Goal: Download file/media

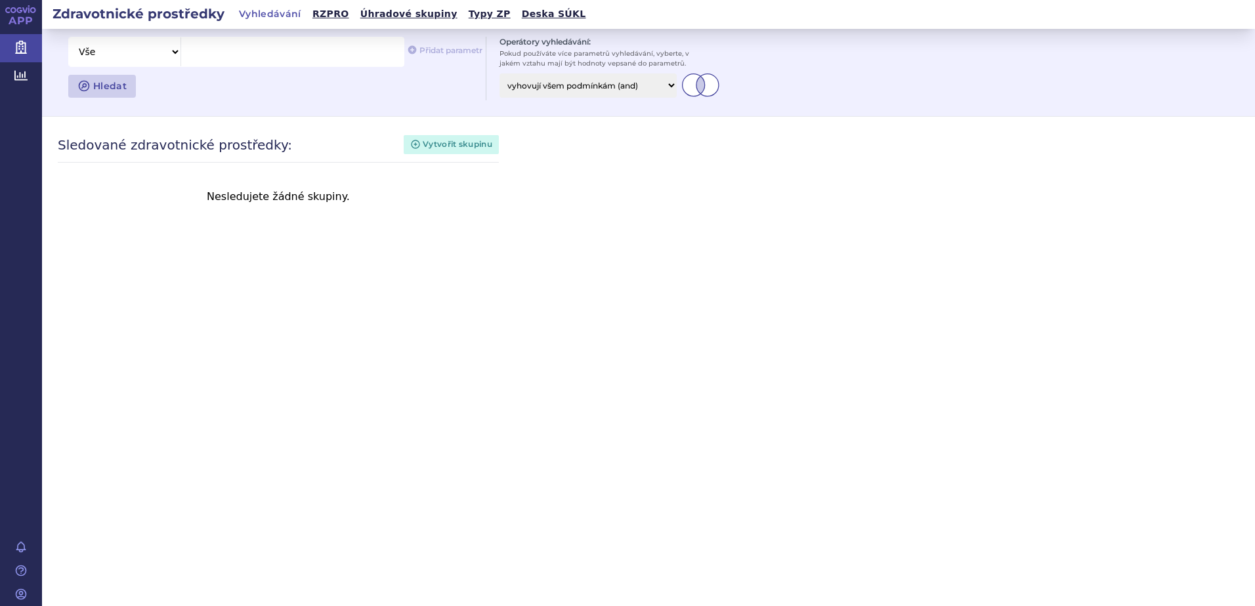
click at [0, 74] on html "APP Zdravotnické prostředky Analytics Notifikace [GEOGRAPHIC_DATA] [PERSON_NAME]" at bounding box center [627, 303] width 1255 height 606
click at [14, 75] on icon at bounding box center [20, 75] width 13 height 10
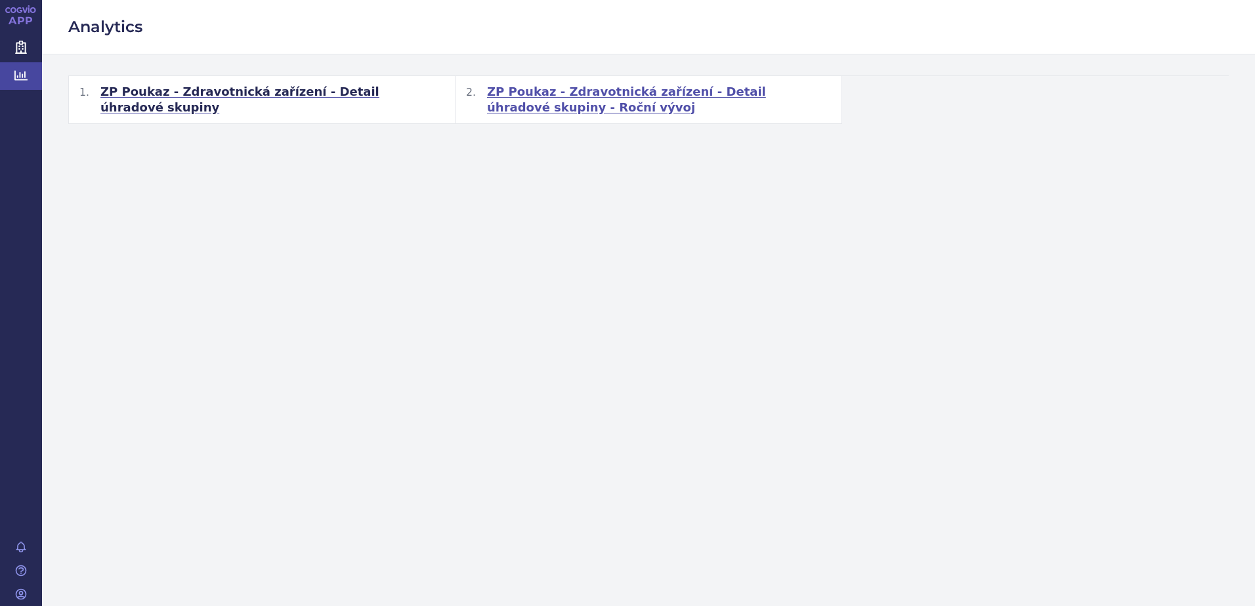
click at [558, 93] on span "ZP Poukaz - Zdravotnická zařízení - Detail úhradové skupiny - Roční vývoj" at bounding box center [659, 99] width 344 height 31
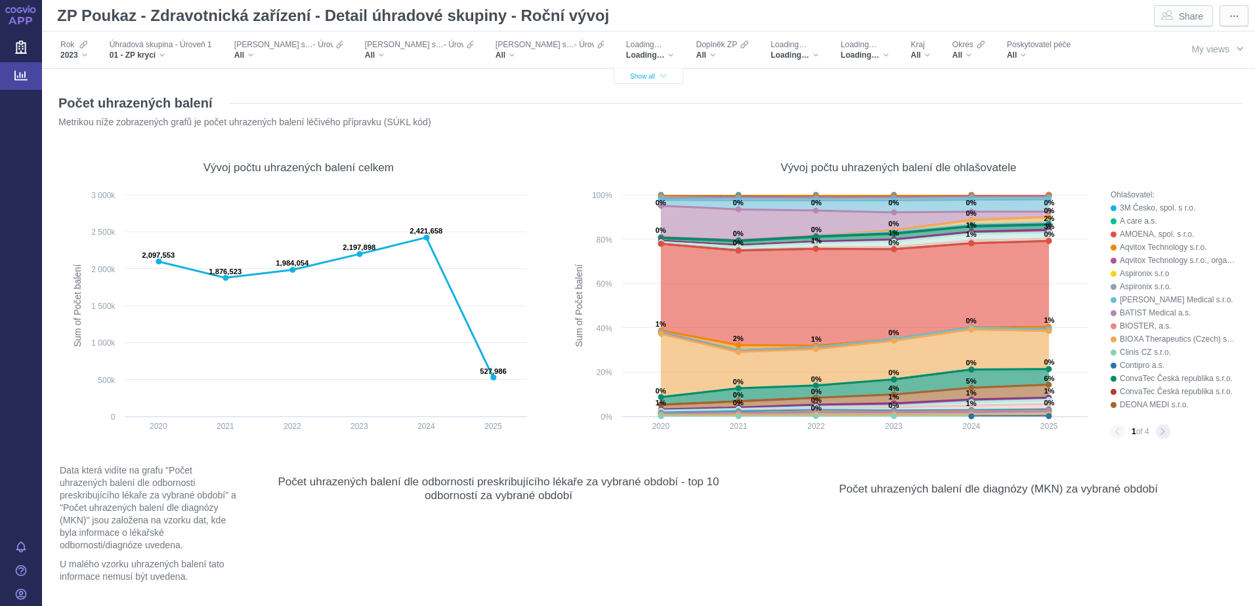
click at [660, 76] on icon "button" at bounding box center [663, 76] width 7 height 7
click at [80, 55] on div "2023" at bounding box center [73, 55] width 27 height 10
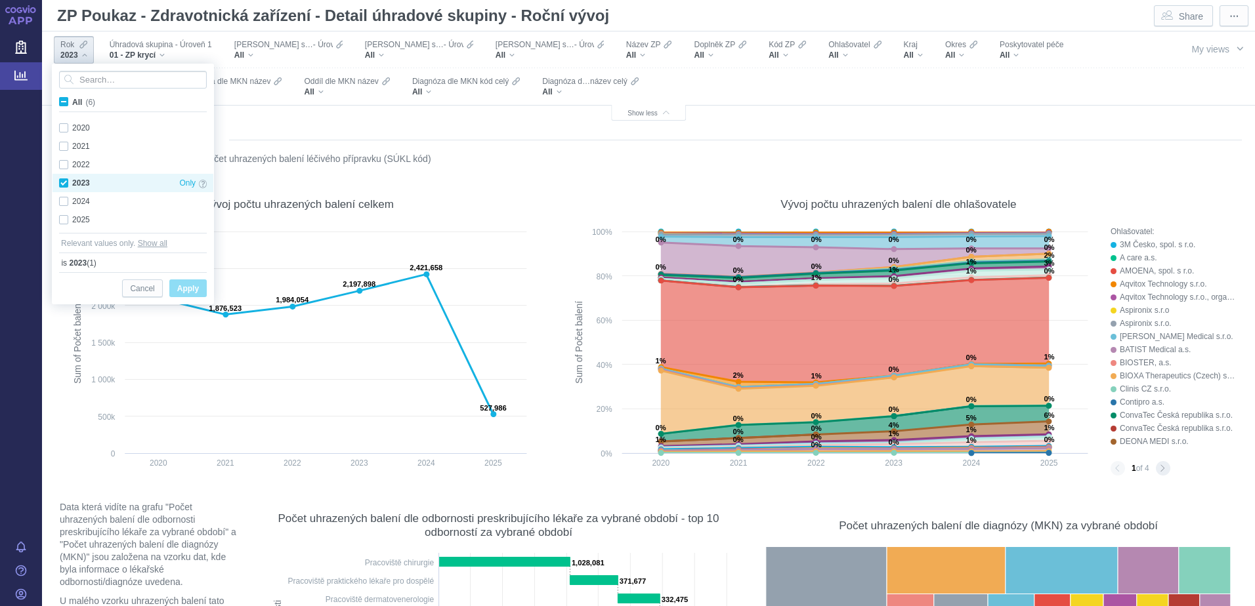
click at [64, 182] on div "2023 Only" at bounding box center [132, 183] width 161 height 18
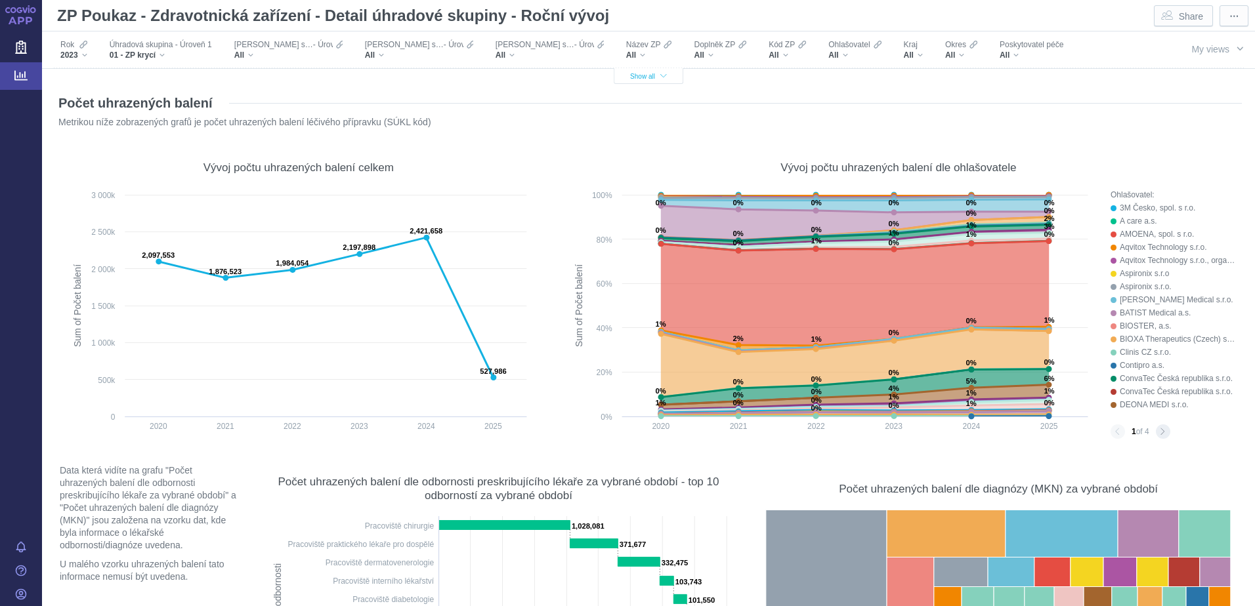
click at [645, 81] on button "Show all" at bounding box center [649, 76] width 70 height 16
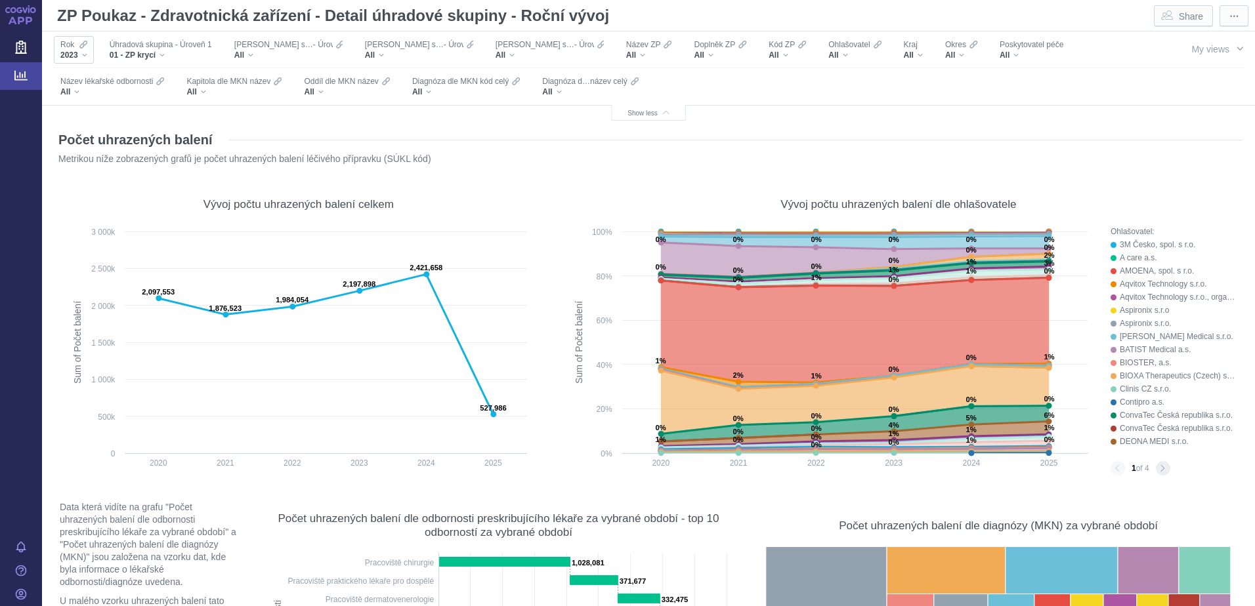
click at [78, 53] on div "2023" at bounding box center [73, 55] width 27 height 10
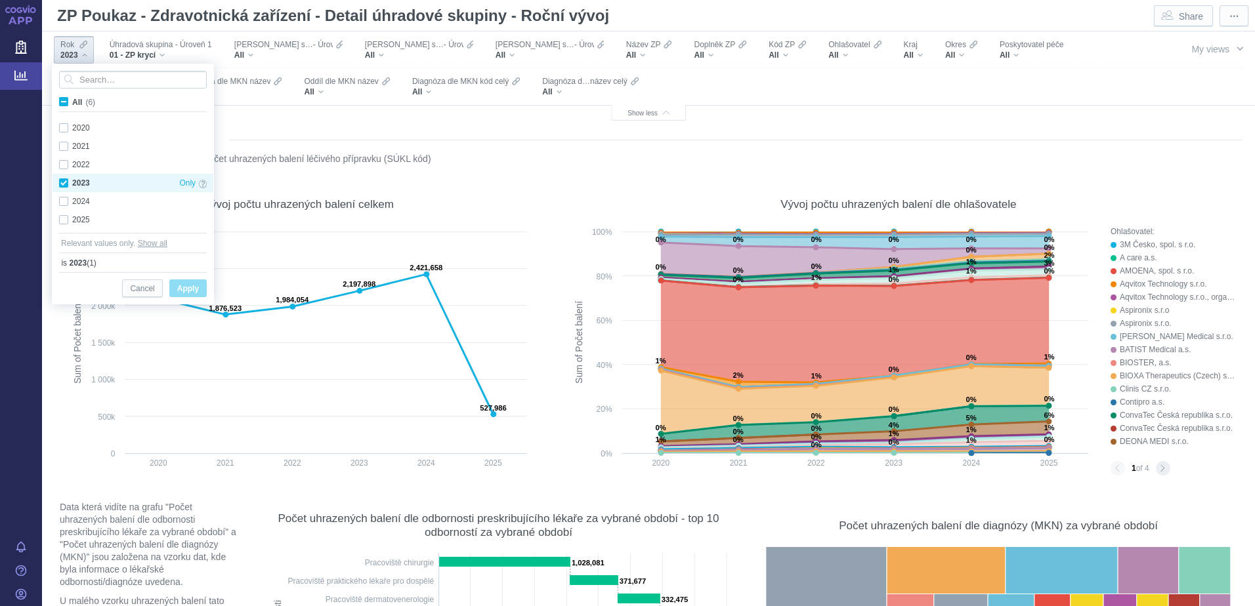
click at [64, 184] on div "2023 Only" at bounding box center [132, 183] width 161 height 18
checkbox input "false"
click at [65, 202] on div "2024 Only" at bounding box center [132, 201] width 161 height 18
checkbox input "true"
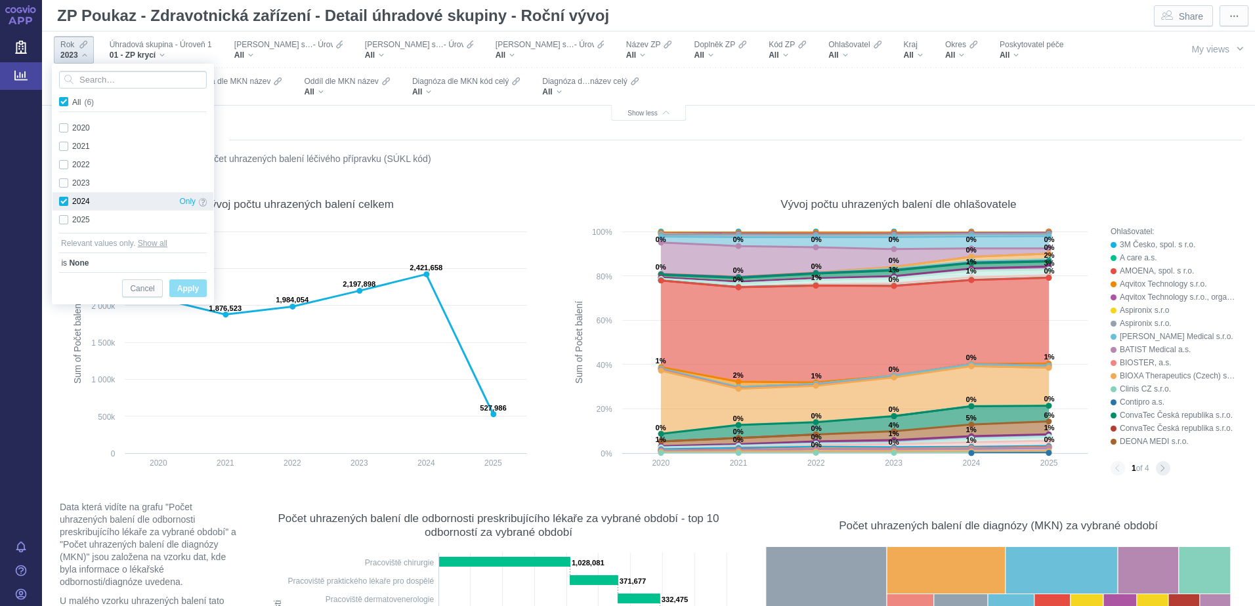
checkbox input "true"
click at [182, 287] on span "Apply" at bounding box center [188, 289] width 22 height 16
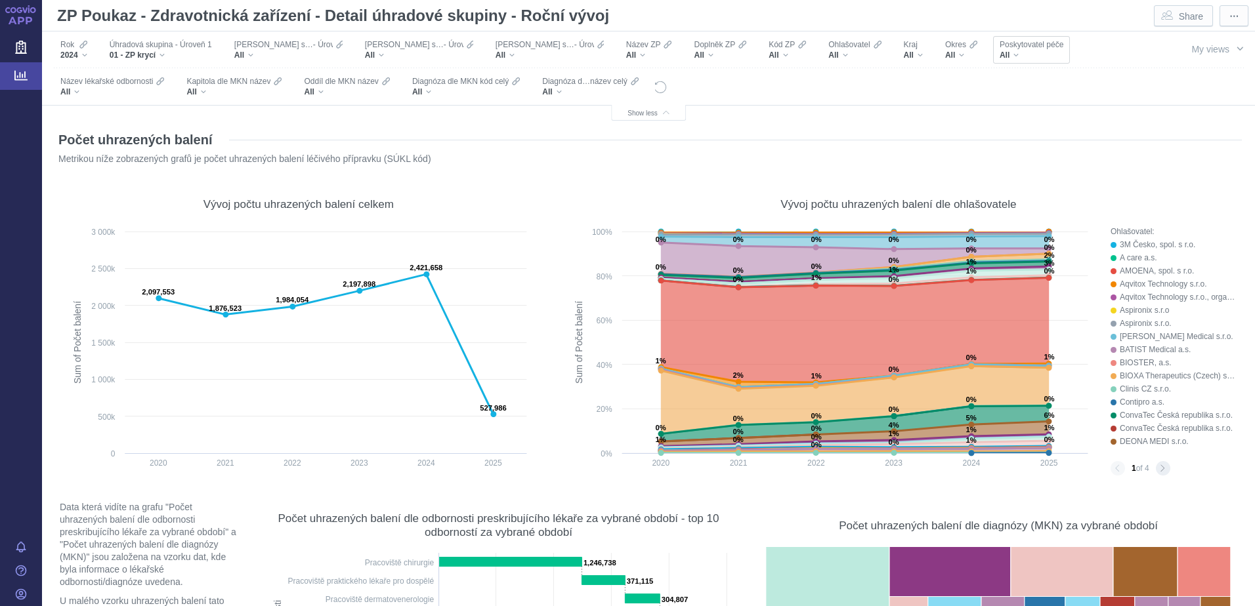
click at [999, 51] on div "All" at bounding box center [1031, 55] width 64 height 10
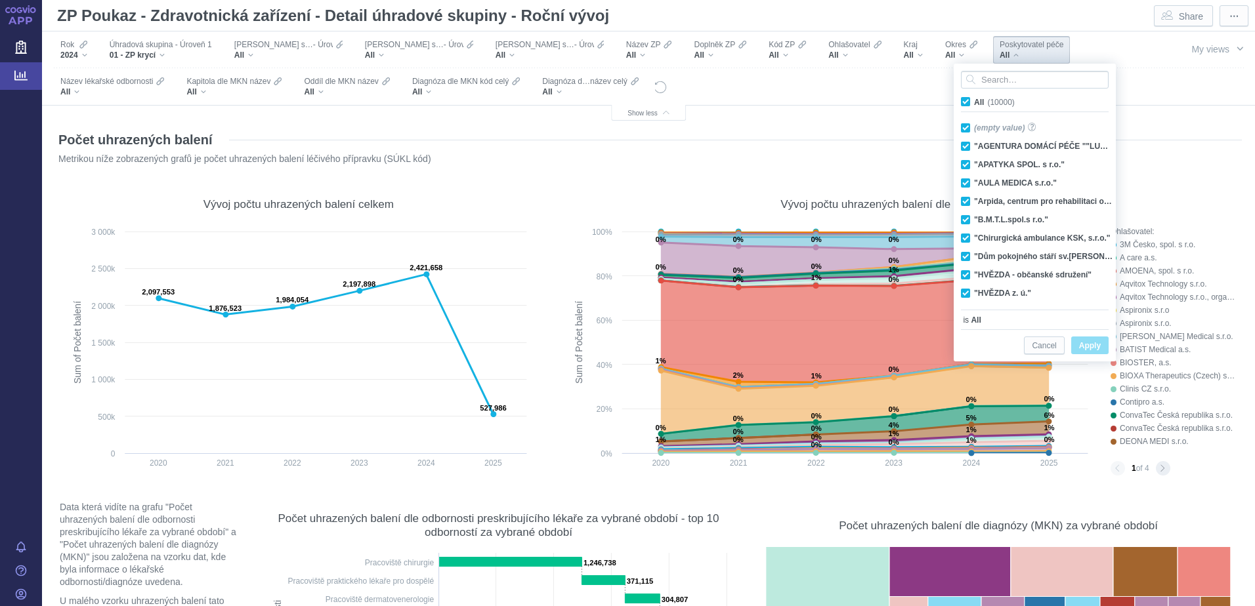
click at [974, 103] on span "All (10000)" at bounding box center [994, 102] width 41 height 9
click at [974, 103] on input "All (10000)" at bounding box center [978, 99] width 9 height 9
checkbox input "false"
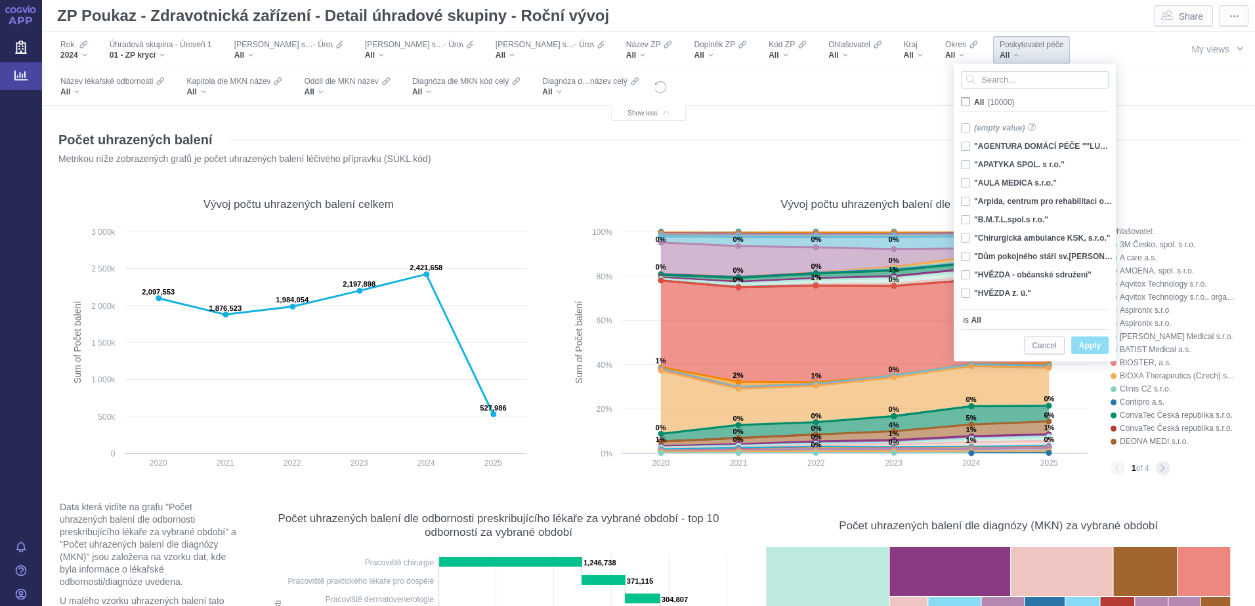
checkbox input "false"
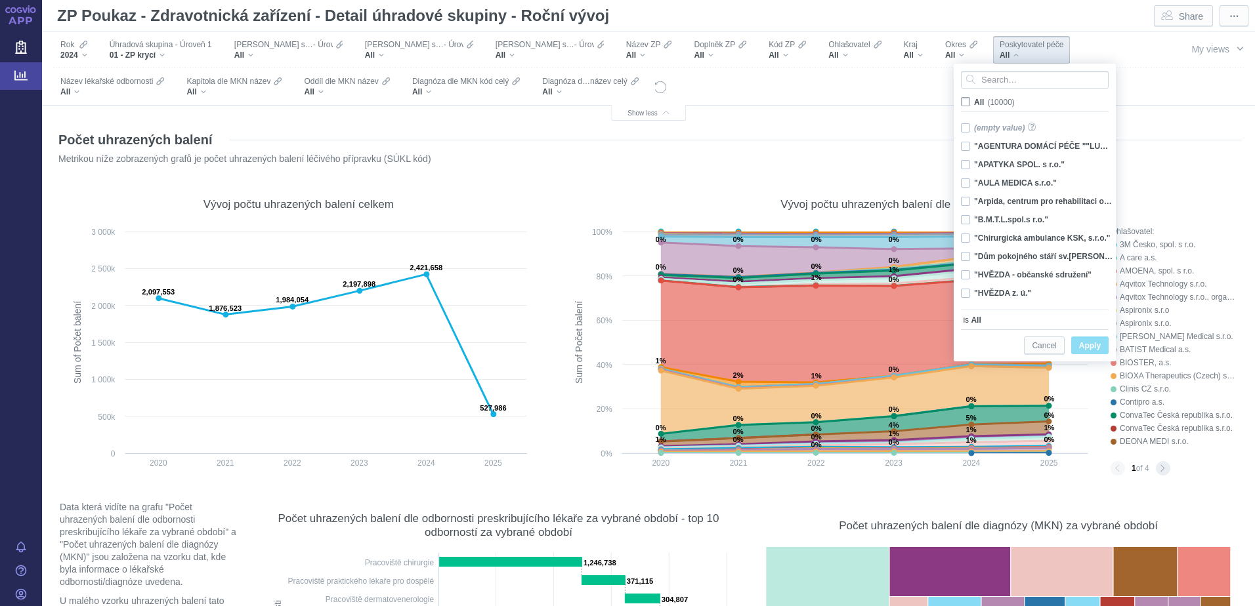
checkbox input "false"
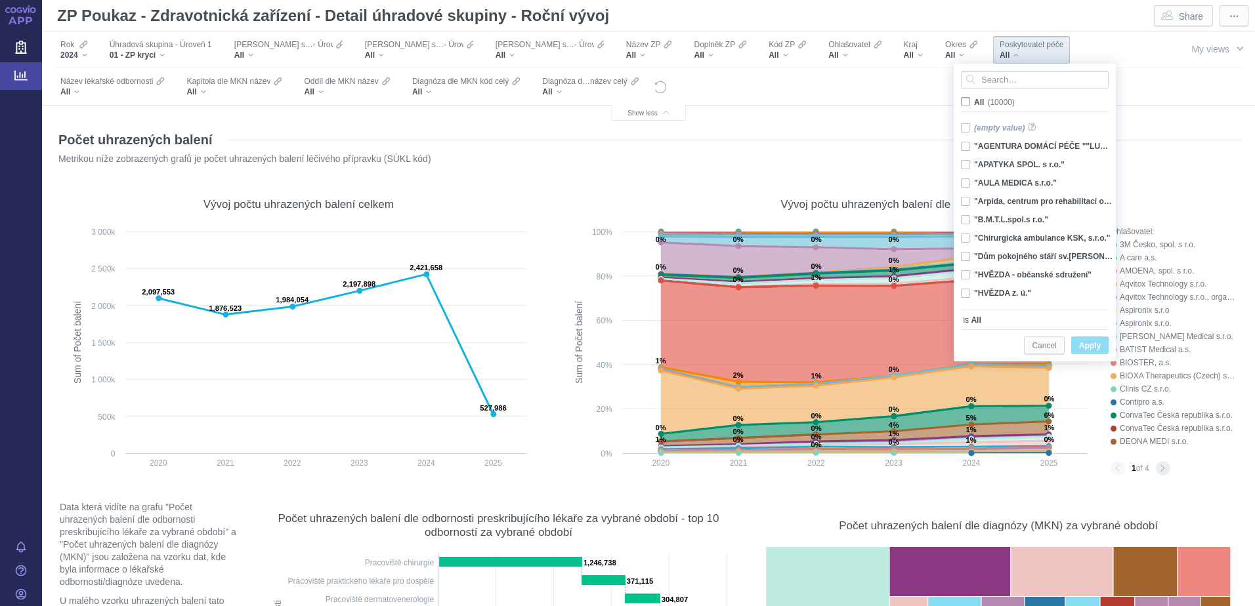
checkbox input "false"
click at [996, 79] on input "Search attribute values" at bounding box center [1035, 80] width 148 height 18
type input "euc"
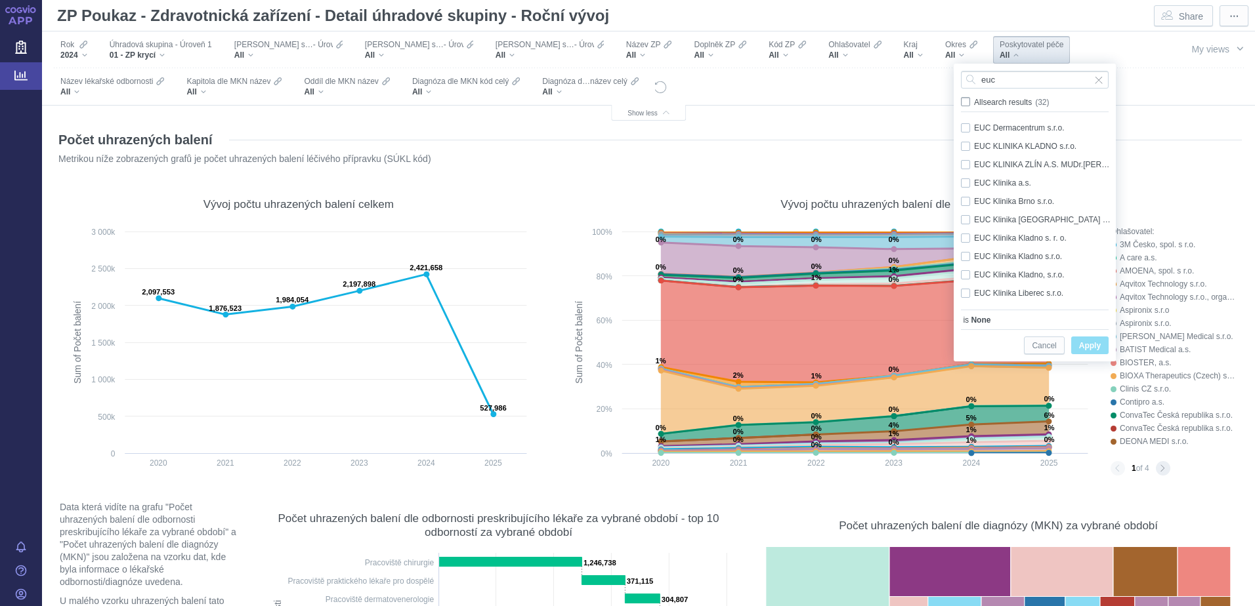
click at [974, 101] on span "All search results (32)" at bounding box center [1011, 102] width 75 height 9
click at [974, 101] on input "All search results (32)" at bounding box center [978, 99] width 9 height 9
checkbox input "true"
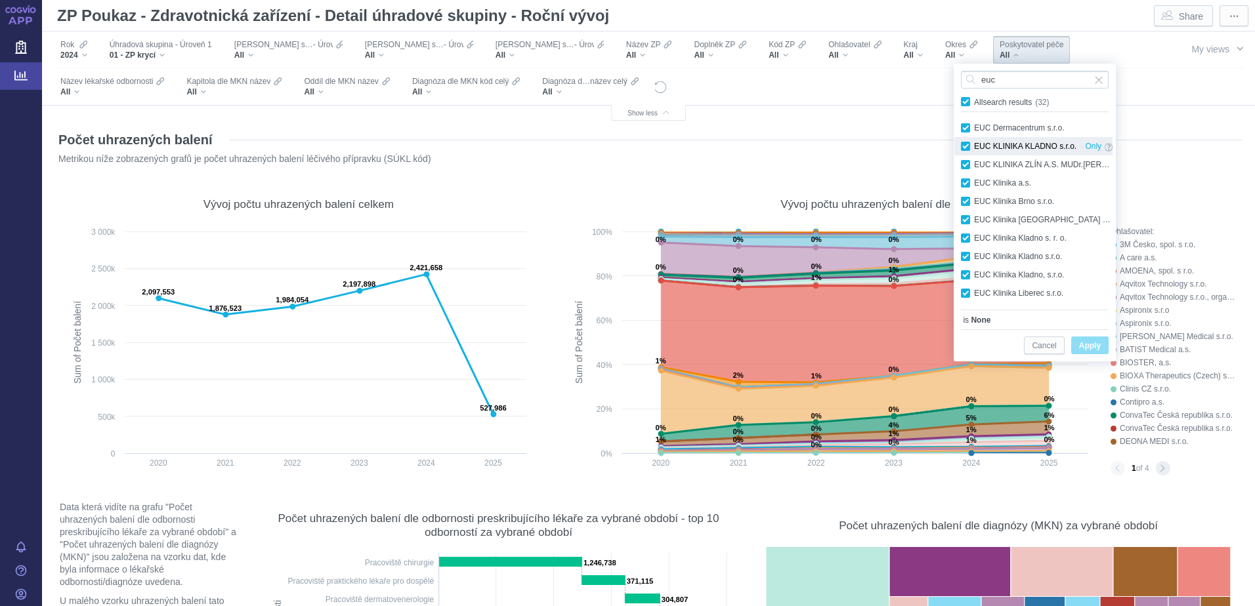
checkbox input "true"
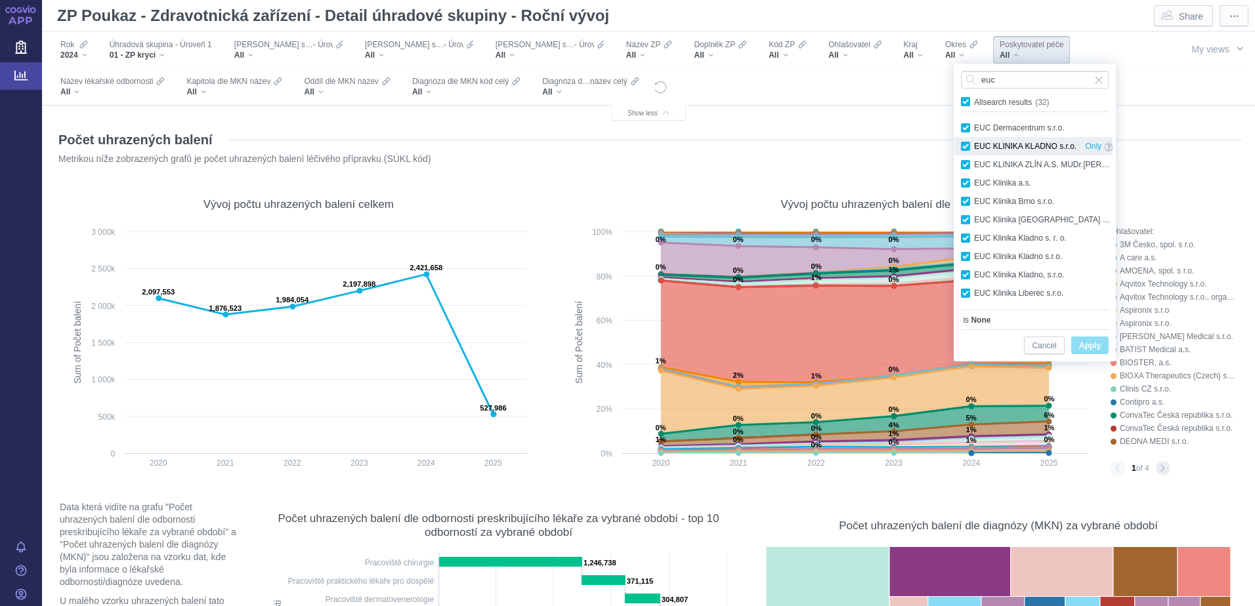
checkbox input "true"
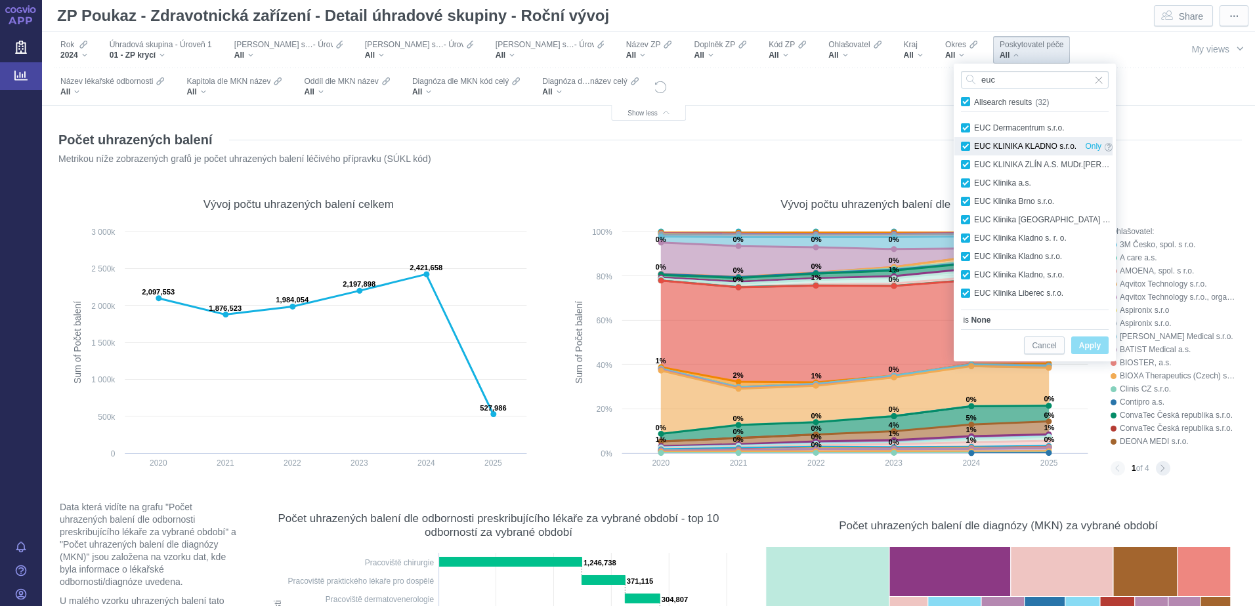
checkbox input "true"
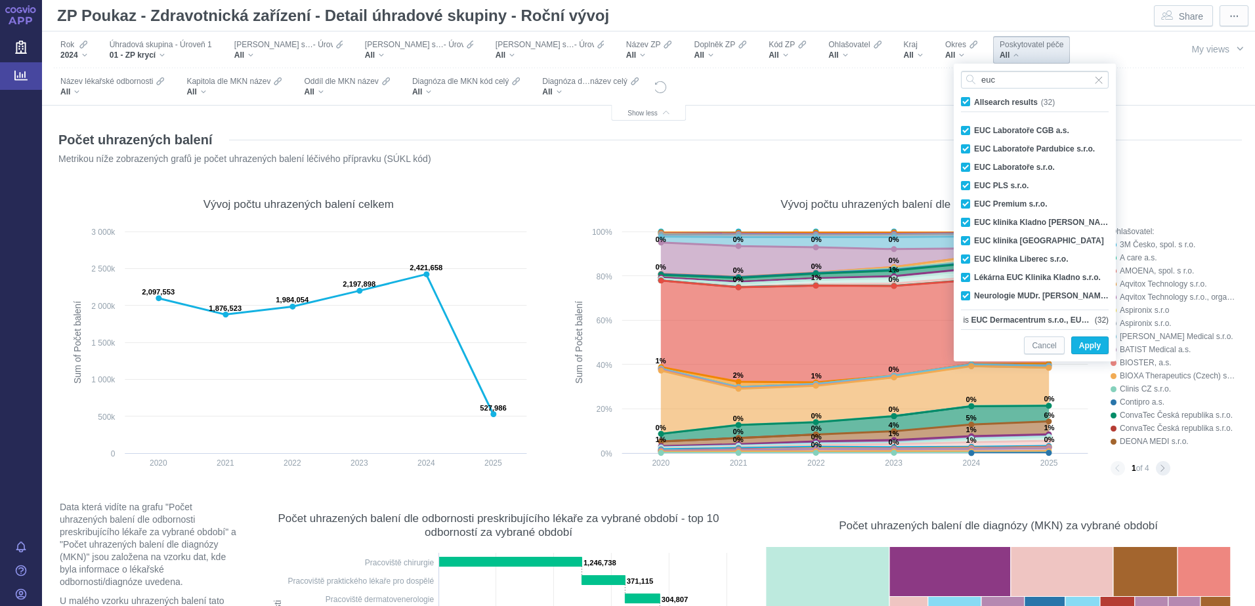
scroll to position [404, 0]
click at [967, 295] on div "Neurologie MUDr. Alan Treuchel s.r.o. Only" at bounding box center [1036, 293] width 165 height 18
checkbox input "false"
click at [1081, 343] on span "Apply" at bounding box center [1090, 346] width 22 height 16
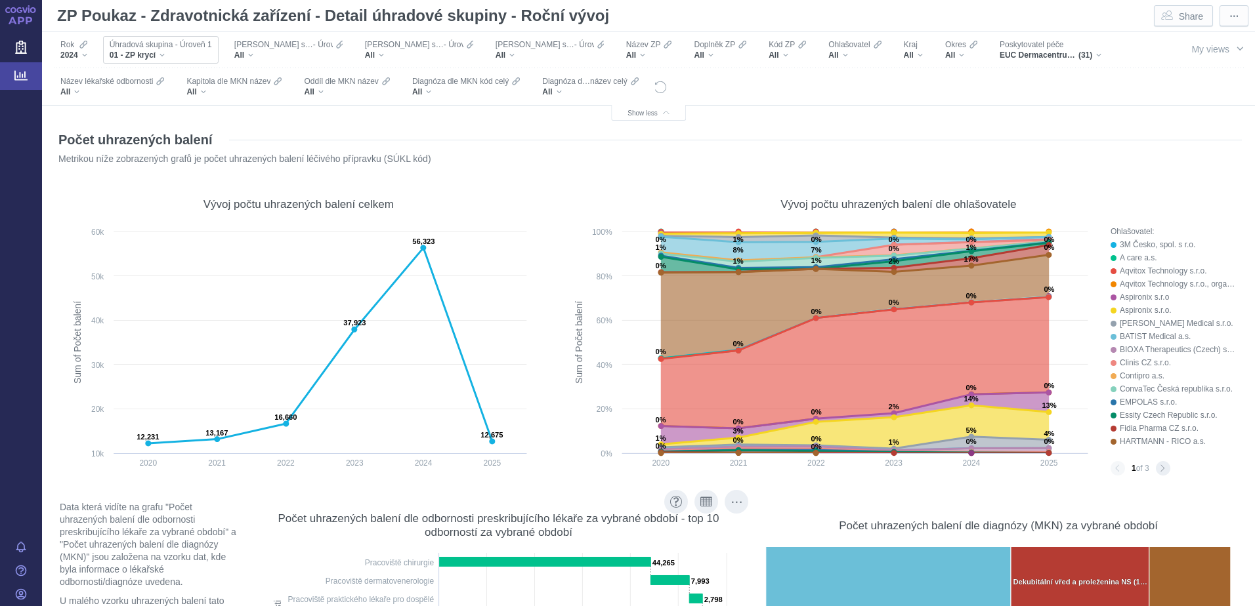
click at [164, 51] on div "01 - ZP krycí" at bounding box center [161, 55] width 102 height 10
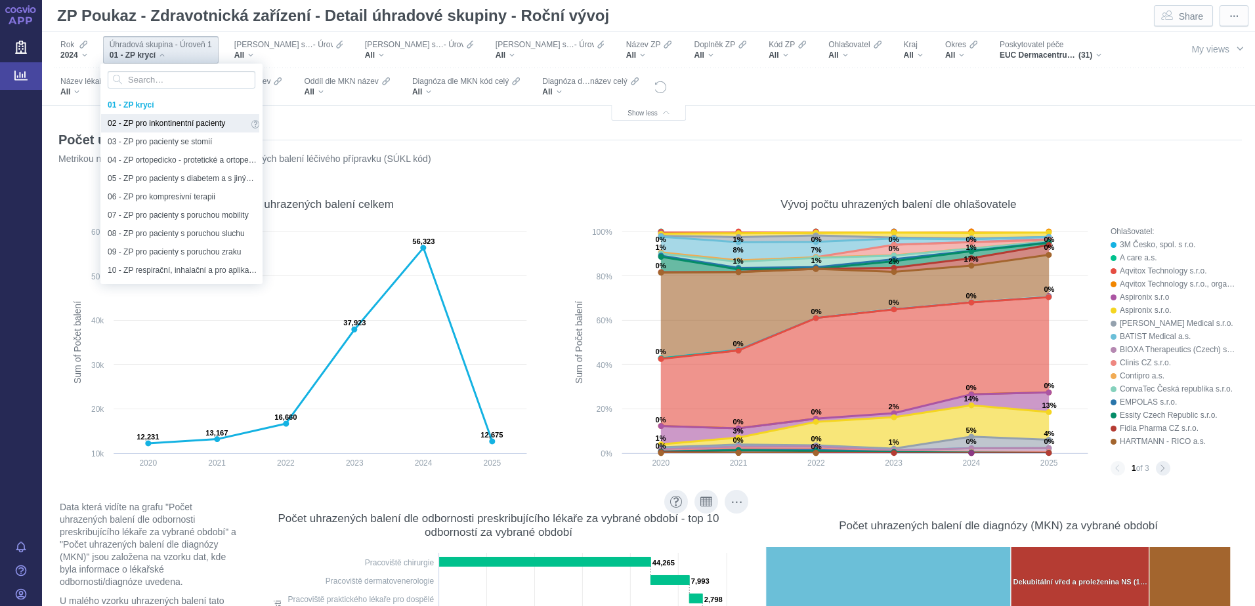
click at [165, 123] on span "02 - ZP pro inkontinentní pacienty" at bounding box center [178, 123] width 140 height 14
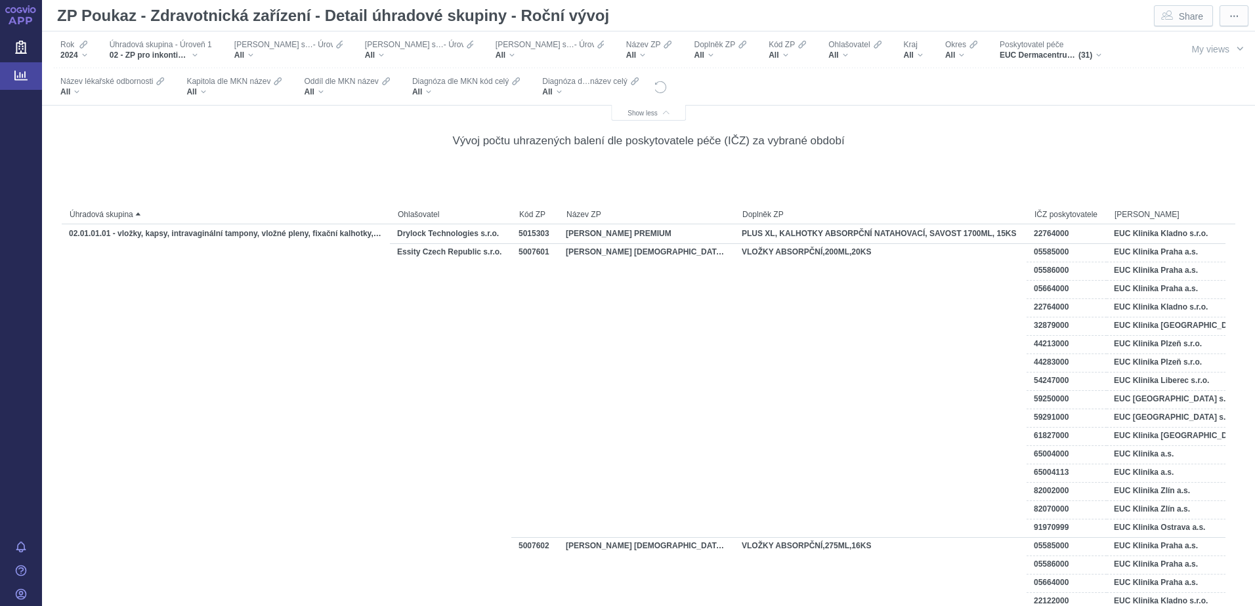
scroll to position [2166, 0]
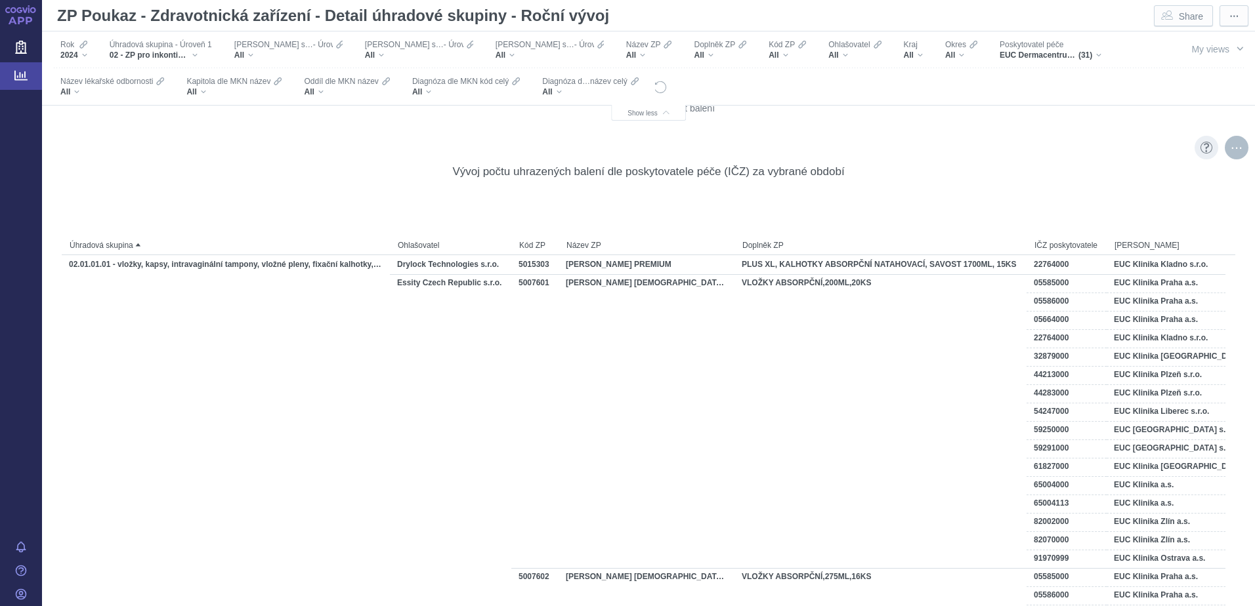
click at [1230, 148] on div "More actions" at bounding box center [1237, 148] width 24 height 24
click at [1101, 175] on span "Export" at bounding box center [1121, 176] width 144 height 13
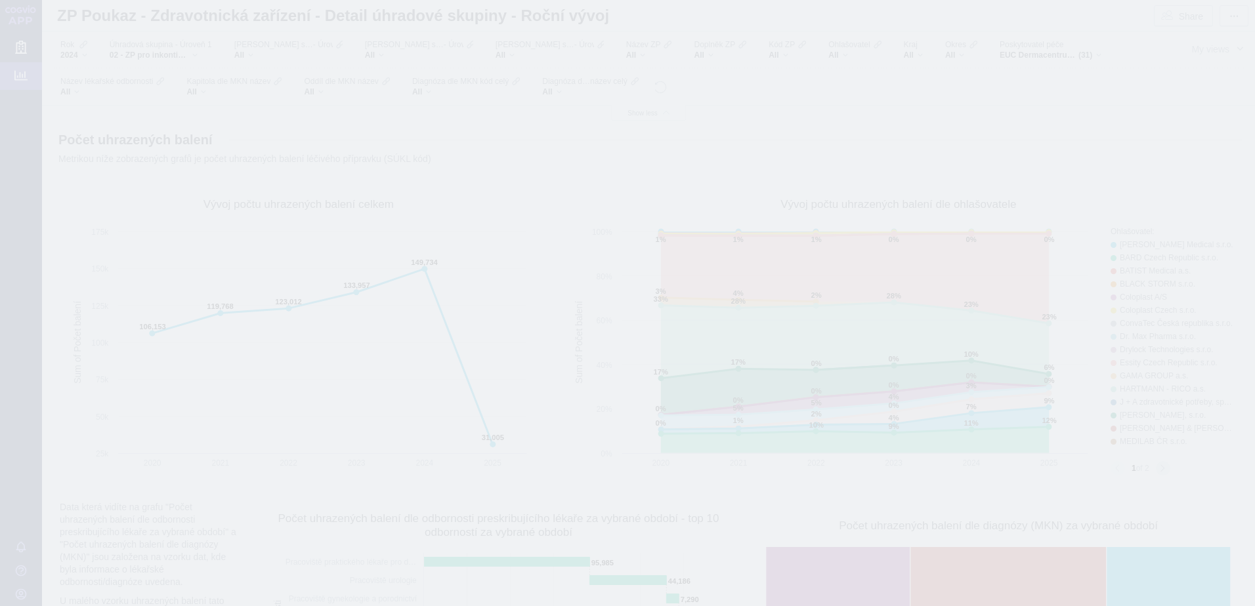
scroll to position [2166, 0]
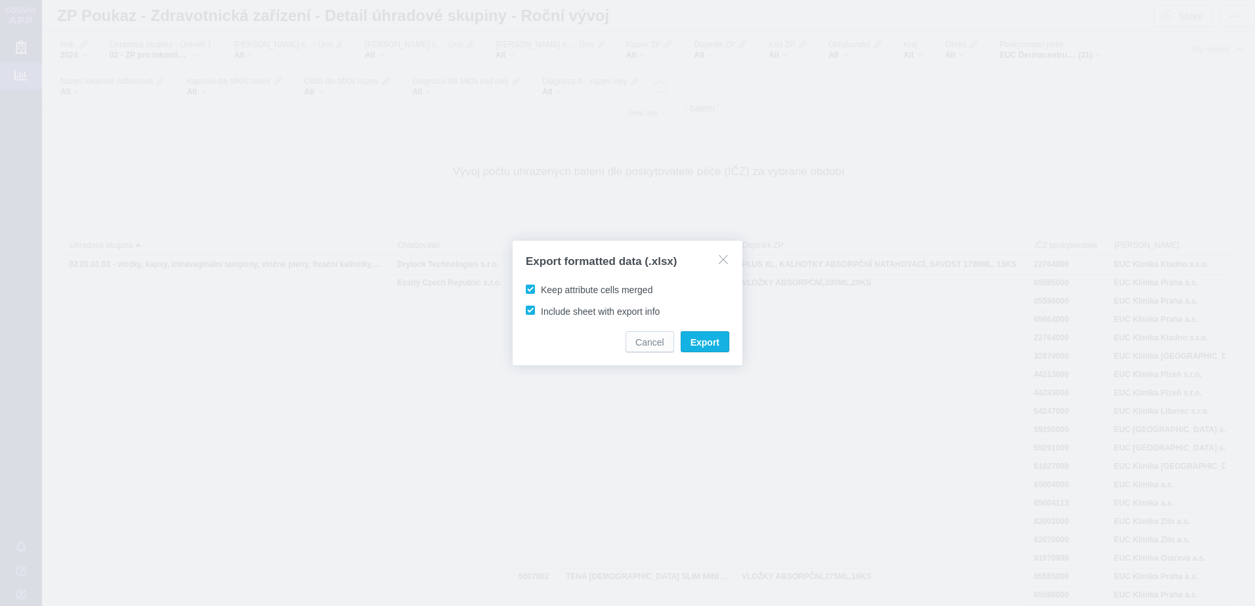
click at [541, 292] on span "Keep attribute cells merged" at bounding box center [597, 290] width 112 height 10
click at [539, 291] on input "Keep attribute cells merged" at bounding box center [543, 287] width 9 height 9
checkbox input "false"
click at [704, 344] on span "Export" at bounding box center [704, 342] width 29 height 13
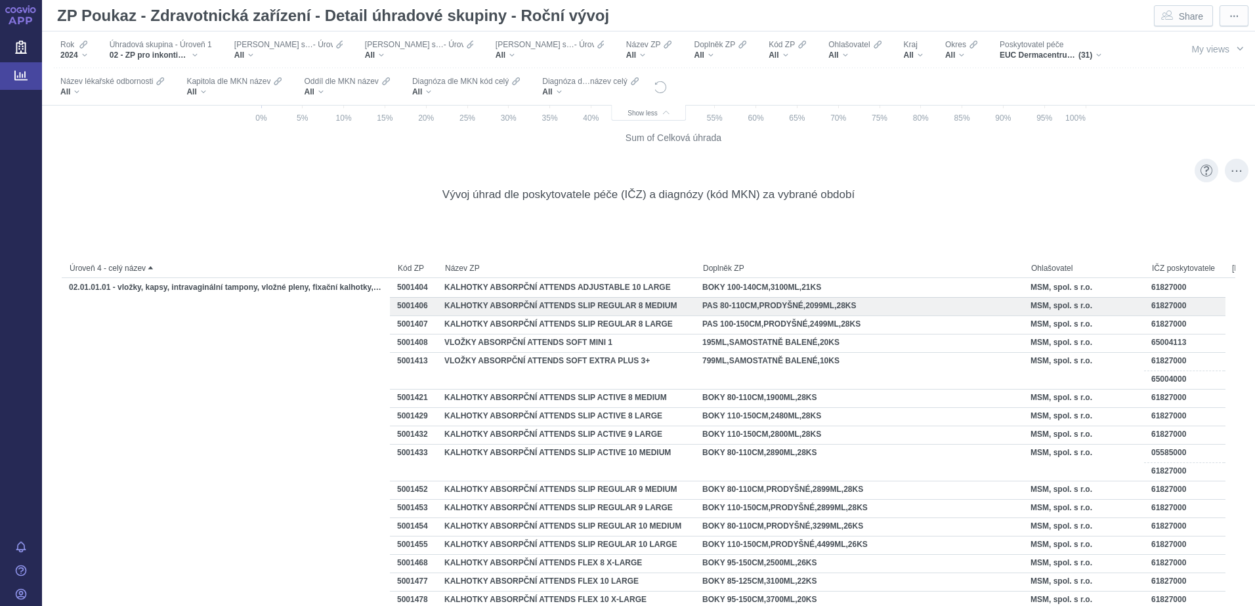
scroll to position [9499, 0]
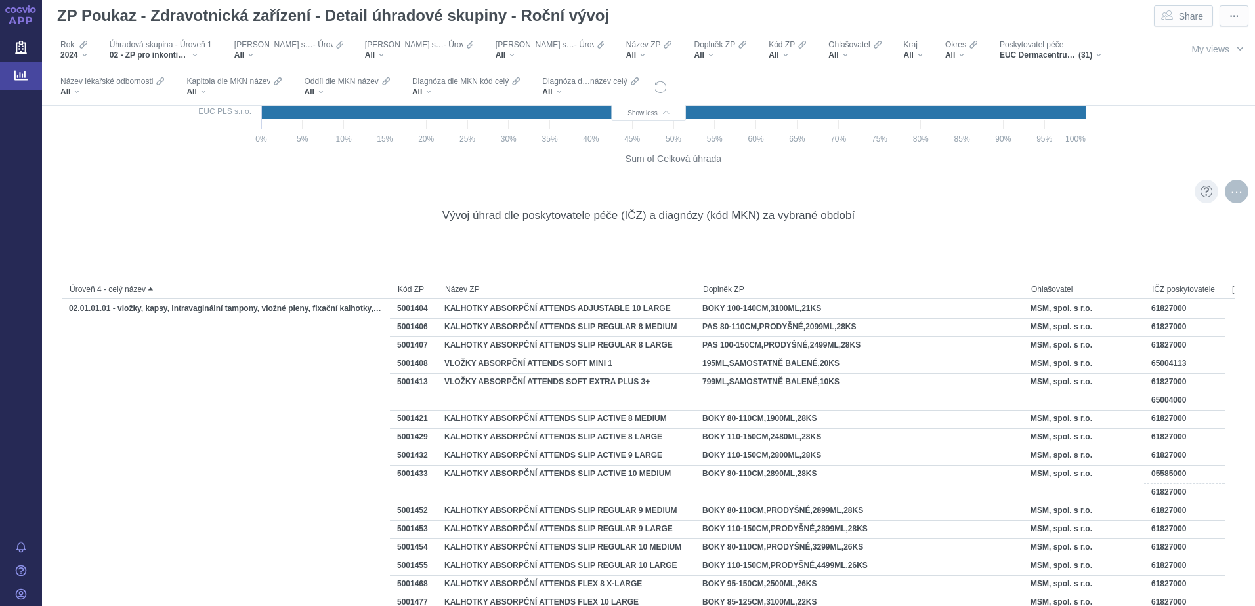
click at [1225, 196] on div "More actions" at bounding box center [1237, 192] width 24 height 24
click at [1106, 217] on span "Export" at bounding box center [1121, 220] width 144 height 13
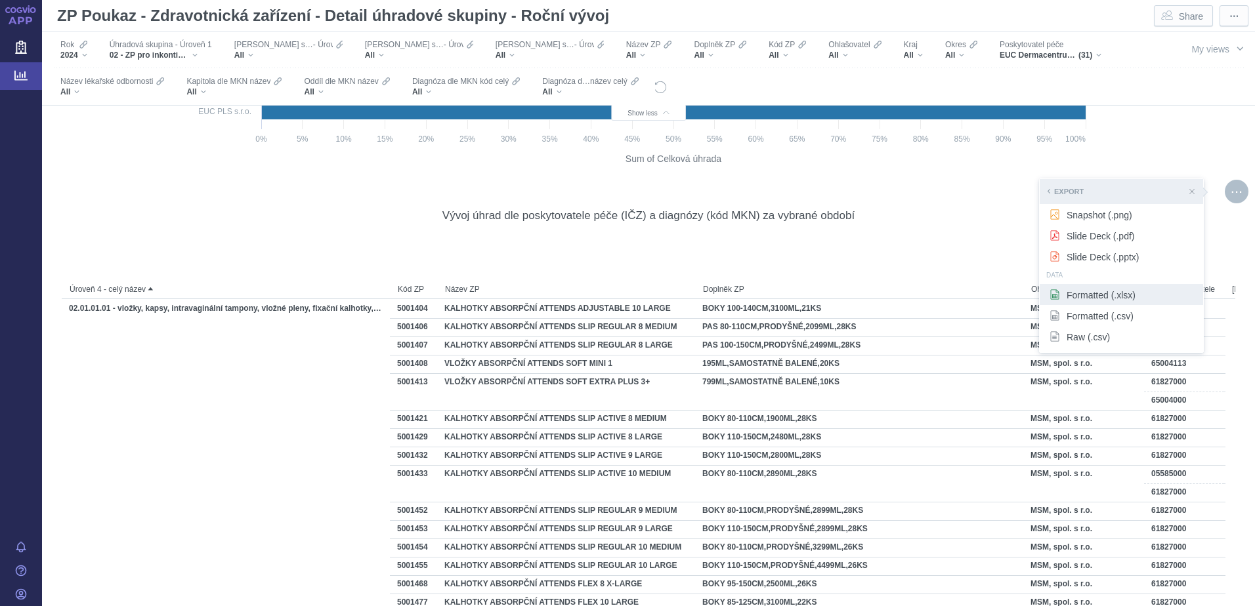
click at [1071, 296] on span "Formatted (.xlsx)" at bounding box center [1121, 294] width 144 height 13
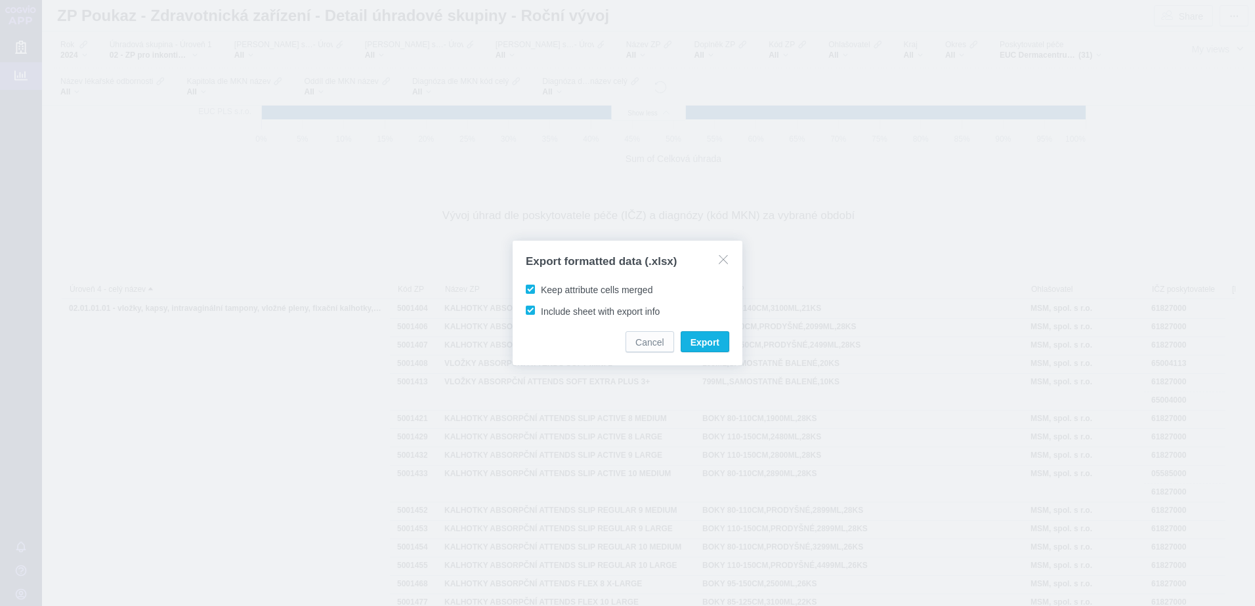
click at [573, 291] on span "Keep attribute cells merged" at bounding box center [597, 290] width 112 height 10
click at [547, 291] on input "Keep attribute cells merged" at bounding box center [543, 287] width 9 height 9
checkbox input "false"
click at [705, 346] on span "Export" at bounding box center [704, 342] width 29 height 13
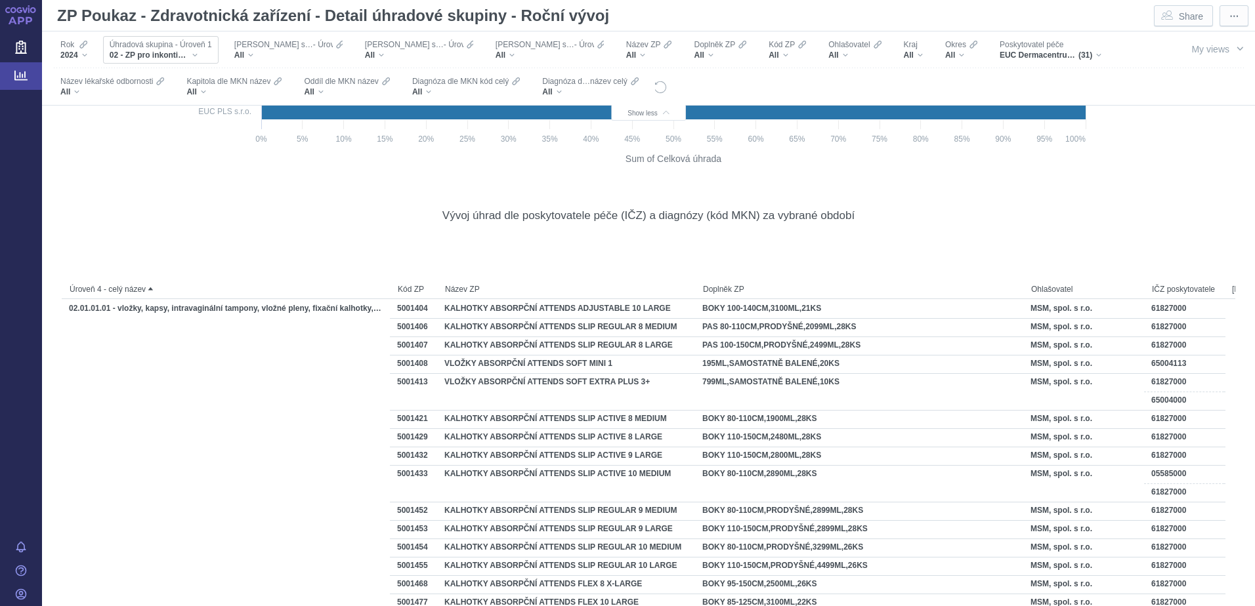
click at [197, 52] on div "02 - ZP pro inkontinentní pacienty" at bounding box center [161, 55] width 102 height 10
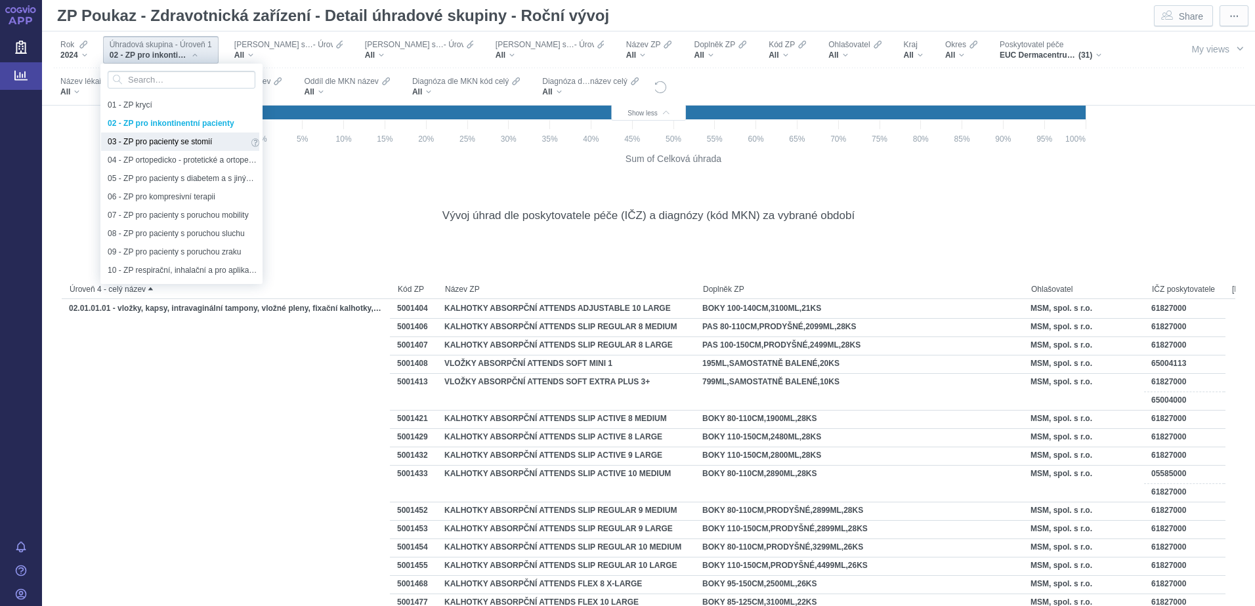
click at [155, 144] on span "03 - ZP pro pacienty se stomií" at bounding box center [178, 142] width 140 height 14
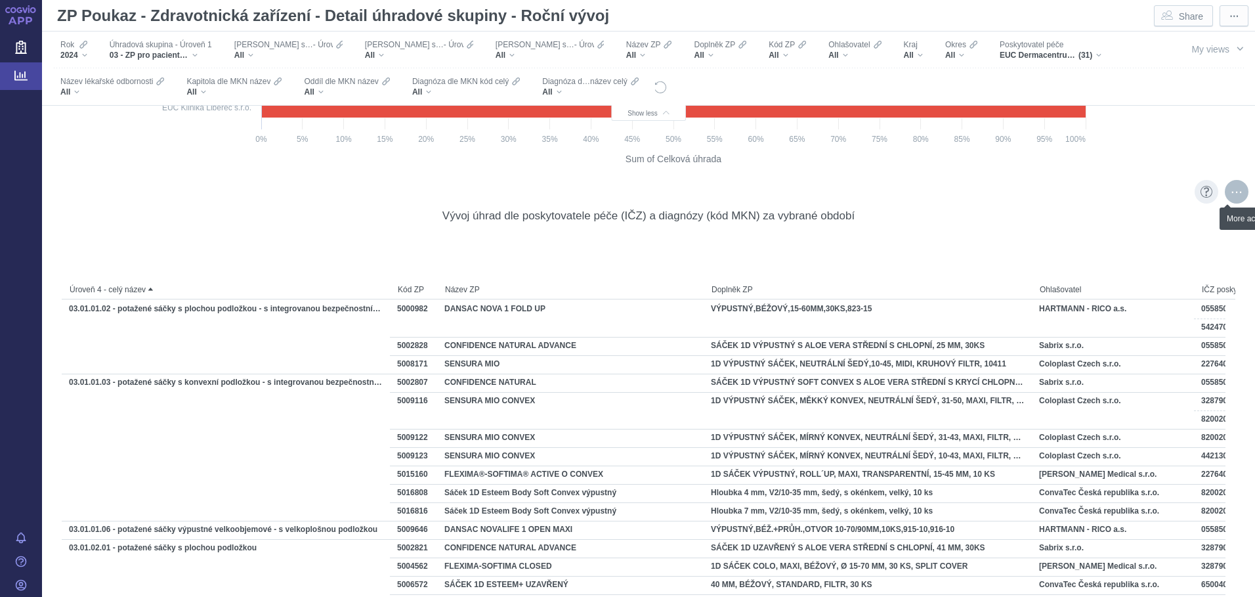
click at [1228, 190] on div "More actions" at bounding box center [1237, 192] width 24 height 24
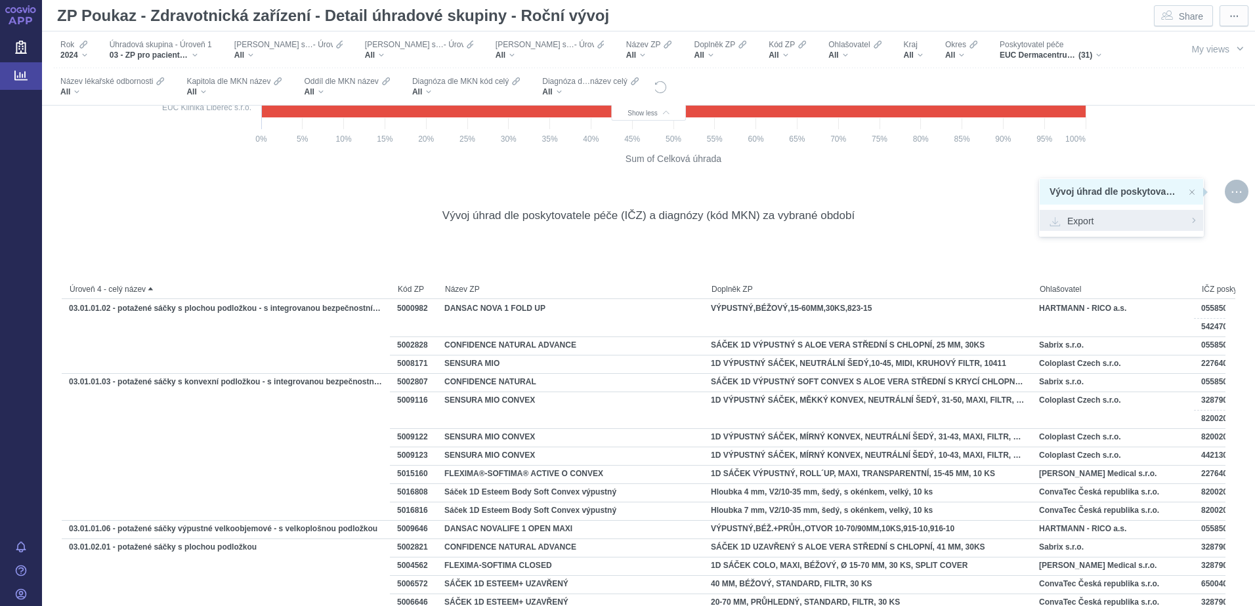
click at [1114, 218] on span "Export" at bounding box center [1121, 220] width 144 height 13
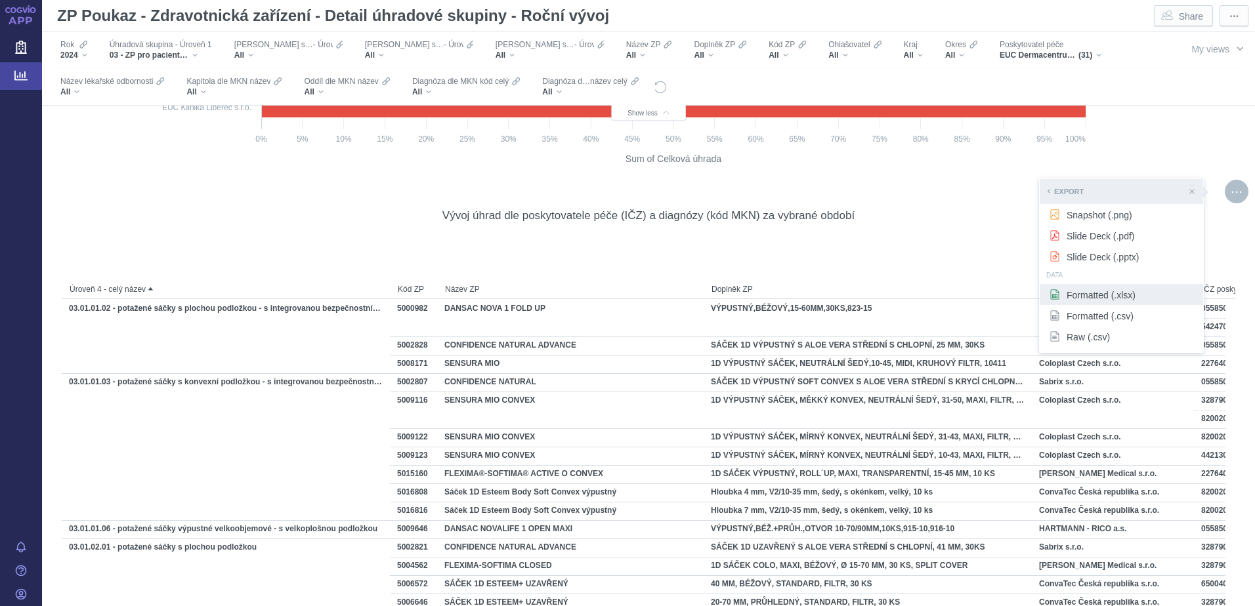
click at [1089, 288] on span "Formatted (.xlsx)" at bounding box center [1121, 294] width 144 height 13
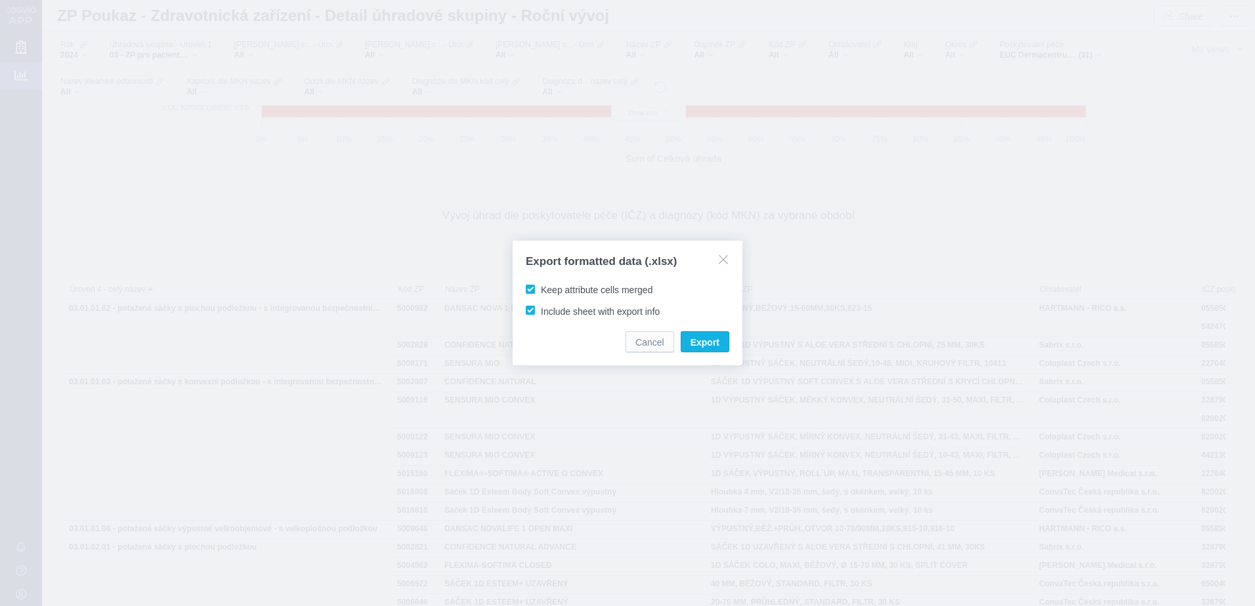
click at [579, 291] on span "Keep attribute cells merged" at bounding box center [597, 290] width 112 height 10
click at [547, 291] on input "Keep attribute cells merged" at bounding box center [543, 287] width 9 height 9
checkbox input "false"
click at [712, 339] on span "Export" at bounding box center [704, 342] width 29 height 13
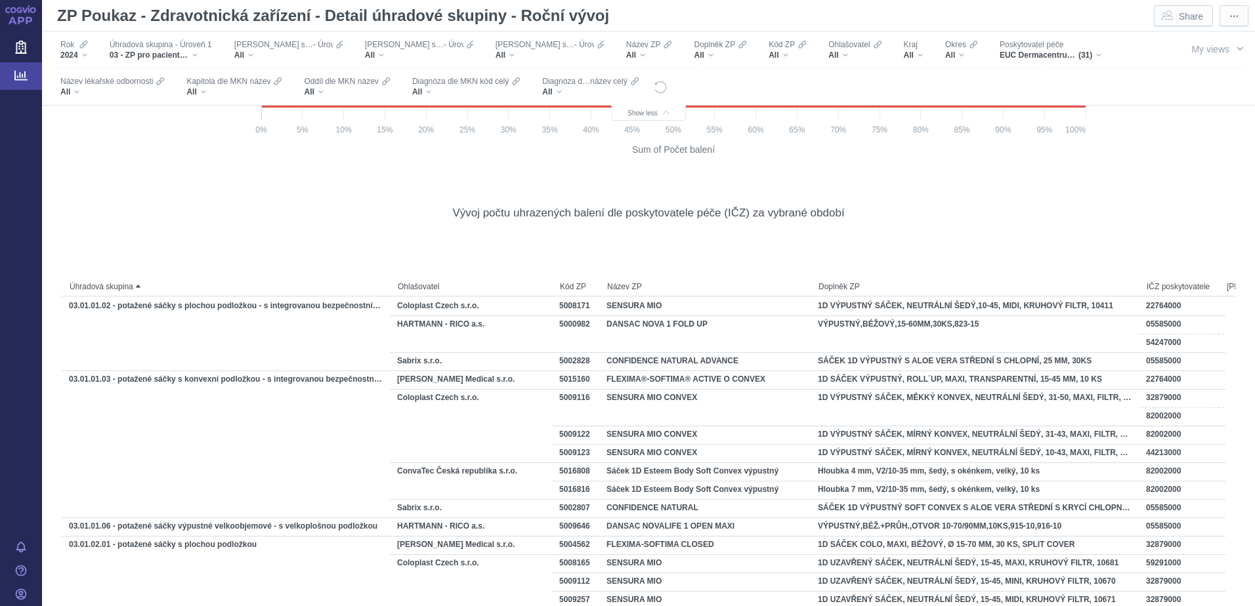
scroll to position [2176, 0]
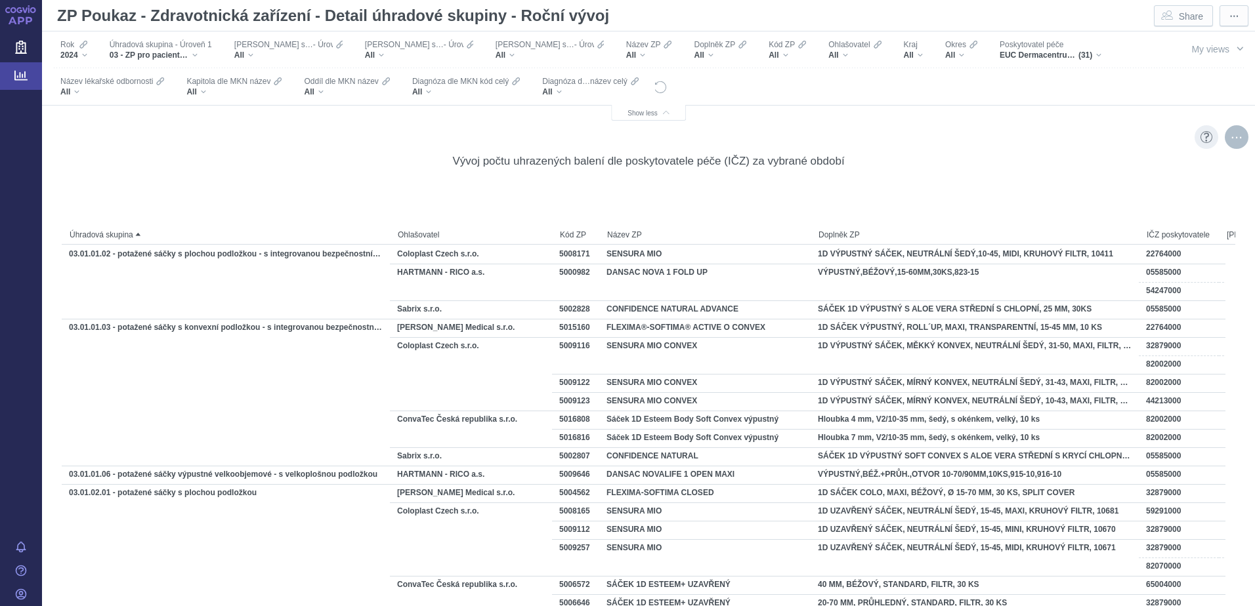
click at [1225, 133] on div "More actions" at bounding box center [1237, 137] width 24 height 24
click at [1091, 169] on span "Export" at bounding box center [1121, 165] width 144 height 13
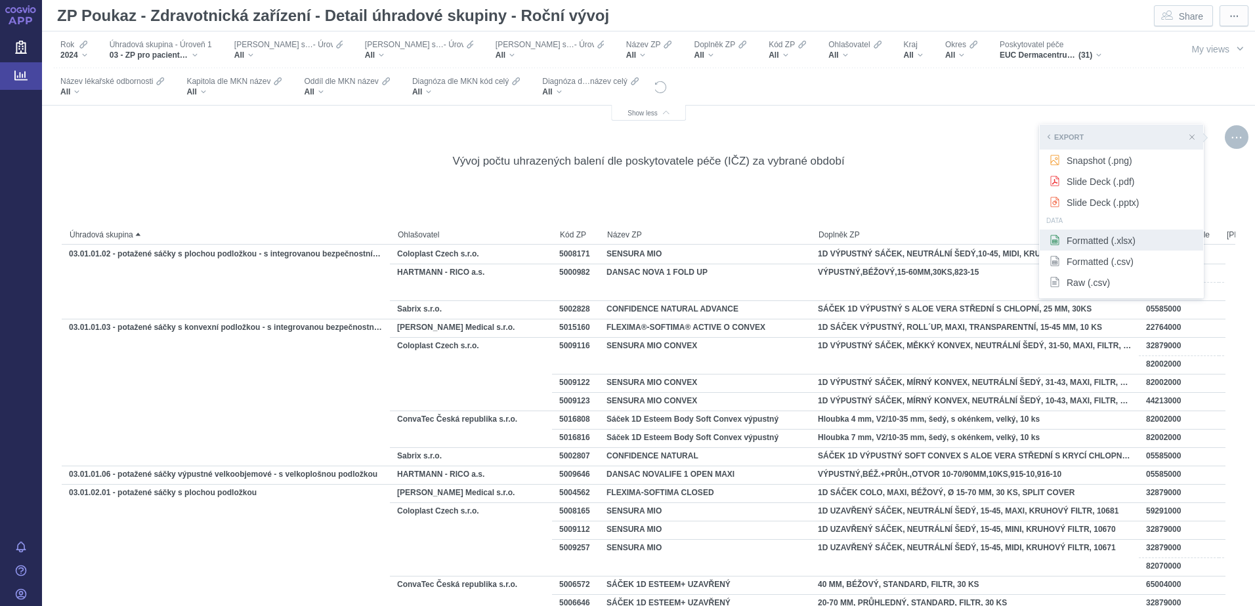
click at [1079, 238] on span "Formatted (.xlsx)" at bounding box center [1121, 240] width 144 height 13
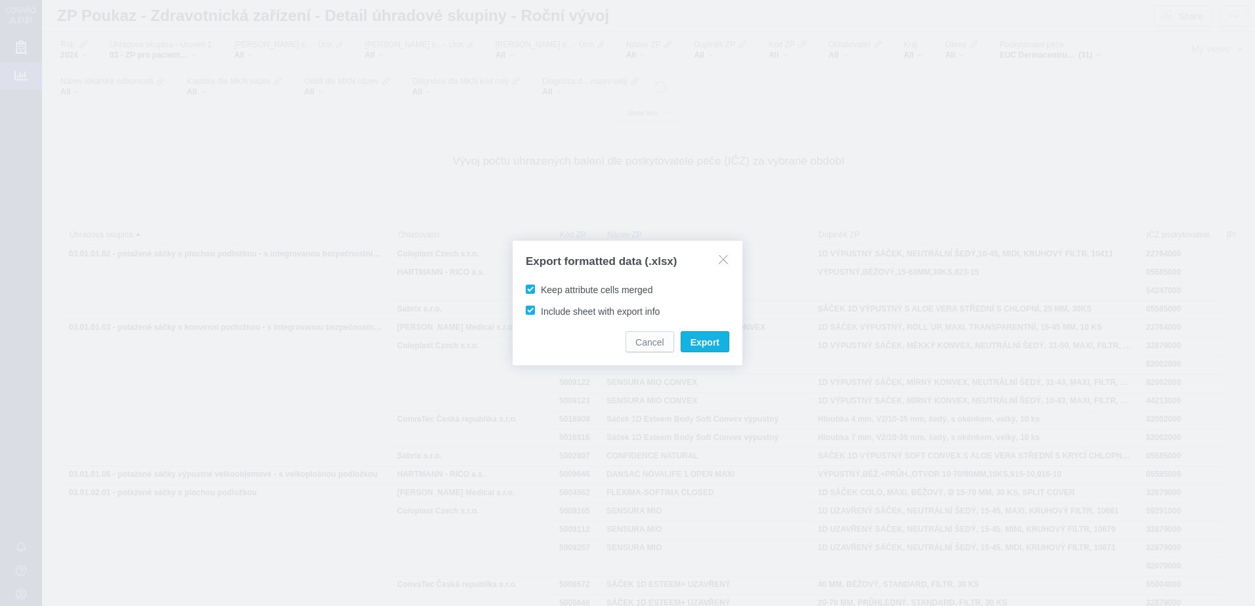
click at [597, 291] on span "Keep attribute cells merged" at bounding box center [597, 290] width 112 height 10
click at [547, 291] on input "Keep attribute cells merged" at bounding box center [543, 287] width 9 height 9
checkbox input "false"
click at [699, 341] on span "Export" at bounding box center [704, 342] width 29 height 13
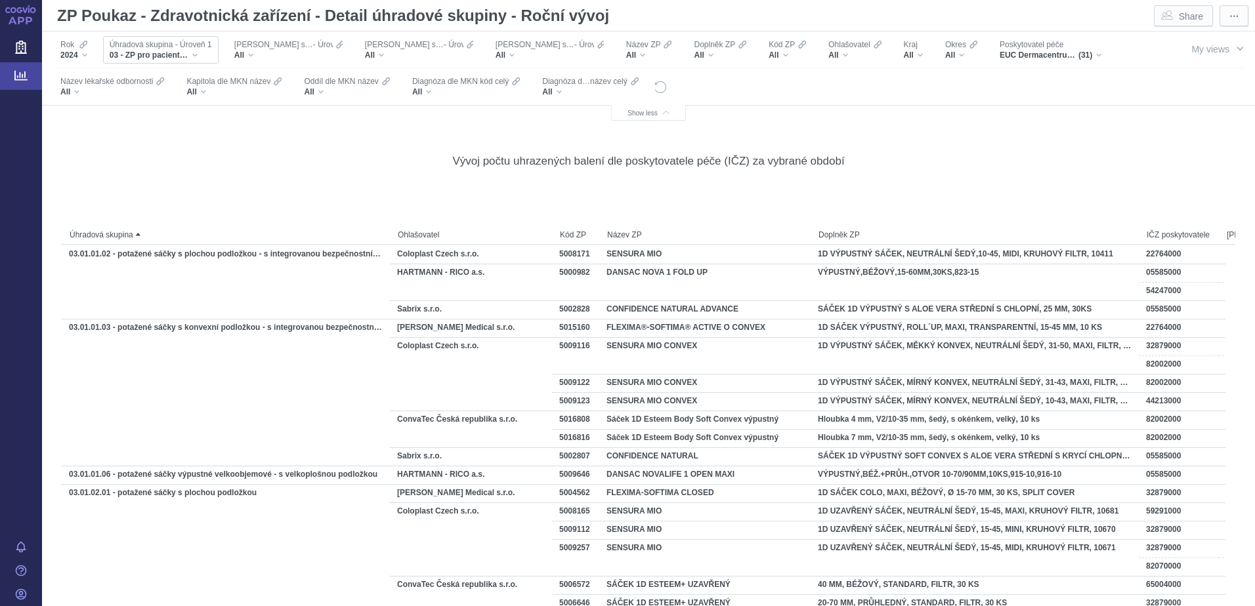
click at [189, 52] on div "03 - ZP pro pacienty se stomií" at bounding box center [161, 55] width 102 height 10
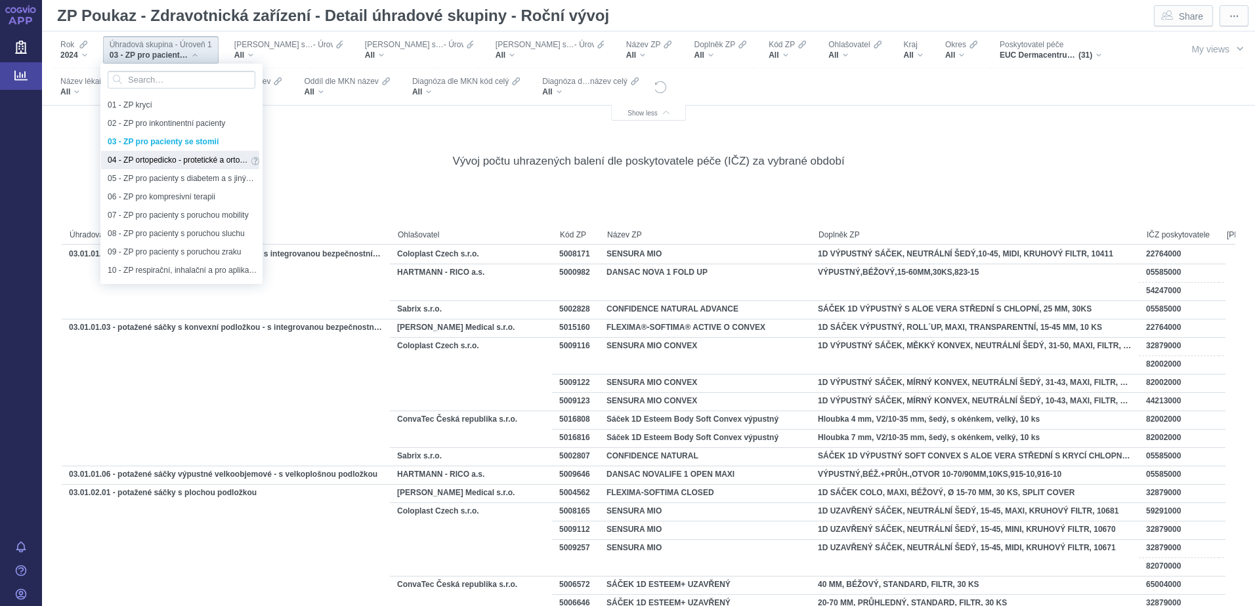
click at [160, 160] on span "04 - ZP ortopedicko - protetické a ortopedická obuv" at bounding box center [178, 160] width 140 height 14
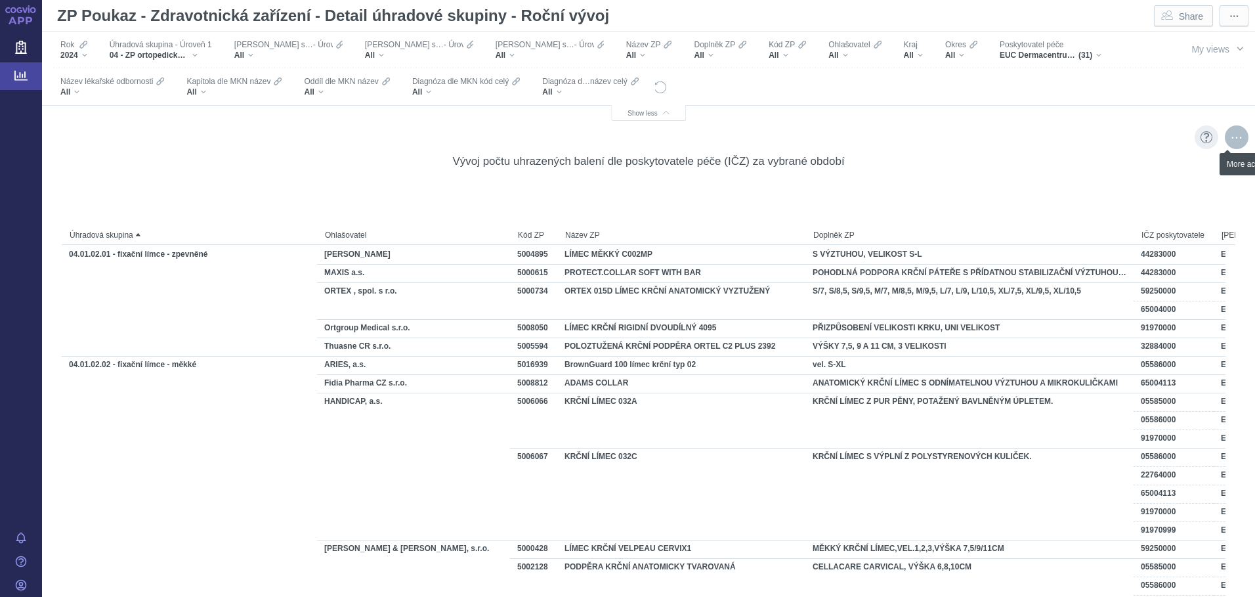
click at [1226, 137] on div "More actions" at bounding box center [1237, 137] width 24 height 24
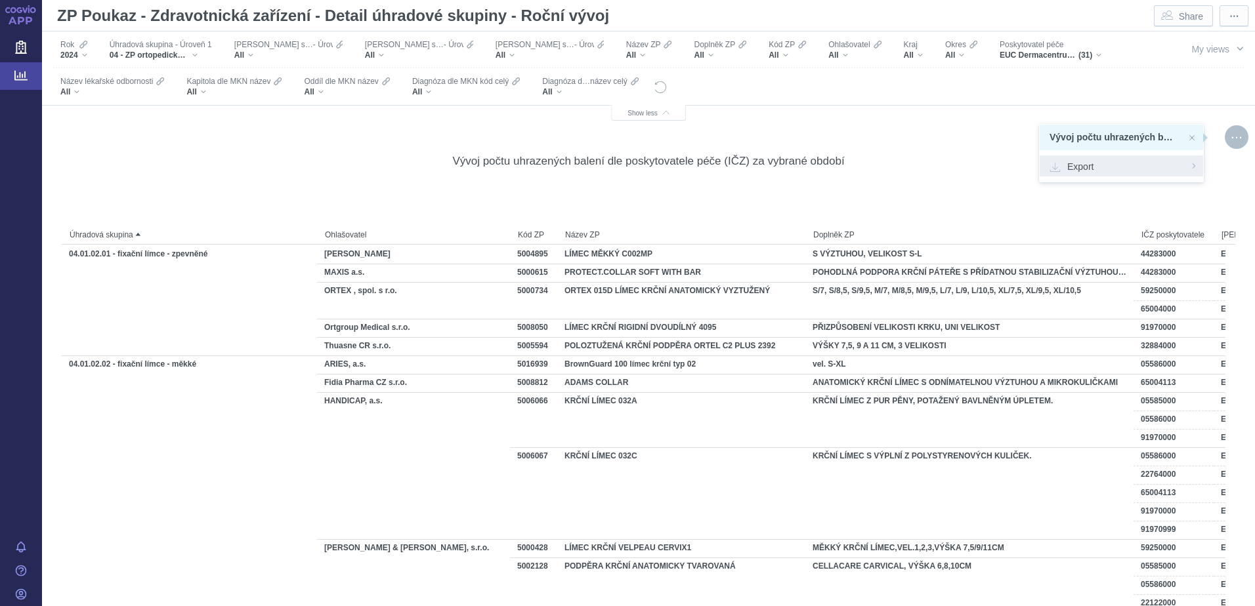
click at [1102, 169] on span "Export" at bounding box center [1121, 165] width 144 height 13
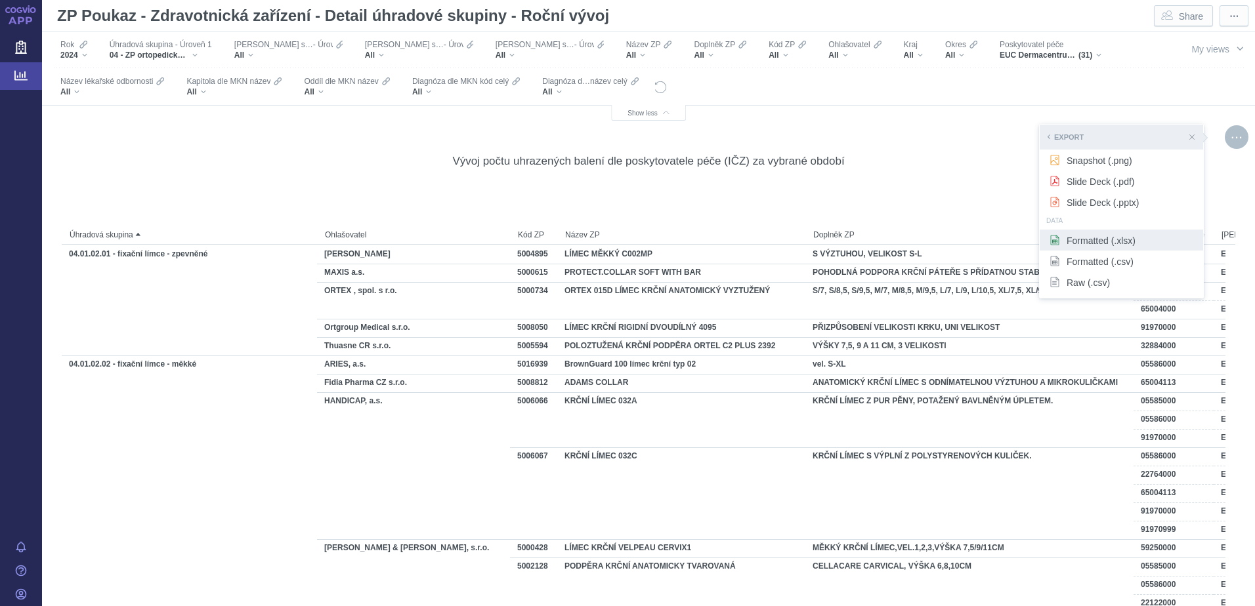
click at [1087, 238] on span "Formatted (.xlsx)" at bounding box center [1121, 240] width 144 height 13
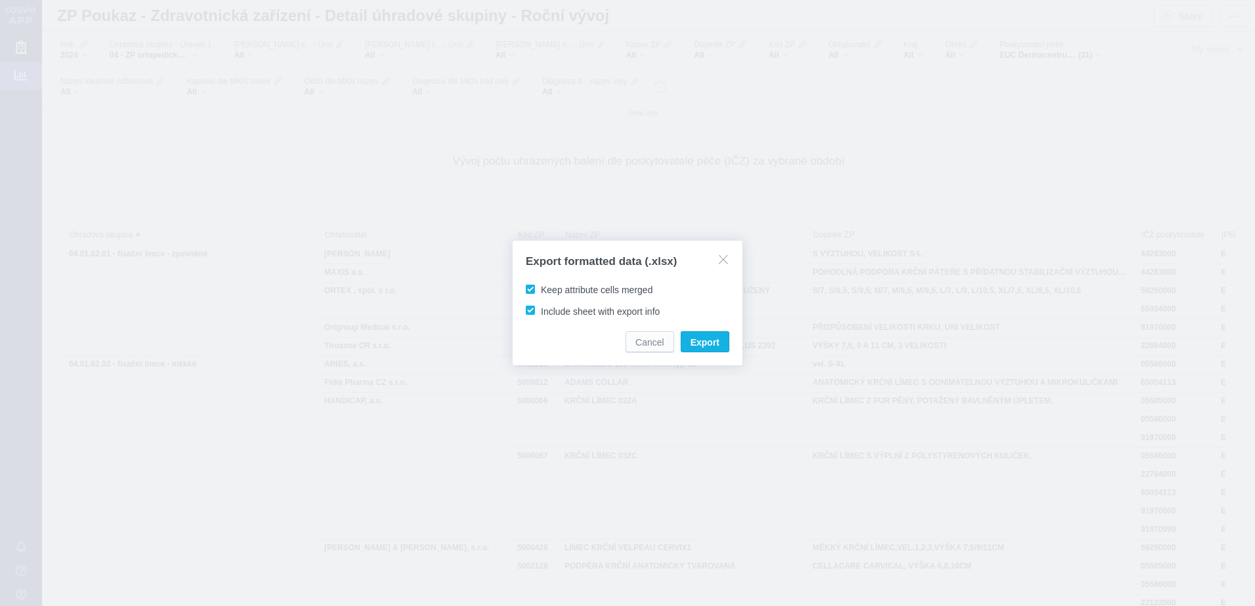
click at [583, 291] on span "Keep attribute cells merged" at bounding box center [597, 290] width 112 height 10
click at [547, 291] on input "Keep attribute cells merged" at bounding box center [543, 287] width 9 height 9
checkbox input "false"
click at [697, 337] on span "Export" at bounding box center [704, 342] width 29 height 13
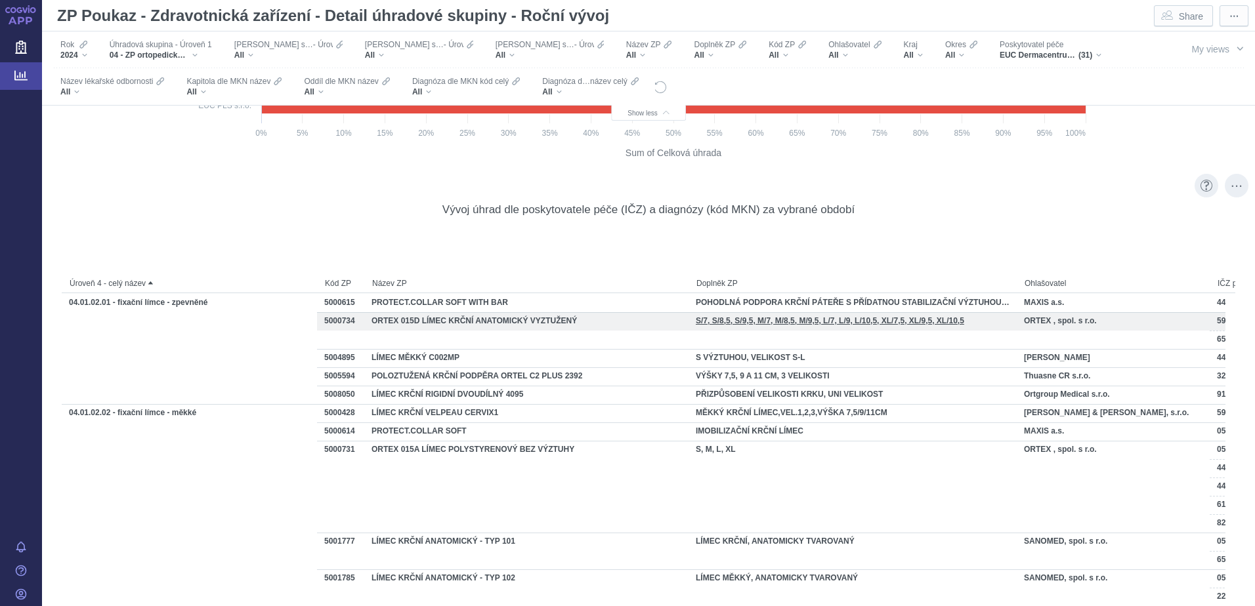
scroll to position [9484, 0]
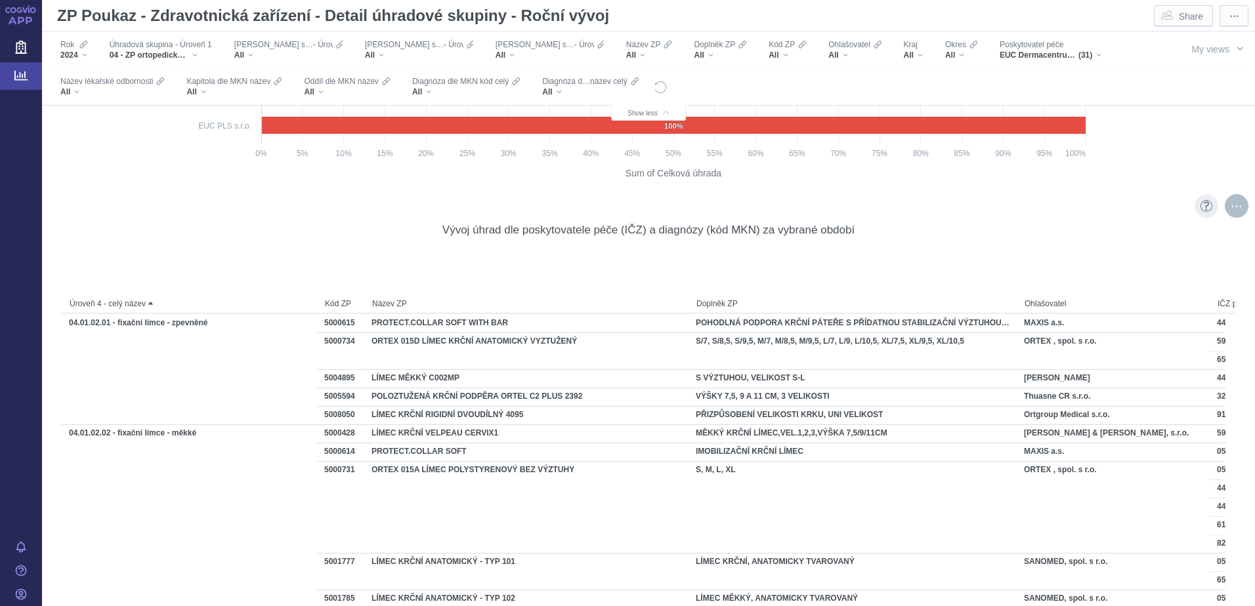
click at [1225, 209] on div "More actions" at bounding box center [1237, 206] width 24 height 24
click at [1097, 237] on span "Export" at bounding box center [1121, 234] width 144 height 13
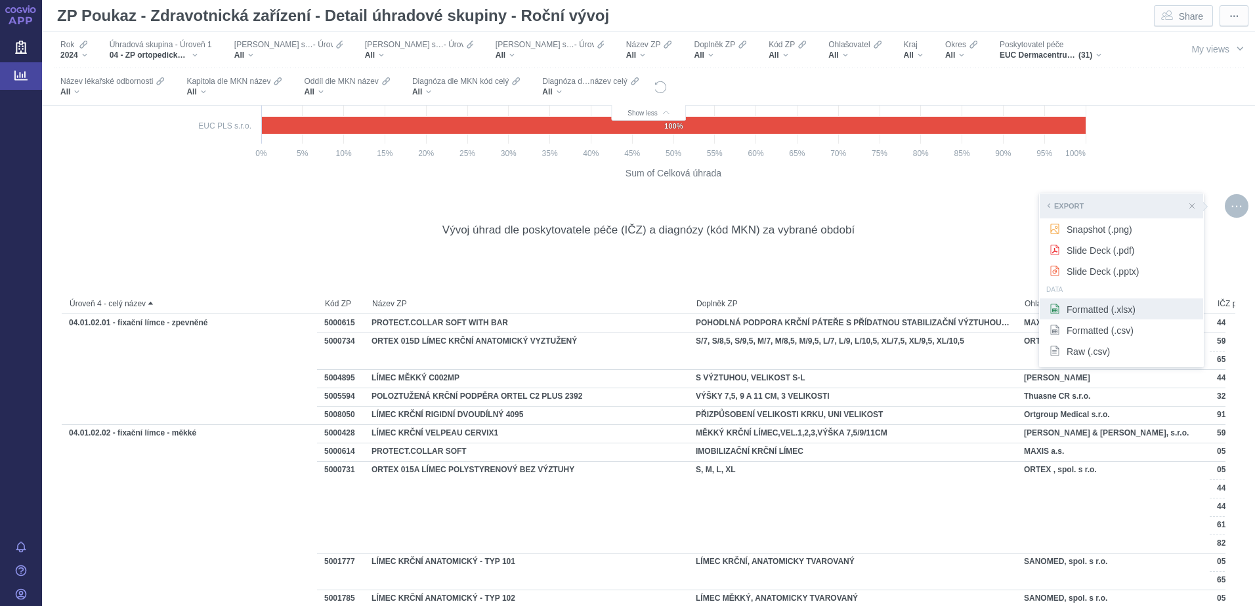
click at [1080, 306] on span "Formatted (.xlsx)" at bounding box center [1121, 309] width 144 height 13
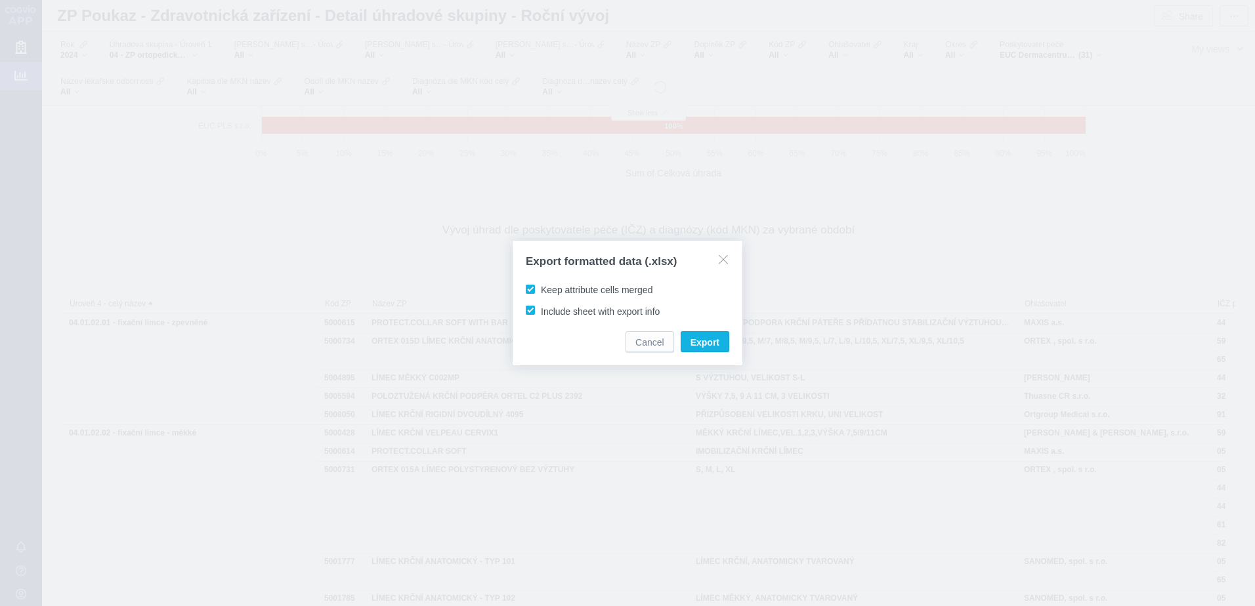
click at [610, 290] on span "Keep attribute cells merged" at bounding box center [597, 290] width 112 height 10
click at [547, 290] on input "Keep attribute cells merged" at bounding box center [543, 287] width 9 height 9
checkbox input "false"
click at [700, 341] on span "Export" at bounding box center [704, 342] width 29 height 13
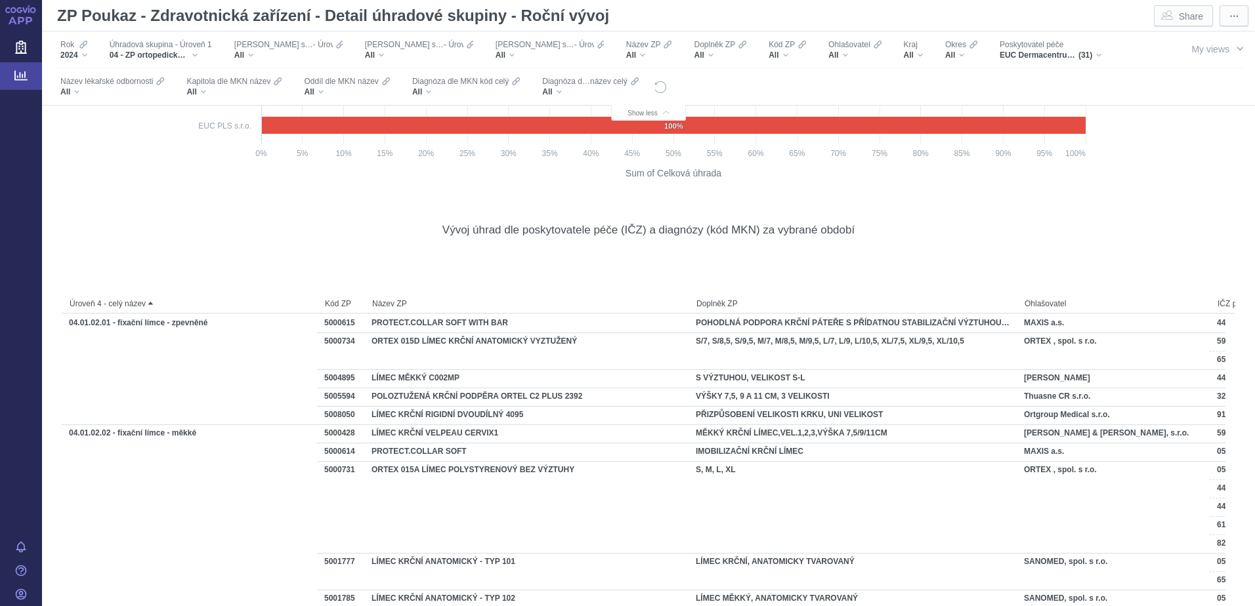
click at [194, 52] on div "04 - ZP ortopedicko - protetické a ortopedická obuv" at bounding box center [161, 55] width 102 height 10
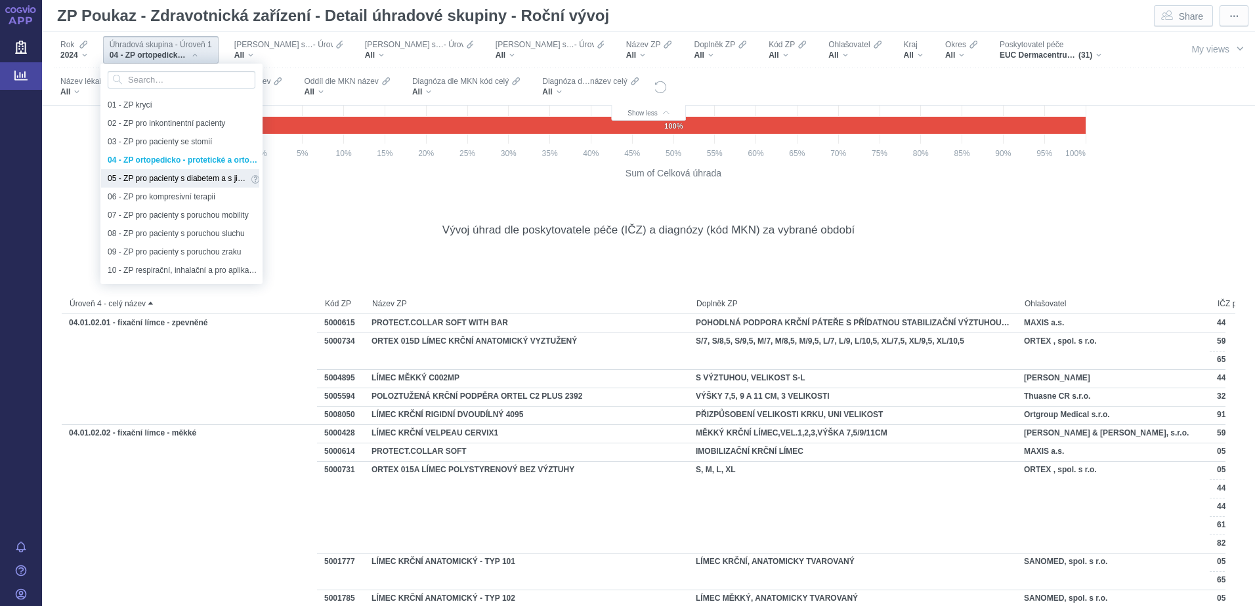
click at [160, 176] on span "05 - ZP pro pacienty s diabetem a s jinými poruchami metabolismu" at bounding box center [178, 178] width 140 height 14
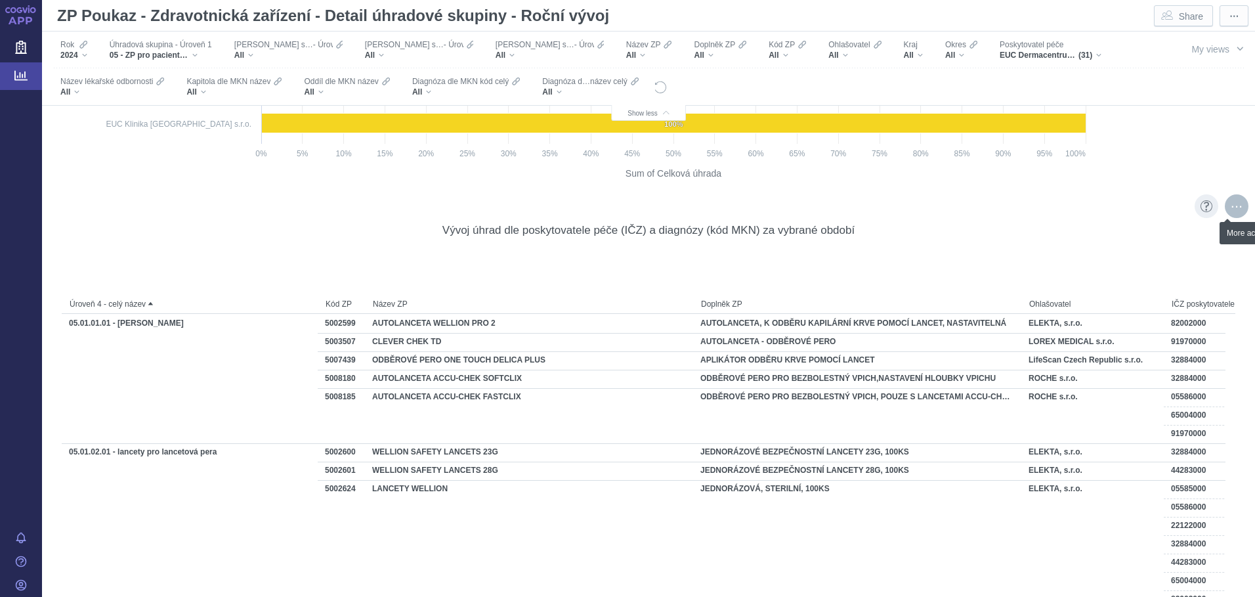
click at [1225, 205] on div "More actions" at bounding box center [1237, 206] width 24 height 24
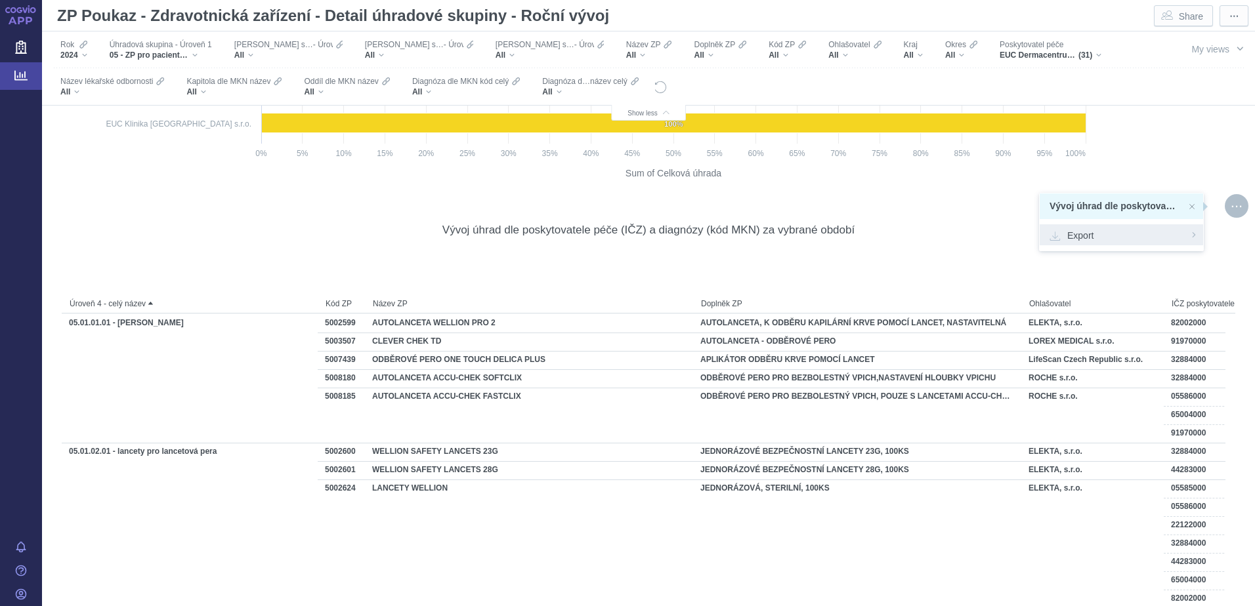
click at [1076, 236] on span "Export" at bounding box center [1121, 234] width 144 height 13
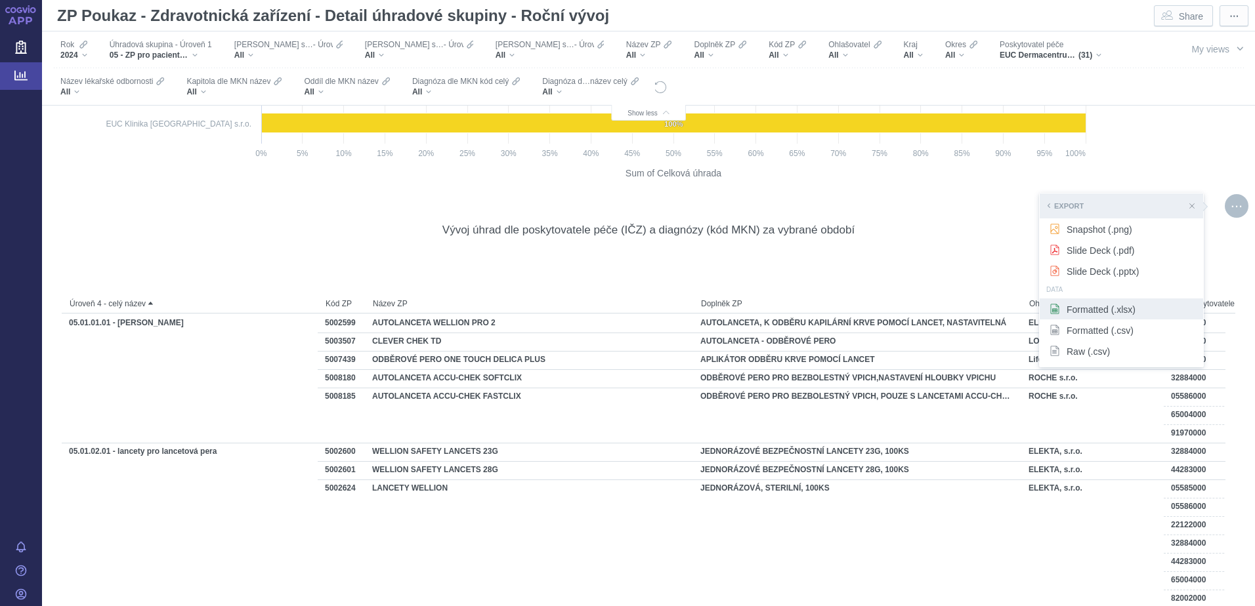
click at [1064, 314] on span "Formatted (.xlsx)" at bounding box center [1121, 309] width 144 height 13
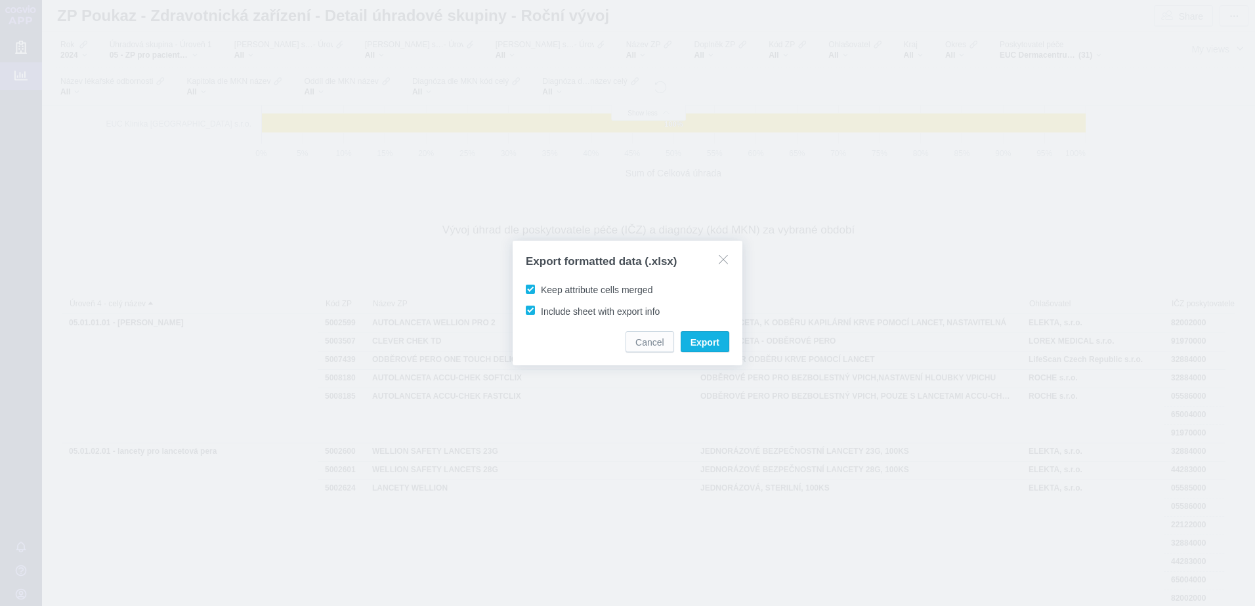
click at [622, 289] on span "Keep attribute cells merged" at bounding box center [597, 290] width 112 height 10
click at [547, 289] on input "Keep attribute cells merged" at bounding box center [543, 287] width 9 height 9
checkbox input "false"
click at [698, 343] on span "Export" at bounding box center [704, 342] width 29 height 13
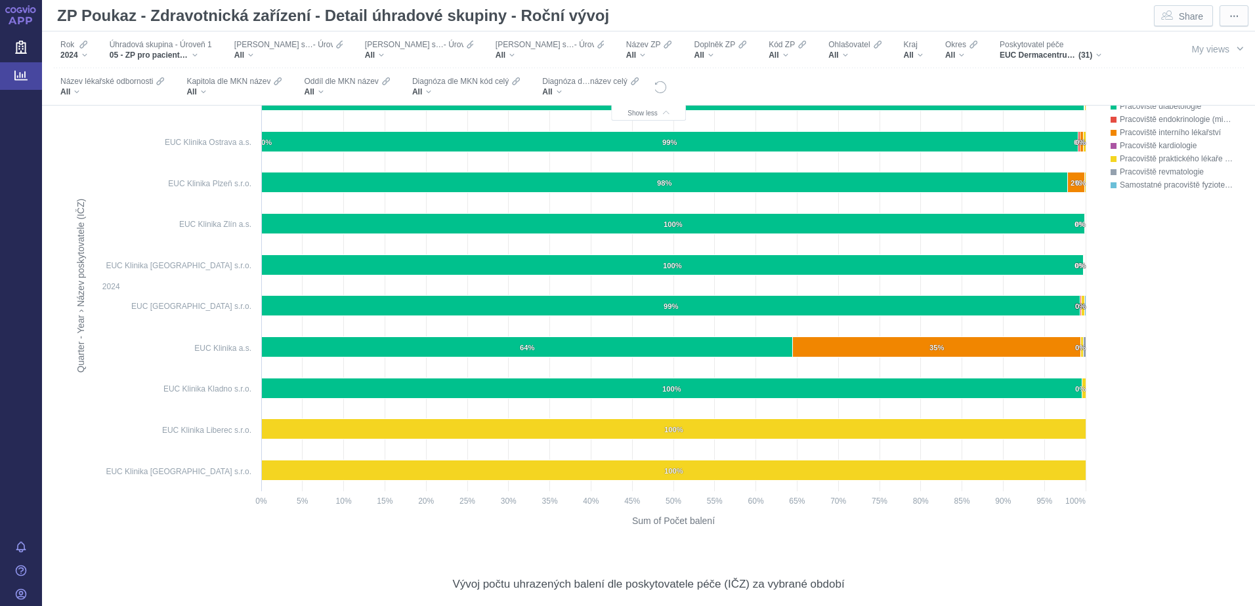
scroll to position [2014, 0]
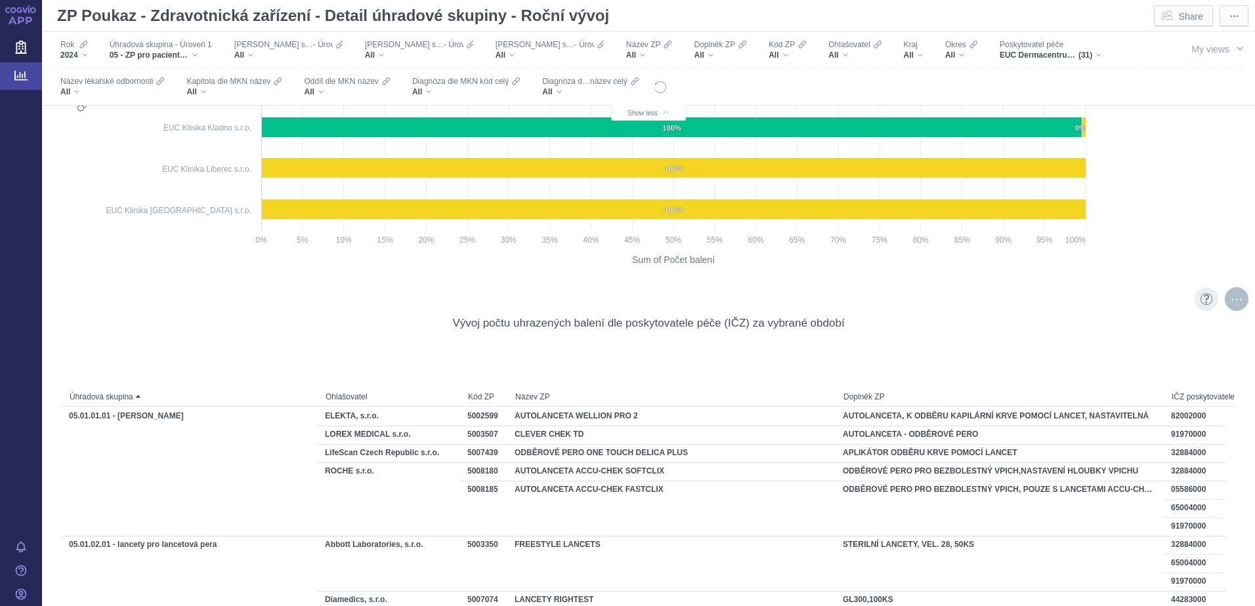
click at [1225, 300] on div "More actions" at bounding box center [1237, 299] width 24 height 24
click at [1076, 327] on span "Export" at bounding box center [1121, 328] width 144 height 13
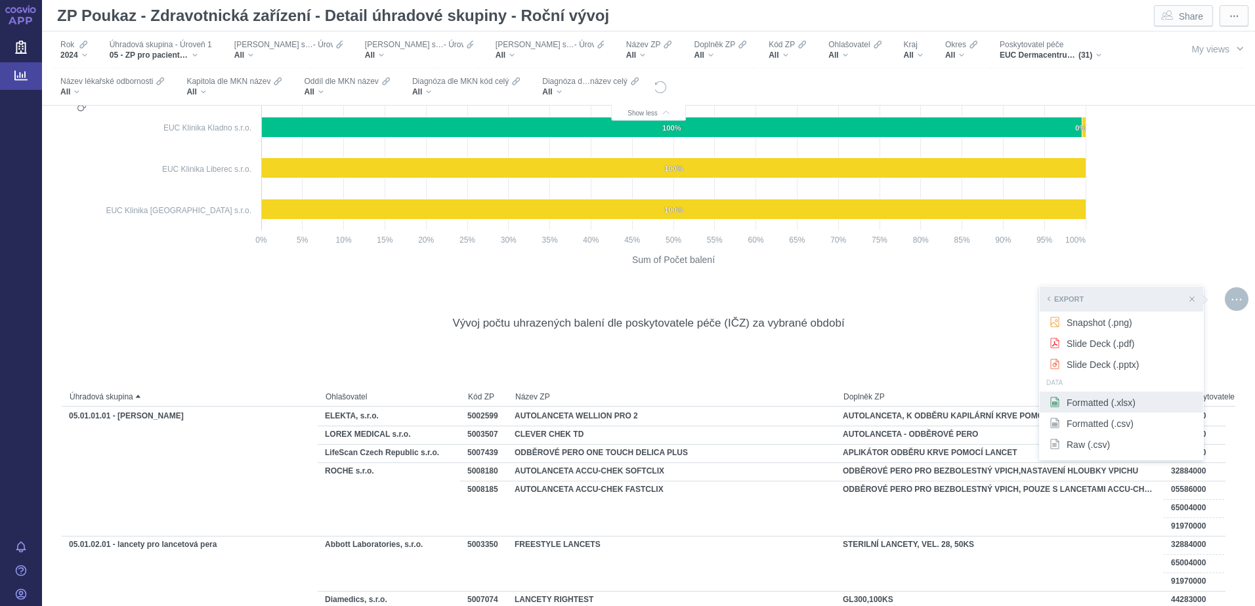
click at [1078, 400] on span "Formatted (.xlsx)" at bounding box center [1121, 402] width 144 height 13
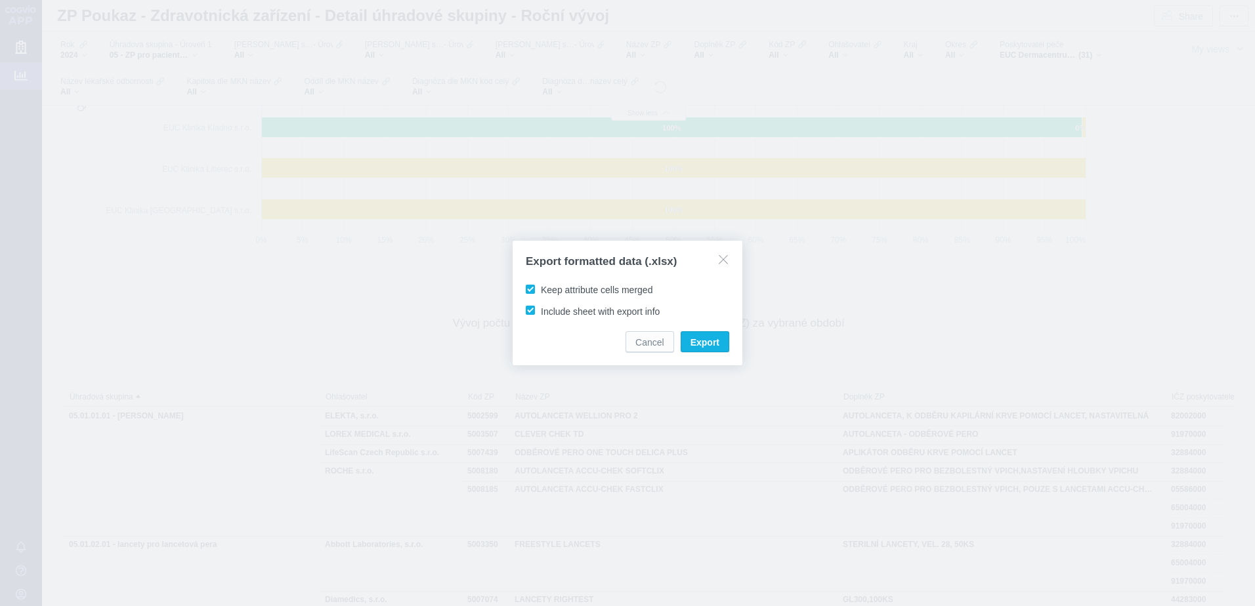
click at [566, 289] on span "Keep attribute cells merged" at bounding box center [597, 290] width 112 height 10
click at [547, 289] on input "Keep attribute cells merged" at bounding box center [543, 287] width 9 height 9
checkbox input "false"
click at [700, 339] on span "Export" at bounding box center [704, 342] width 29 height 13
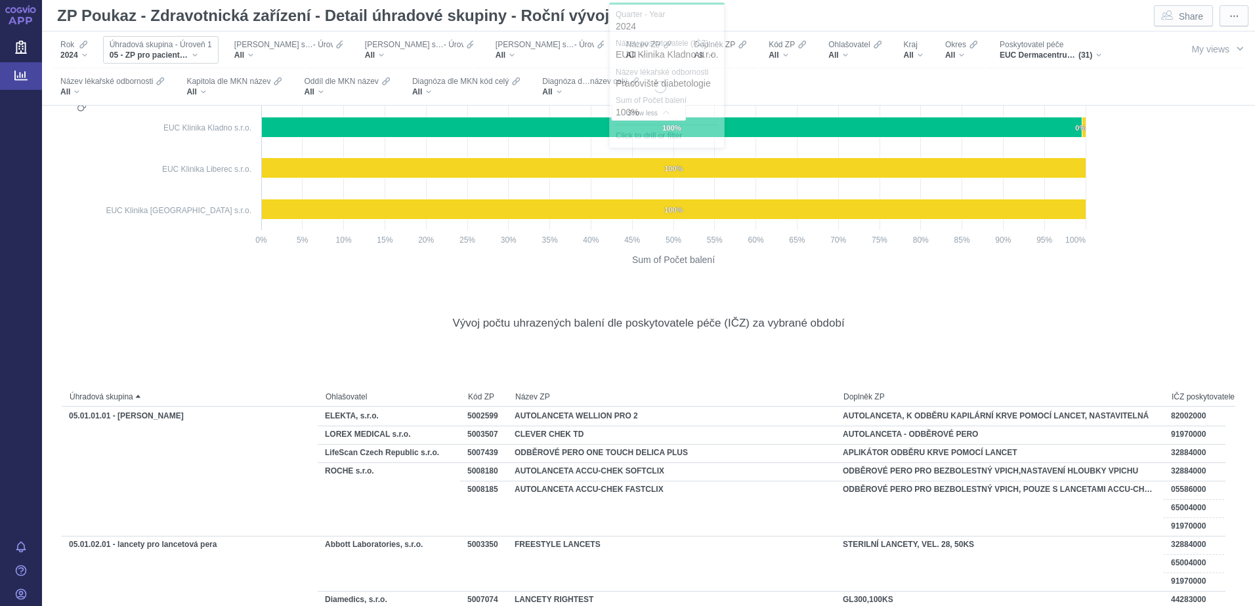
click at [199, 51] on div "05 - ZP pro pacienty s diabetem a s jinými poruchami metabolismu" at bounding box center [161, 55] width 102 height 10
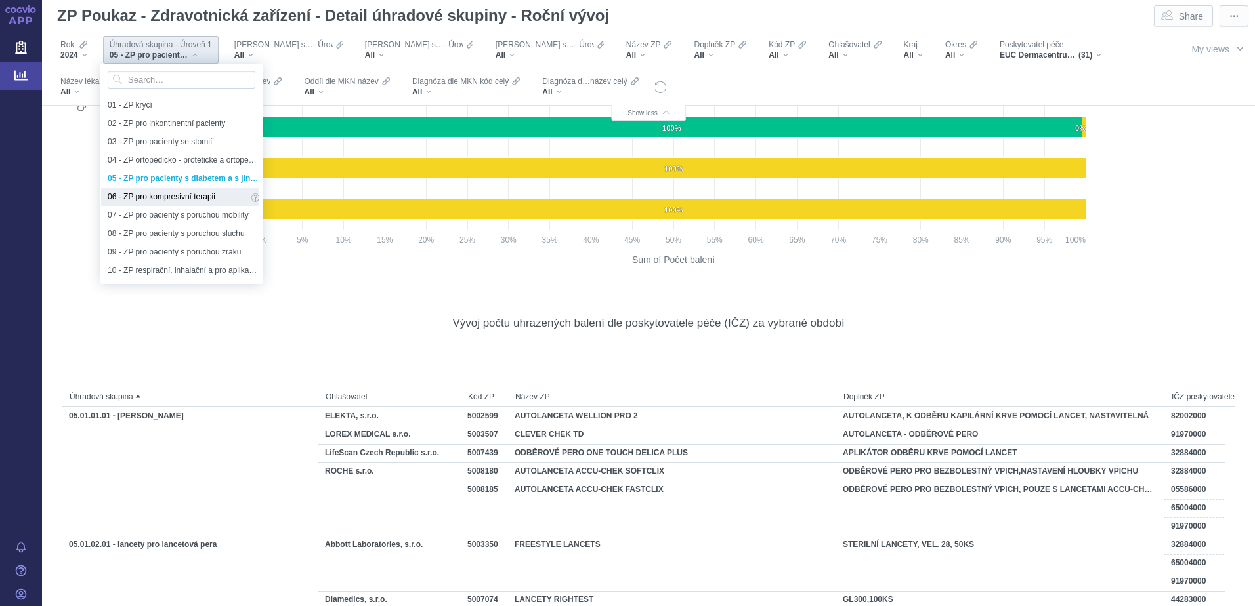
click at [148, 198] on span "06 - ZP pro kompresivní terapii" at bounding box center [178, 197] width 140 height 14
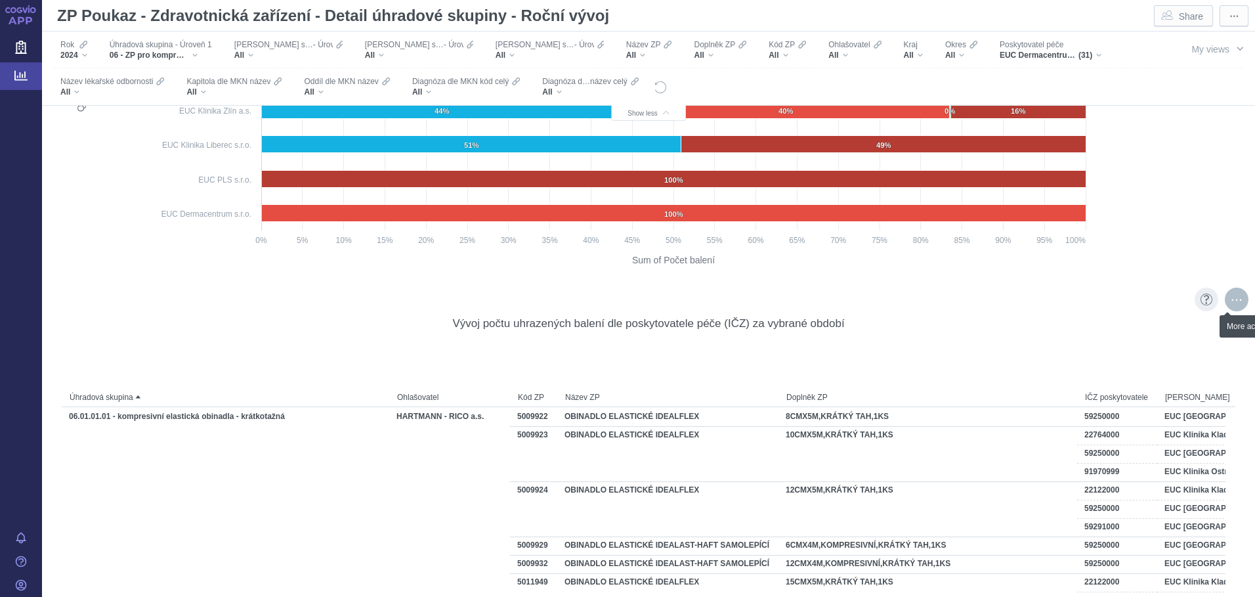
click at [1226, 299] on div "More actions" at bounding box center [1237, 299] width 24 height 24
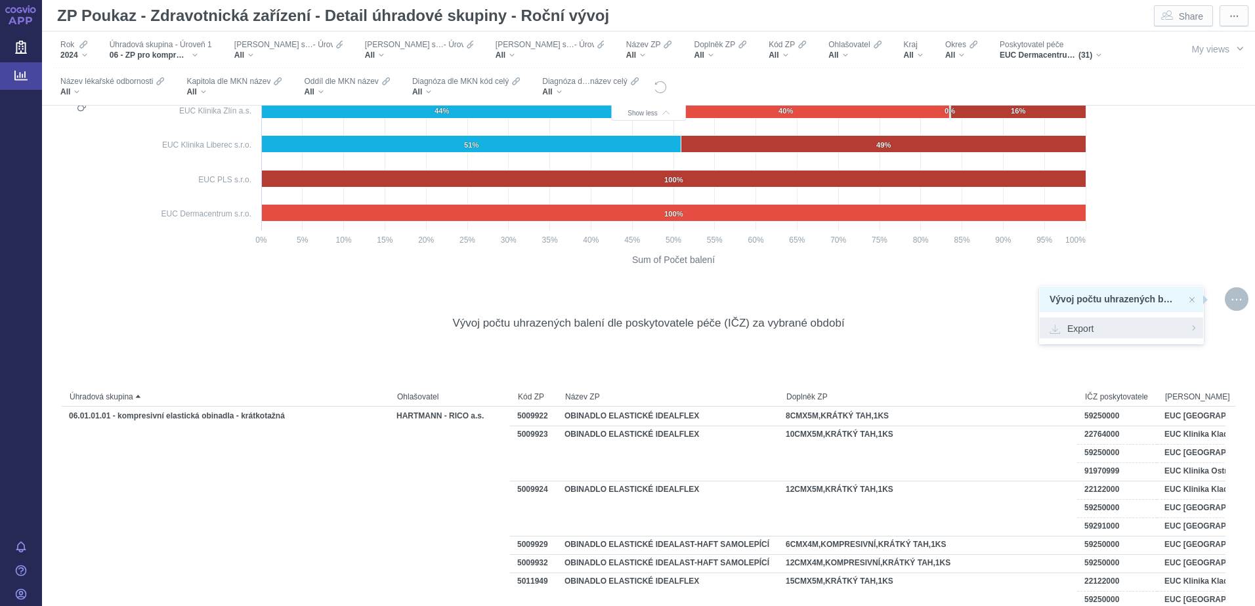
click at [1095, 328] on span "Export" at bounding box center [1121, 328] width 144 height 13
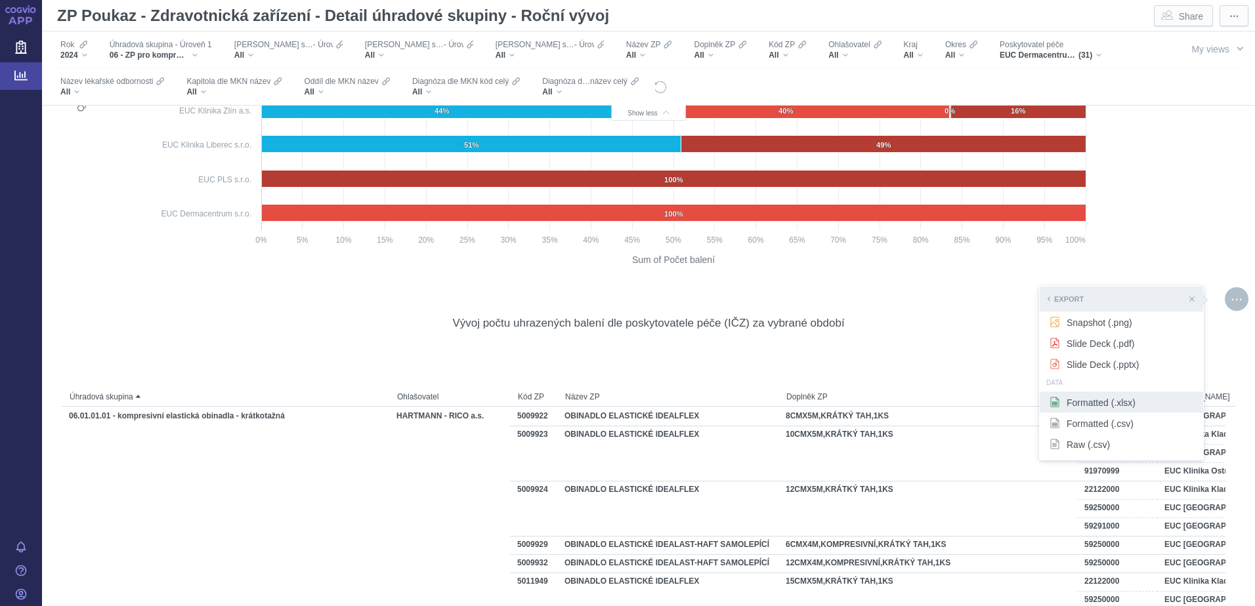
click at [1078, 401] on span "Formatted (.xlsx)" at bounding box center [1121, 402] width 144 height 13
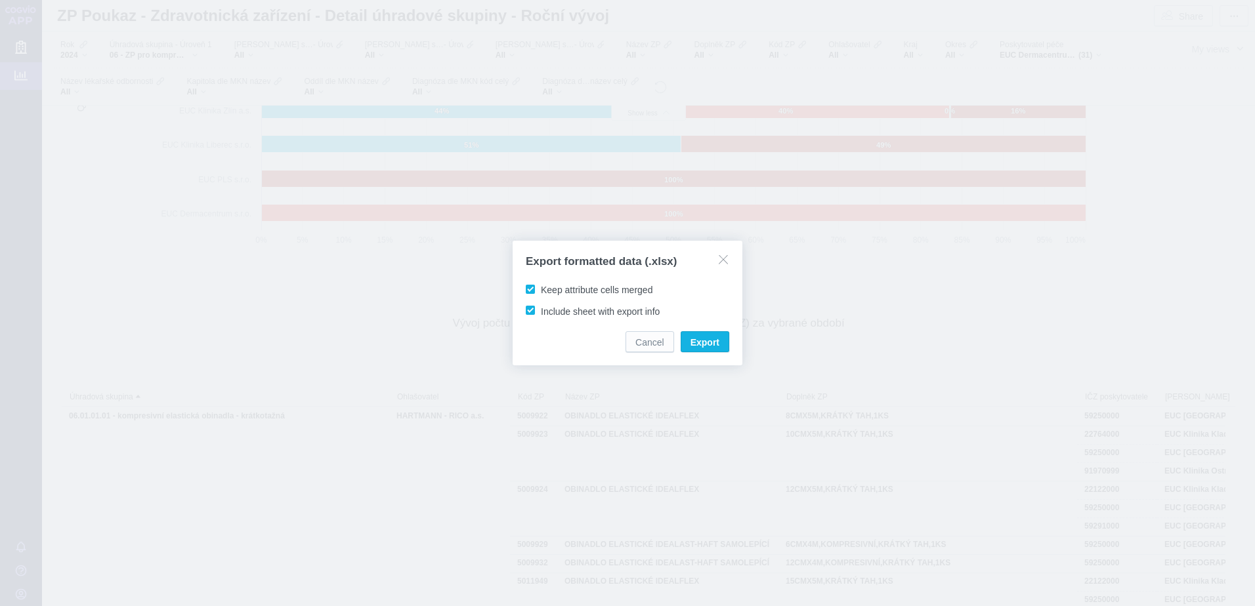
click at [562, 289] on span "Keep attribute cells merged" at bounding box center [597, 290] width 112 height 10
click at [547, 289] on input "Keep attribute cells merged" at bounding box center [543, 287] width 9 height 9
checkbox input "false"
click at [700, 339] on span "Export" at bounding box center [704, 342] width 29 height 13
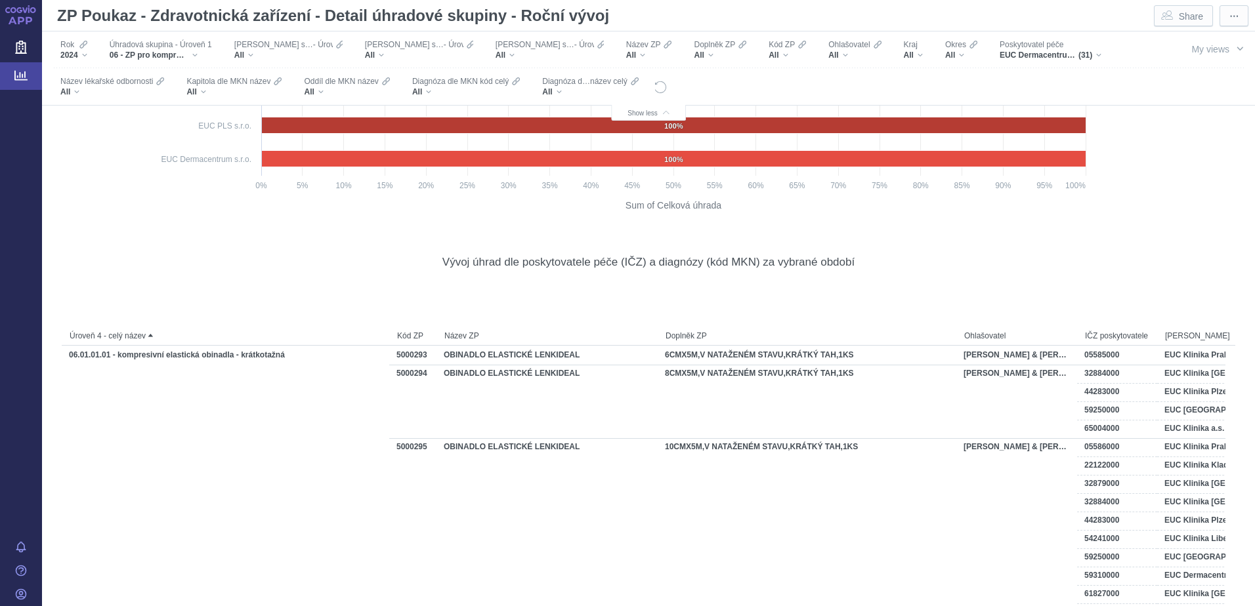
scroll to position [9542, 0]
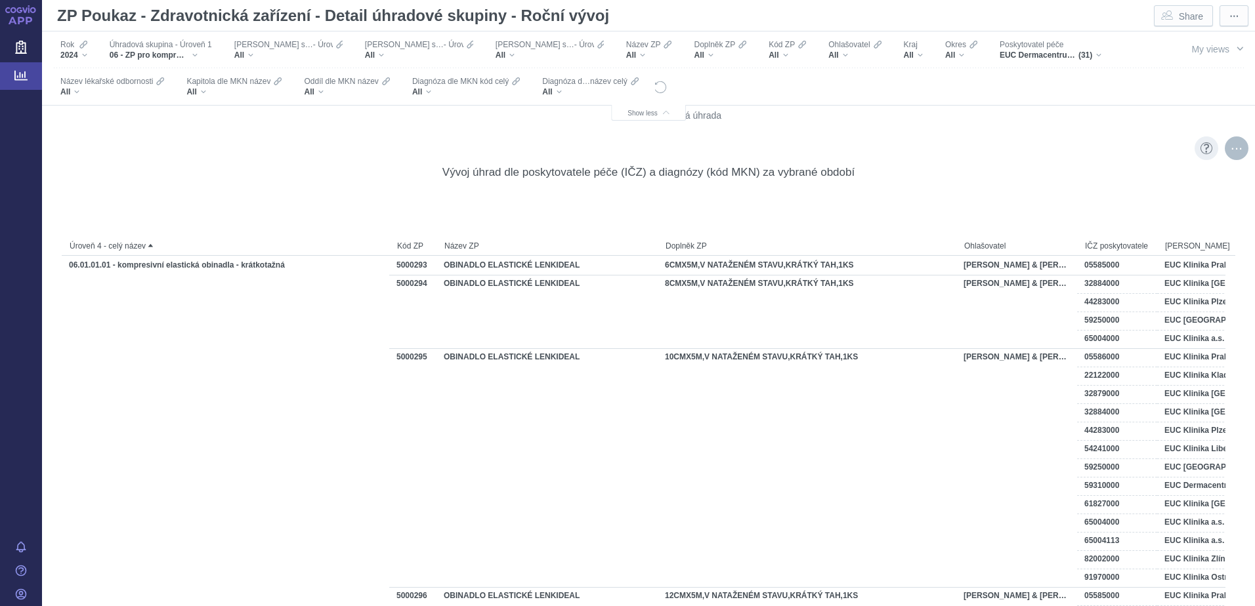
click at [1225, 151] on div "More actions" at bounding box center [1237, 148] width 24 height 24
click at [1090, 172] on span "Export" at bounding box center [1121, 177] width 144 height 13
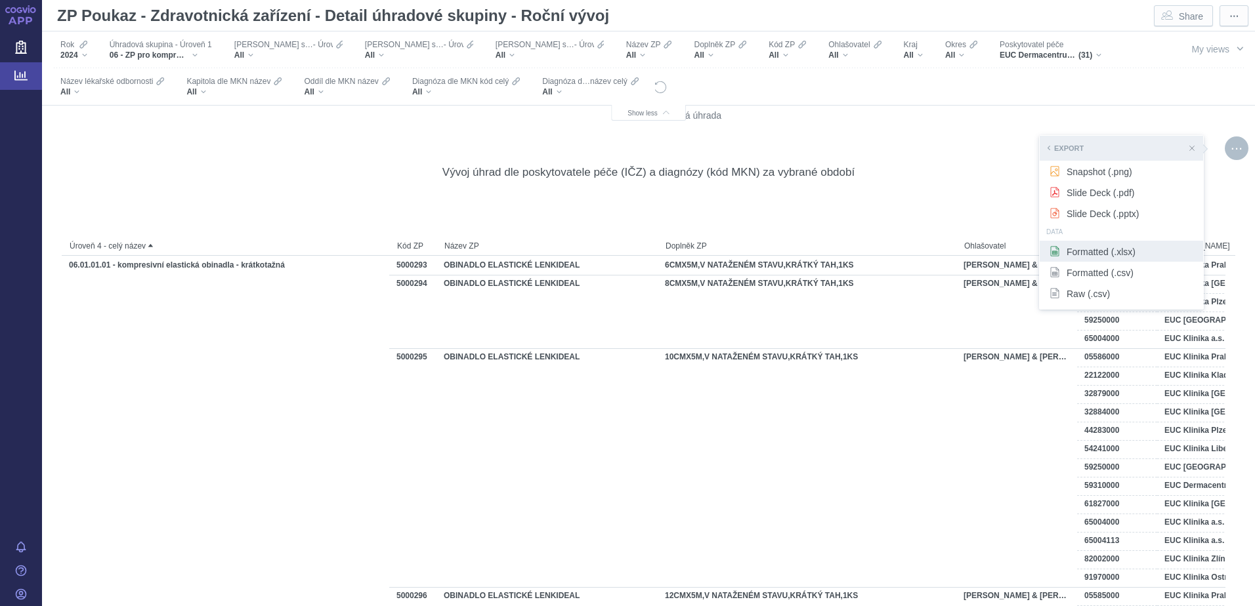
click at [1084, 248] on span "Formatted (.xlsx)" at bounding box center [1121, 251] width 144 height 13
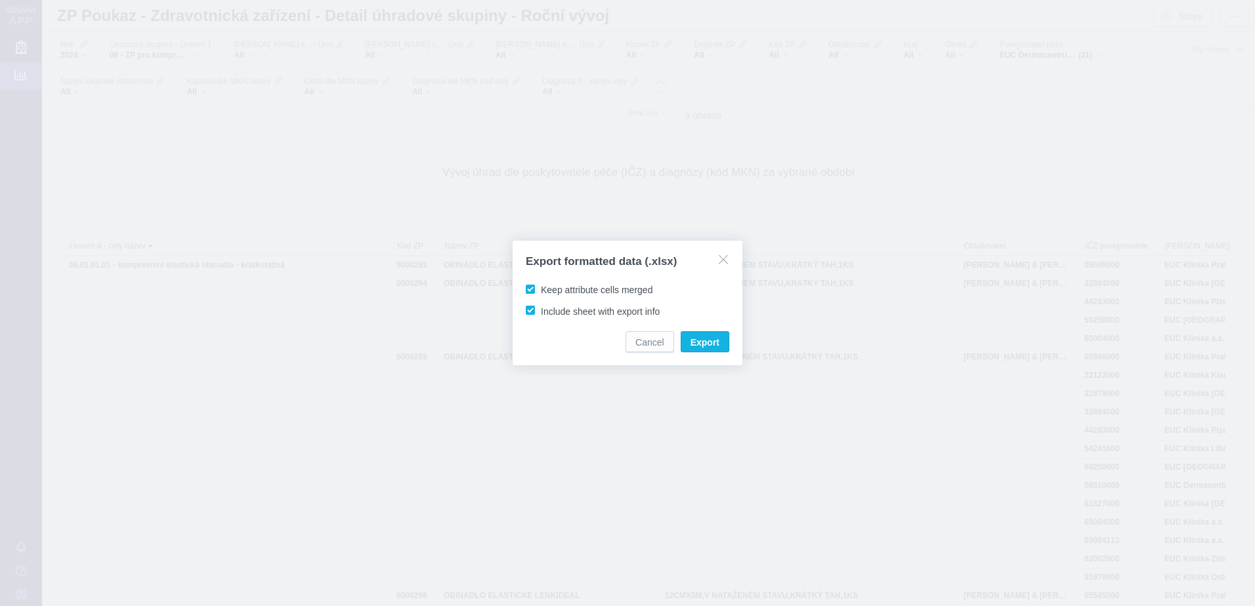
click at [565, 290] on span "Keep attribute cells merged" at bounding box center [597, 290] width 112 height 10
click at [547, 290] on input "Keep attribute cells merged" at bounding box center [543, 287] width 9 height 9
checkbox input "false"
click at [702, 343] on span "Export" at bounding box center [704, 342] width 29 height 13
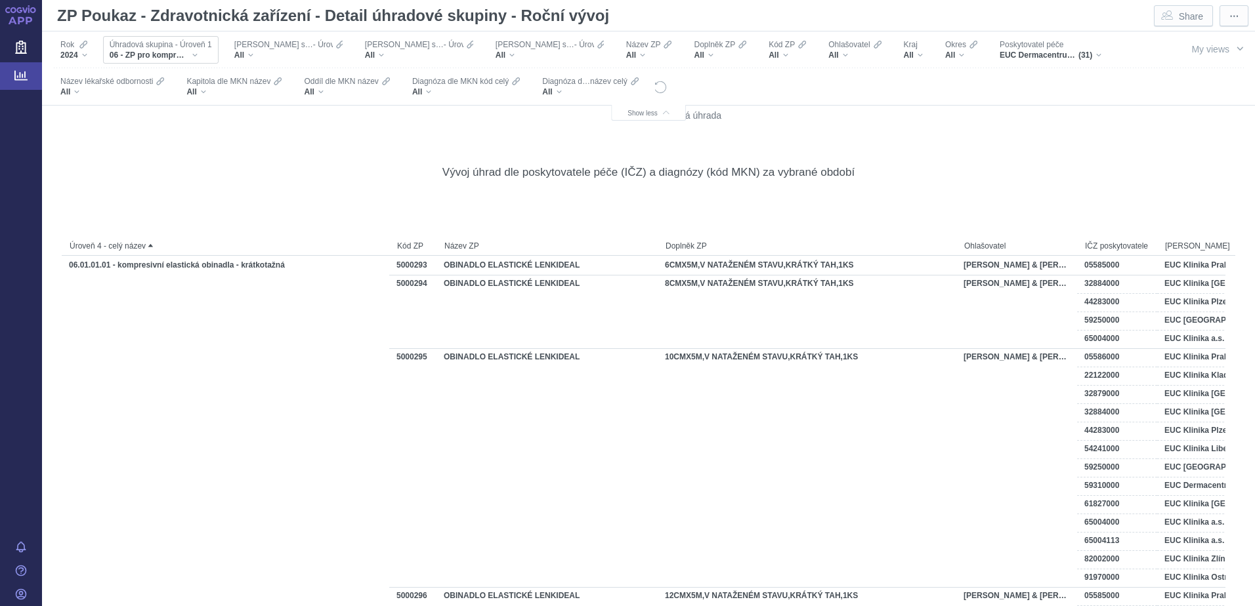
click at [193, 53] on div "06 - ZP pro kompresivní terapii" at bounding box center [161, 55] width 102 height 10
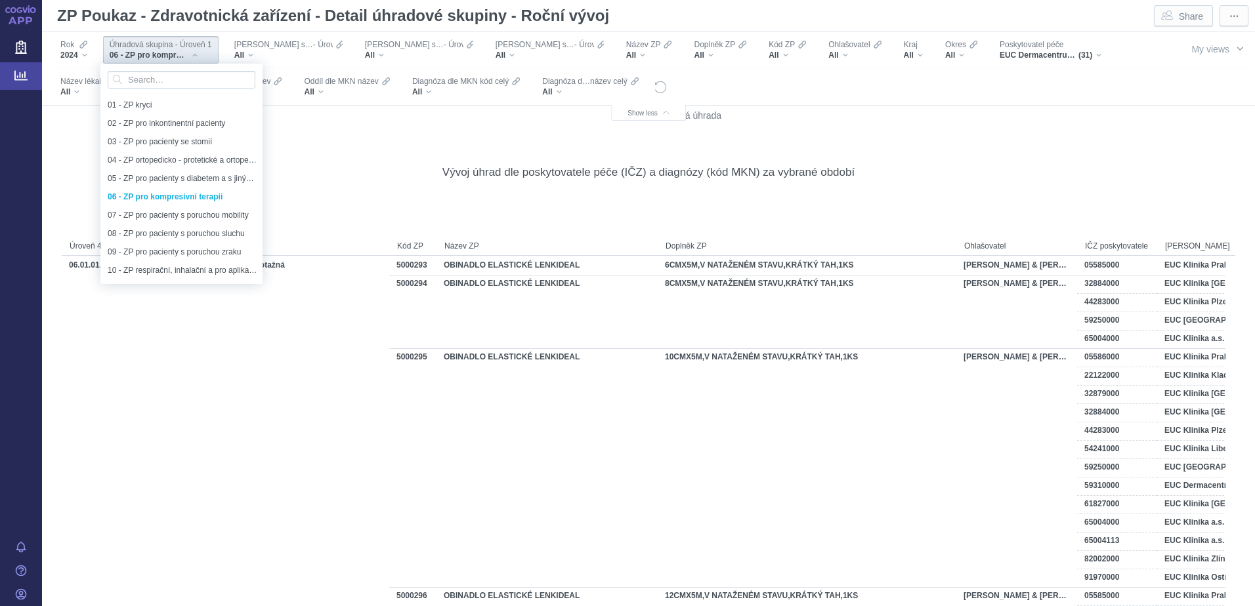
scroll to position [9, 0]
click at [167, 206] on span "07 - ZP pro pacienty s poruchou mobility" at bounding box center [178, 206] width 140 height 14
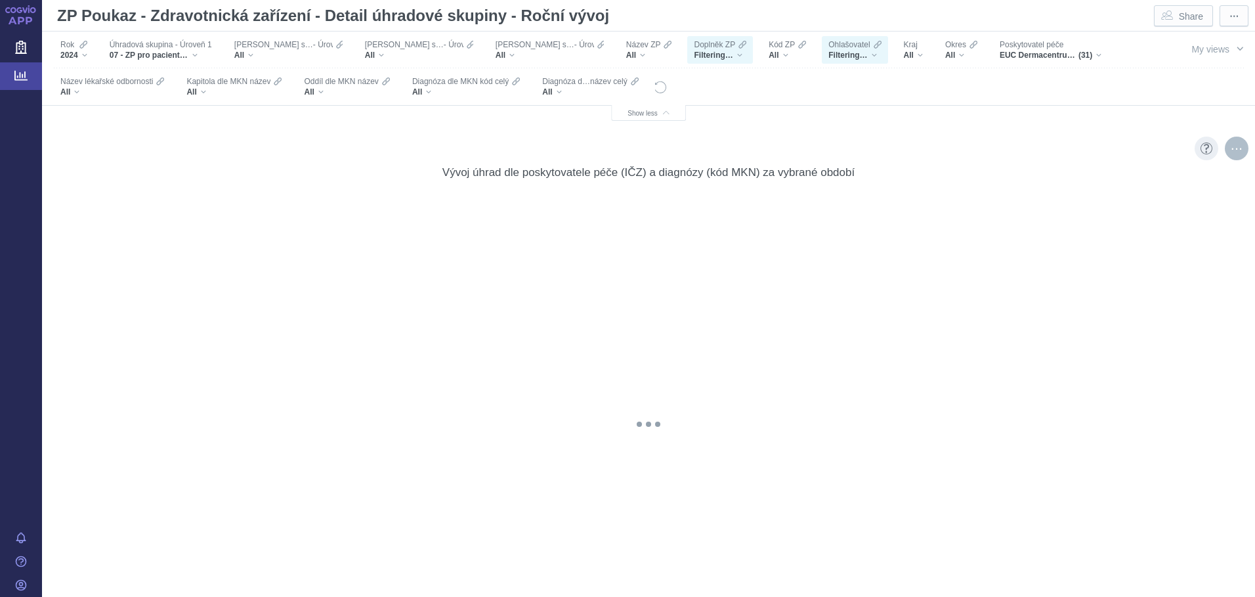
click at [1227, 148] on div "More actions" at bounding box center [1237, 148] width 24 height 24
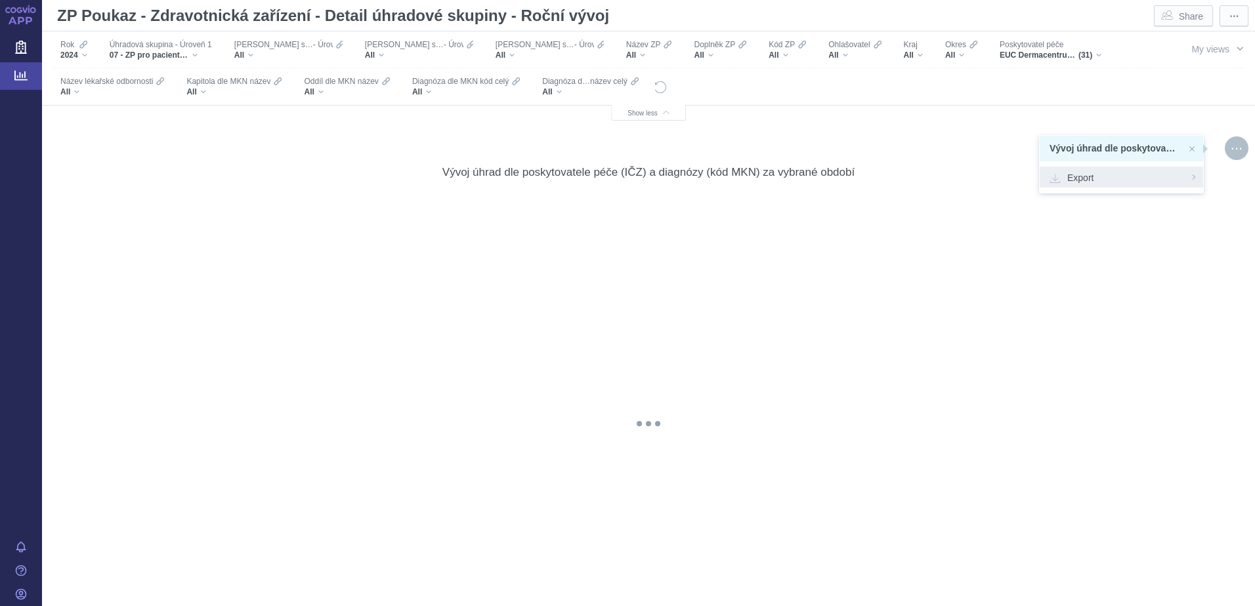
click at [1079, 176] on span "Export" at bounding box center [1121, 177] width 144 height 13
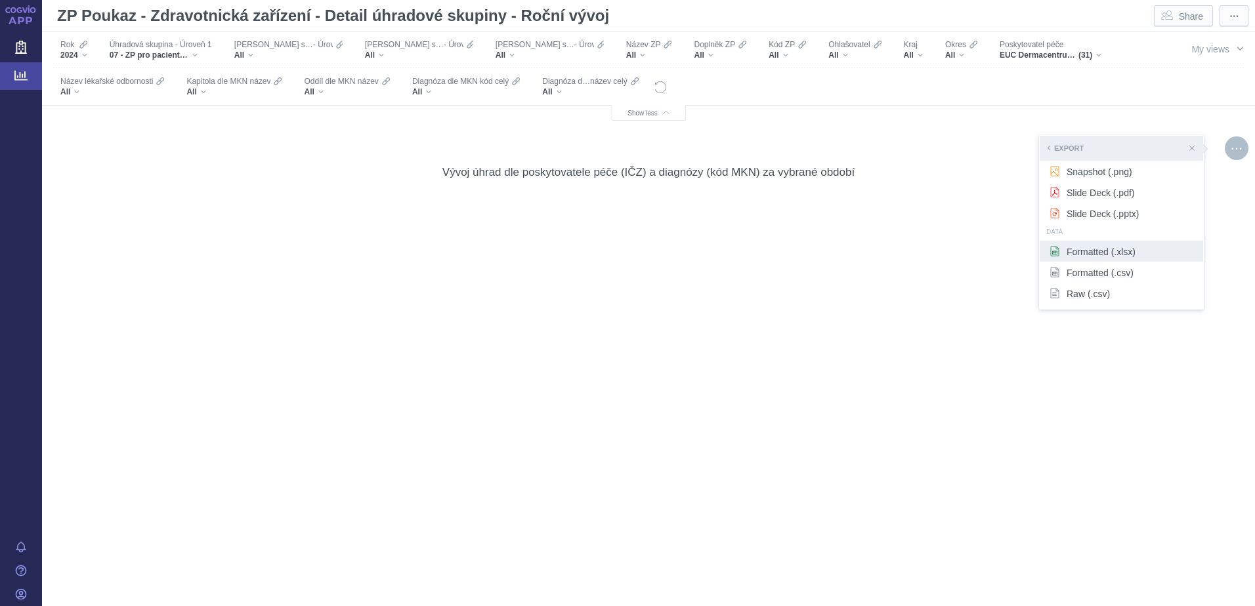
click at [1074, 257] on span "Formatted (.xlsx)" at bounding box center [1121, 251] width 144 height 13
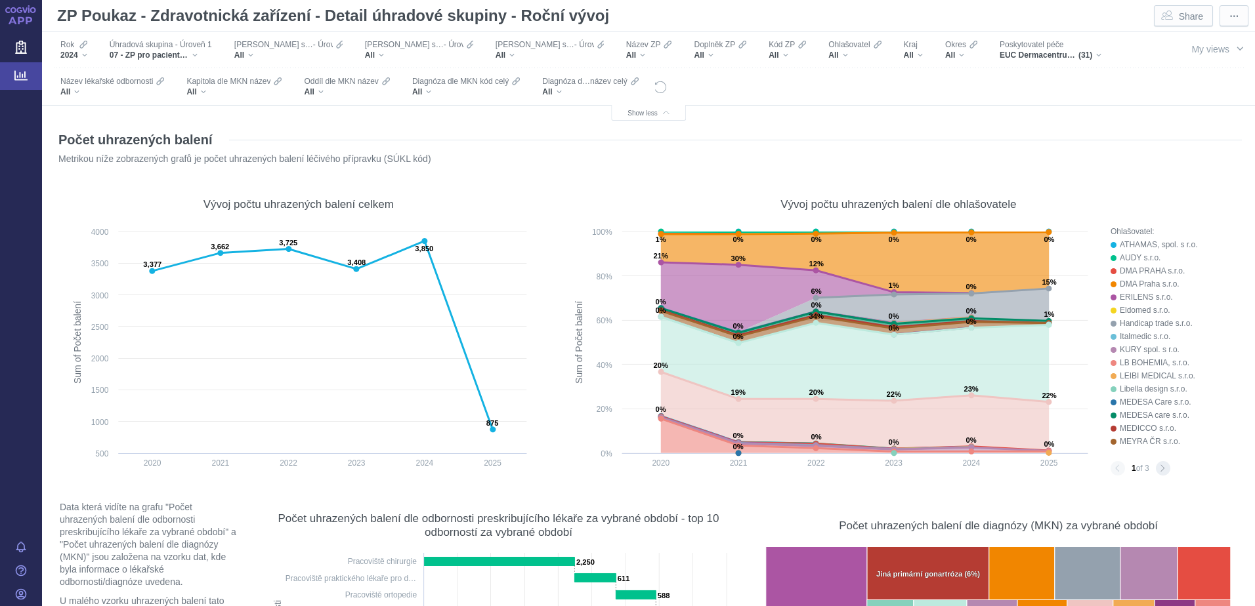
scroll to position [9542, 0]
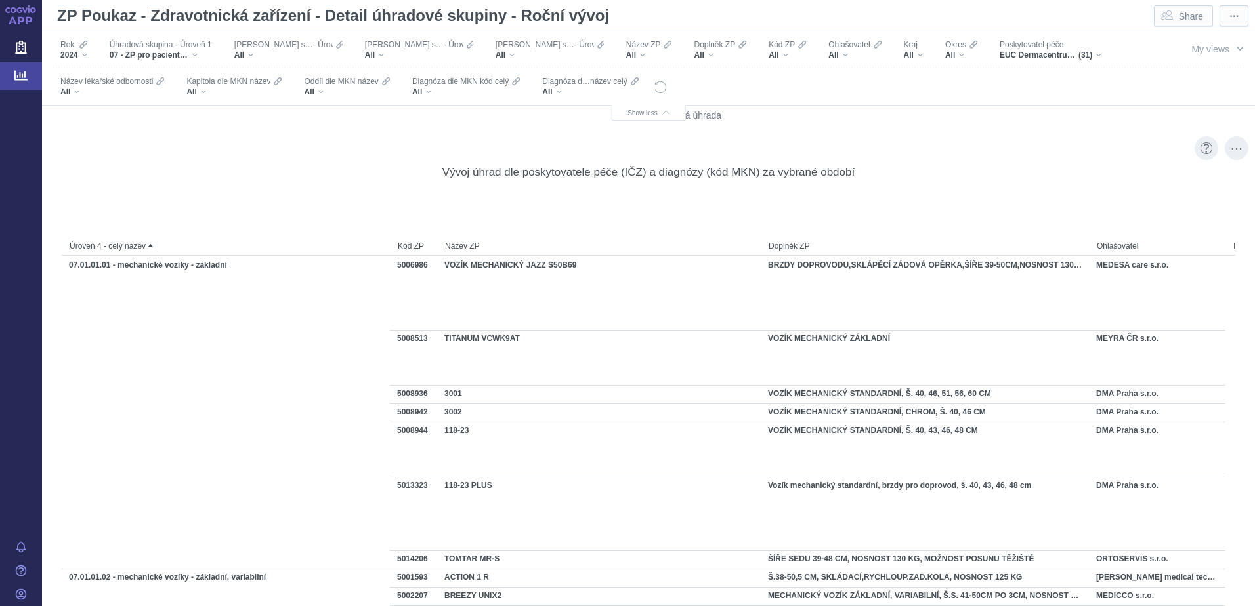
click at [768, 146] on div "Vývoj úhrad dle poskytovatele péče (IČZ) a diagnózy (kód MKN) za vybrané období…" at bounding box center [648, 402] width 1186 height 518
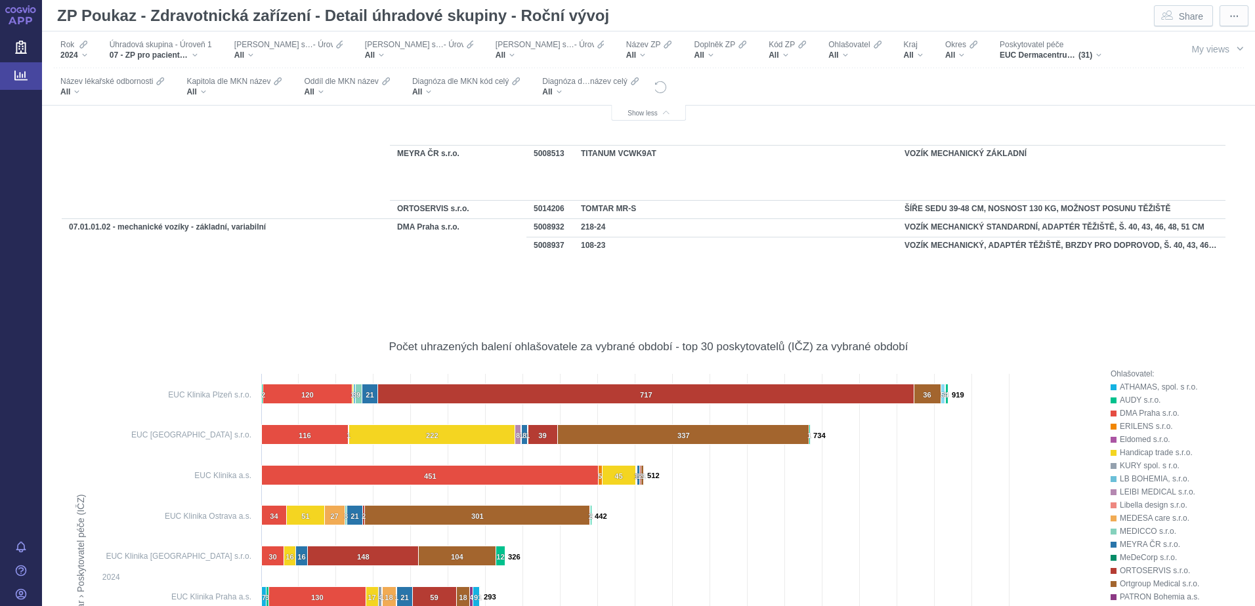
scroll to position [1988, 0]
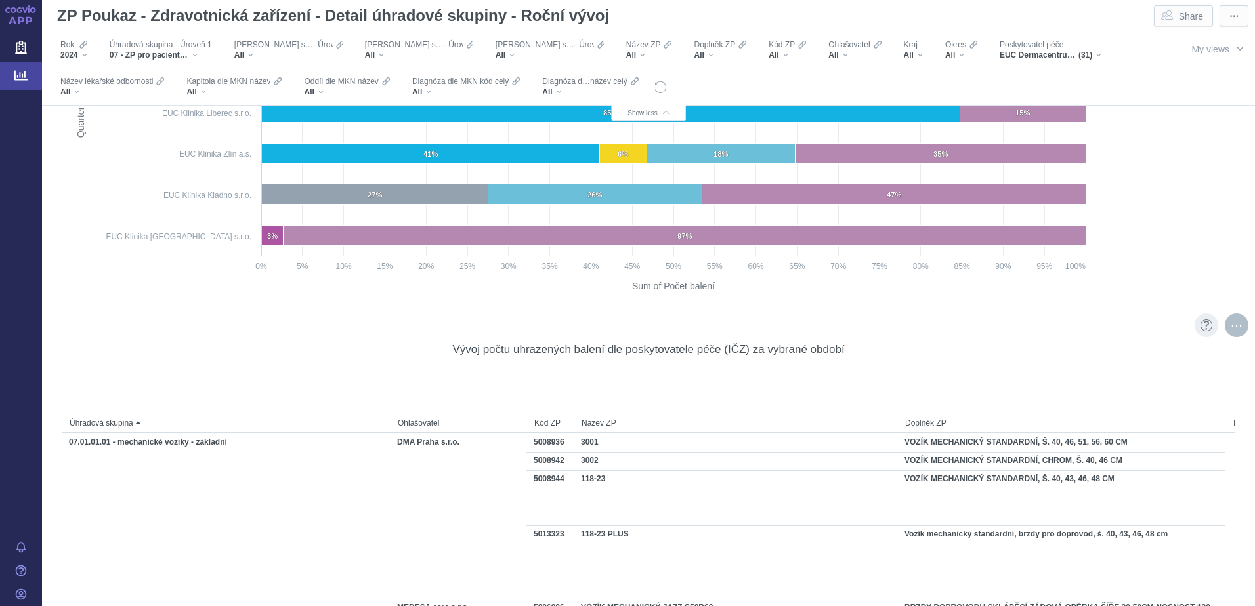
click at [1226, 325] on div "More actions" at bounding box center [1237, 326] width 24 height 24
click at [1083, 356] on span "Export" at bounding box center [1121, 354] width 144 height 13
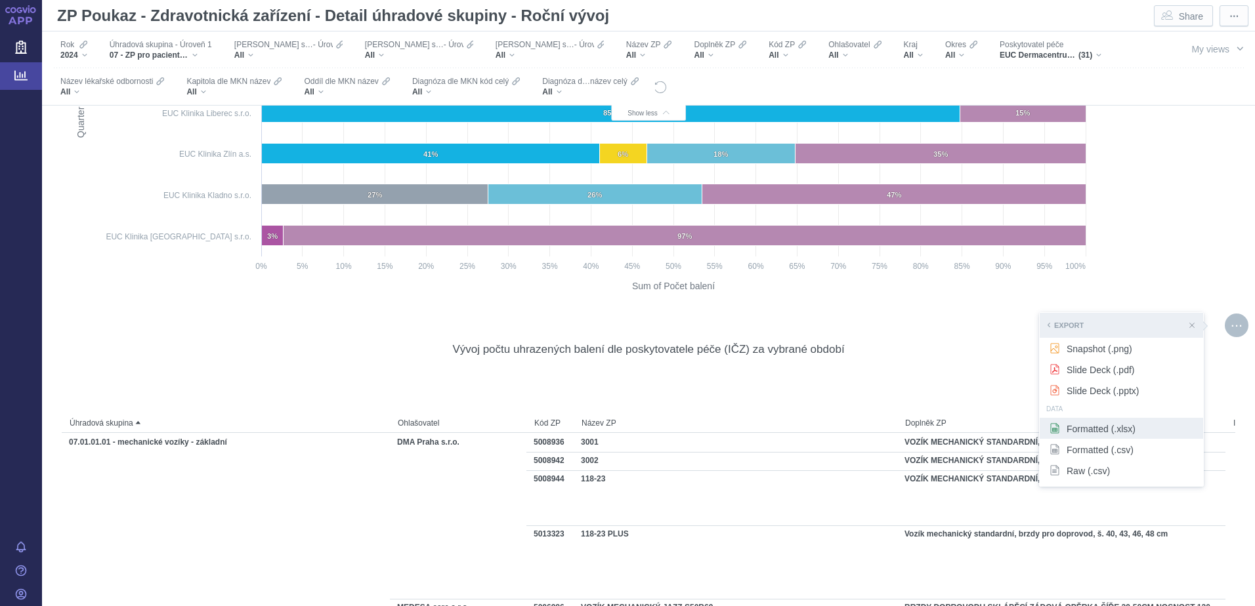
click at [1089, 427] on span "Formatted (.xlsx)" at bounding box center [1121, 428] width 144 height 13
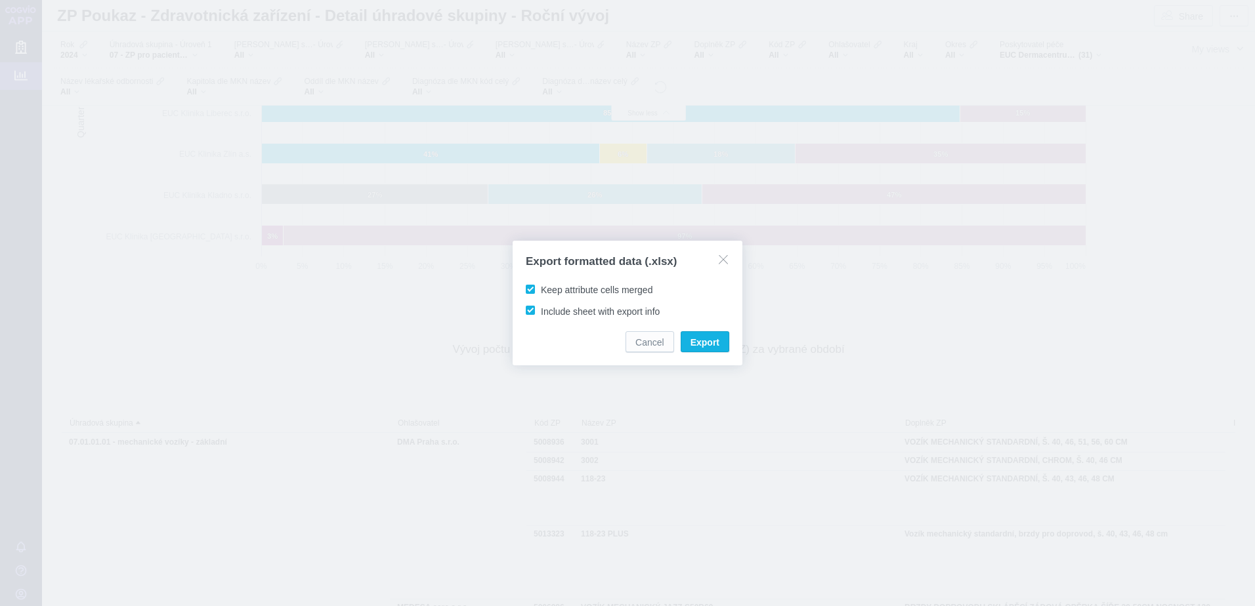
click at [595, 290] on span "Keep attribute cells merged" at bounding box center [597, 290] width 112 height 10
click at [547, 290] on input "Keep attribute cells merged" at bounding box center [543, 287] width 9 height 9
checkbox input "false"
click at [705, 340] on span "Export" at bounding box center [704, 342] width 29 height 13
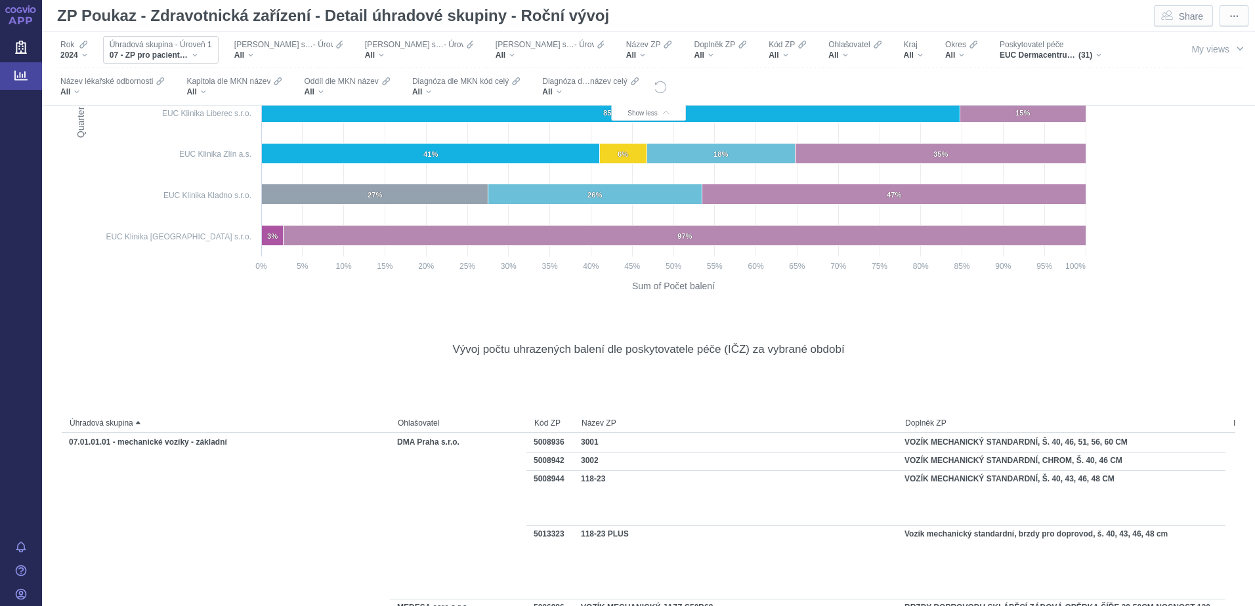
click at [196, 52] on div "07 - ZP pro pacienty s poruchou mobility" at bounding box center [161, 55] width 102 height 10
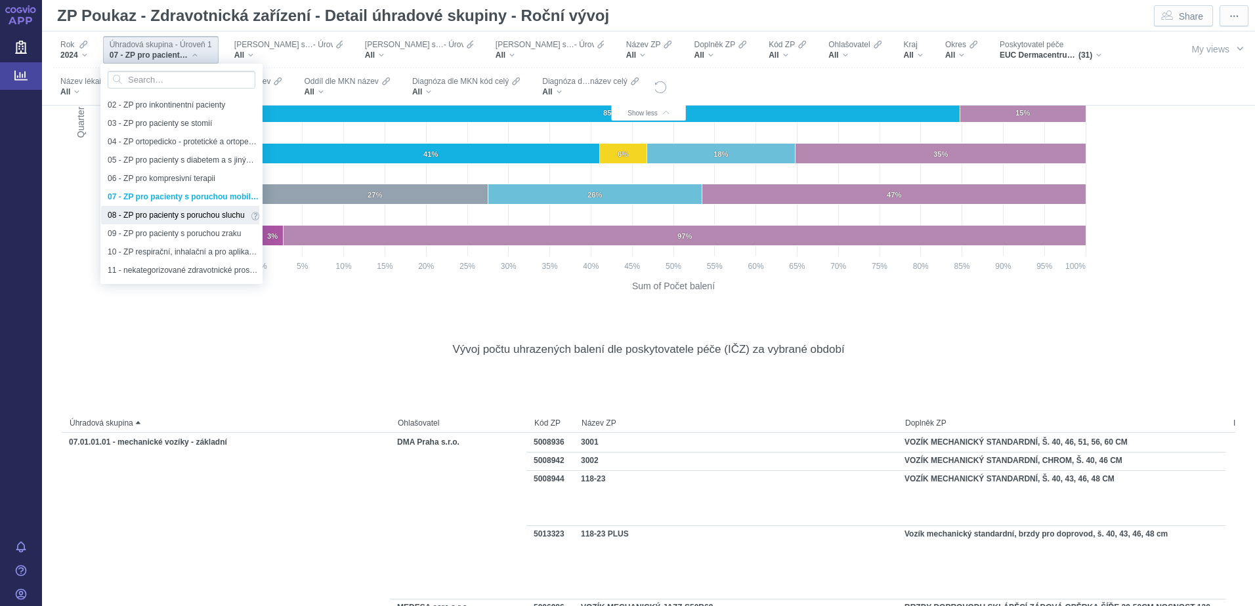
click at [160, 213] on span "08 - ZP pro pacienty s poruchou sluchu" at bounding box center [178, 215] width 140 height 14
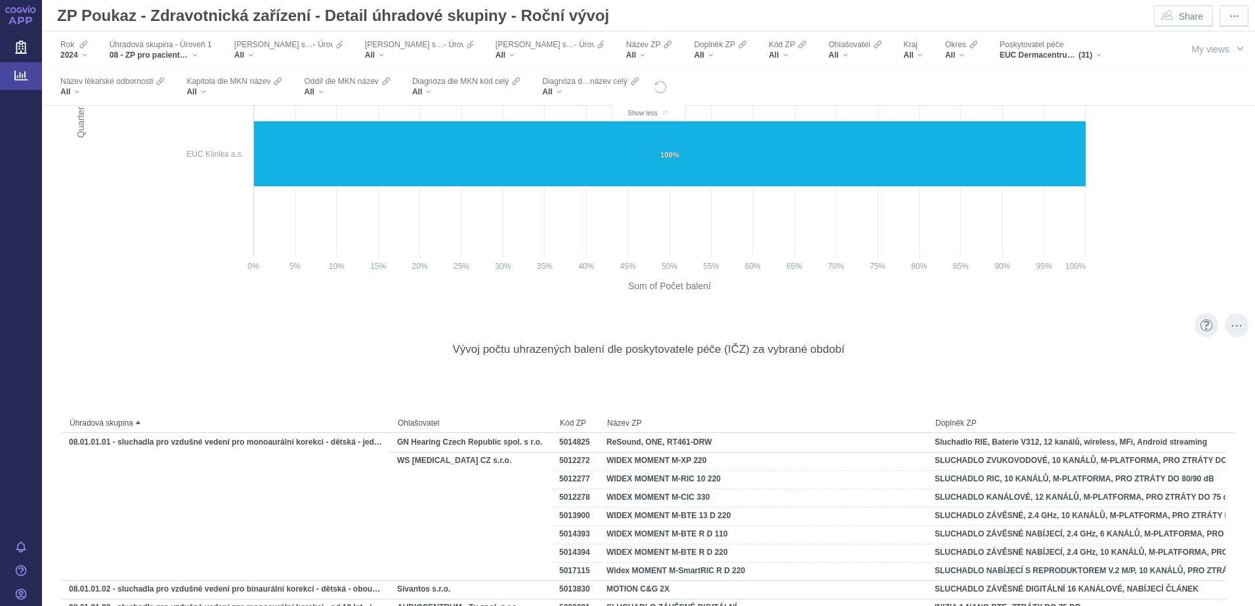
scroll to position [1988, 0]
click at [1225, 327] on div "More actions" at bounding box center [1237, 326] width 24 height 24
click at [1070, 349] on span "Export" at bounding box center [1121, 354] width 144 height 13
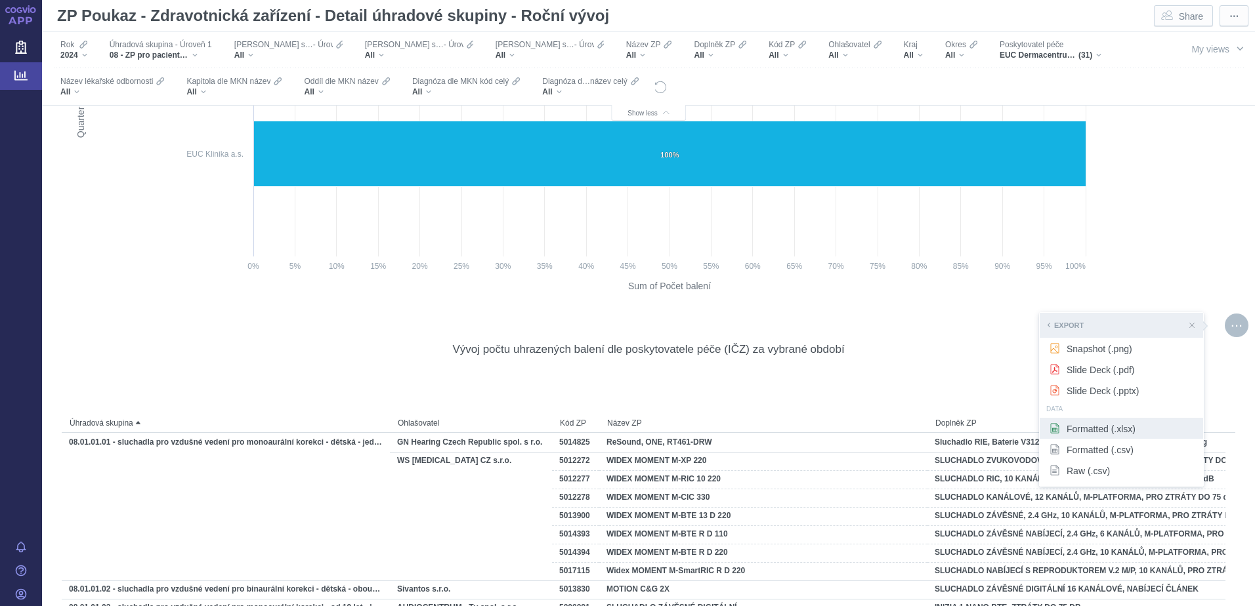
click at [1065, 426] on span "Formatted (.xlsx)" at bounding box center [1121, 428] width 144 height 13
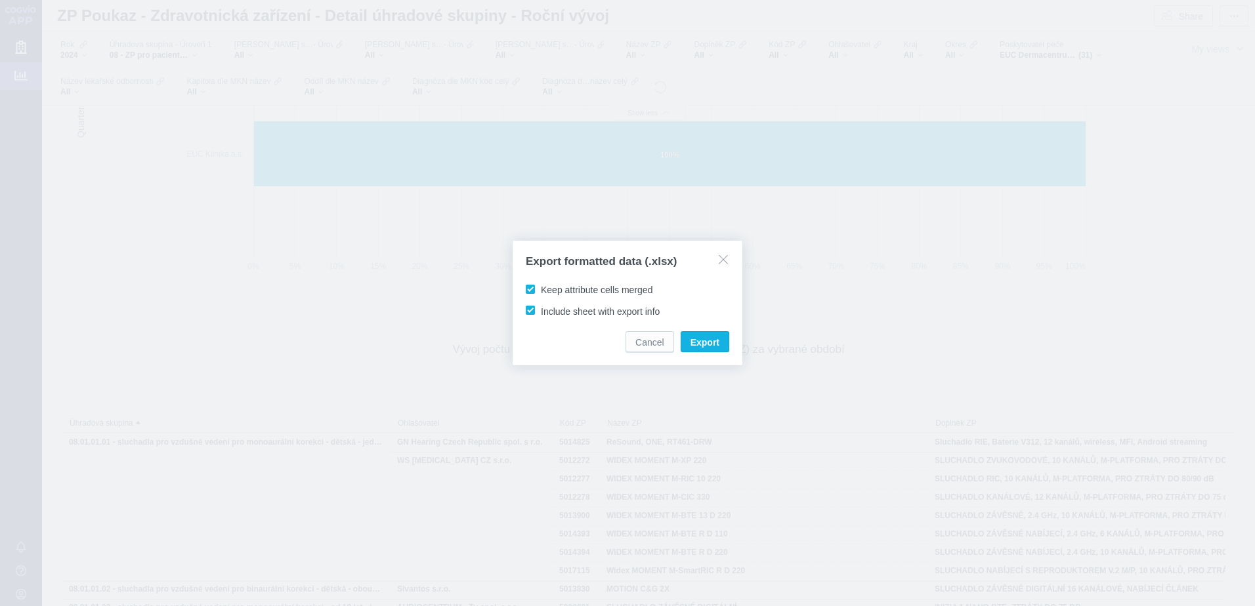
click at [537, 293] on label "Keep attribute cells merged" at bounding box center [591, 289] width 135 height 13
click at [539, 291] on input "Keep attribute cells merged" at bounding box center [543, 287] width 9 height 9
checkbox input "false"
click at [709, 345] on span "Export" at bounding box center [704, 342] width 29 height 13
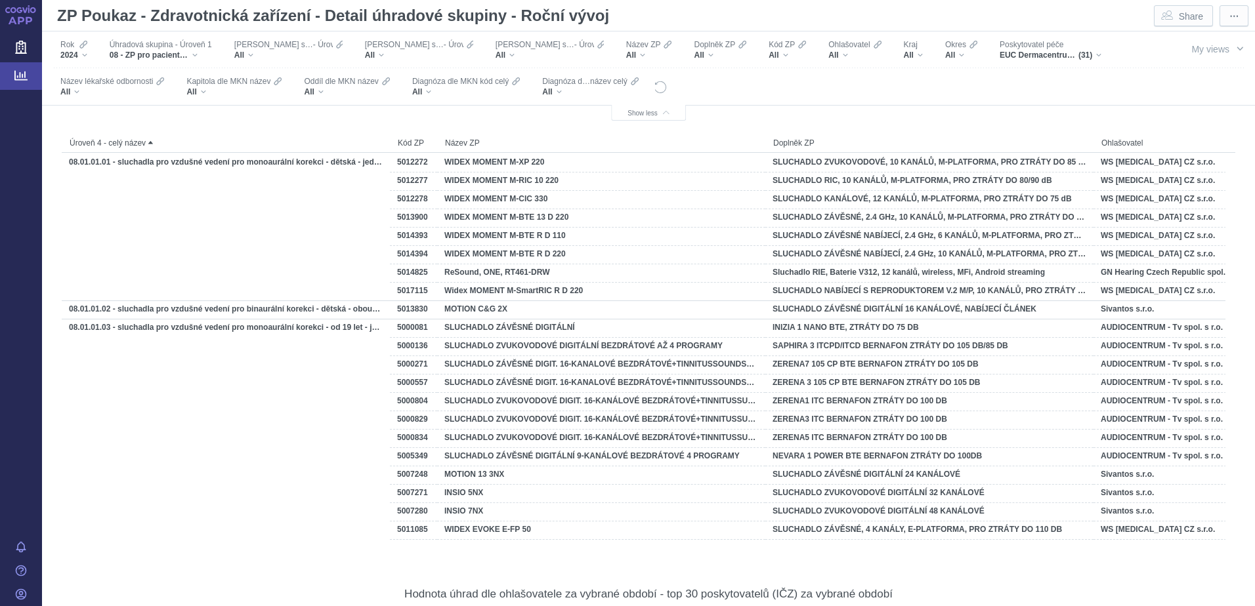
scroll to position [9504, 0]
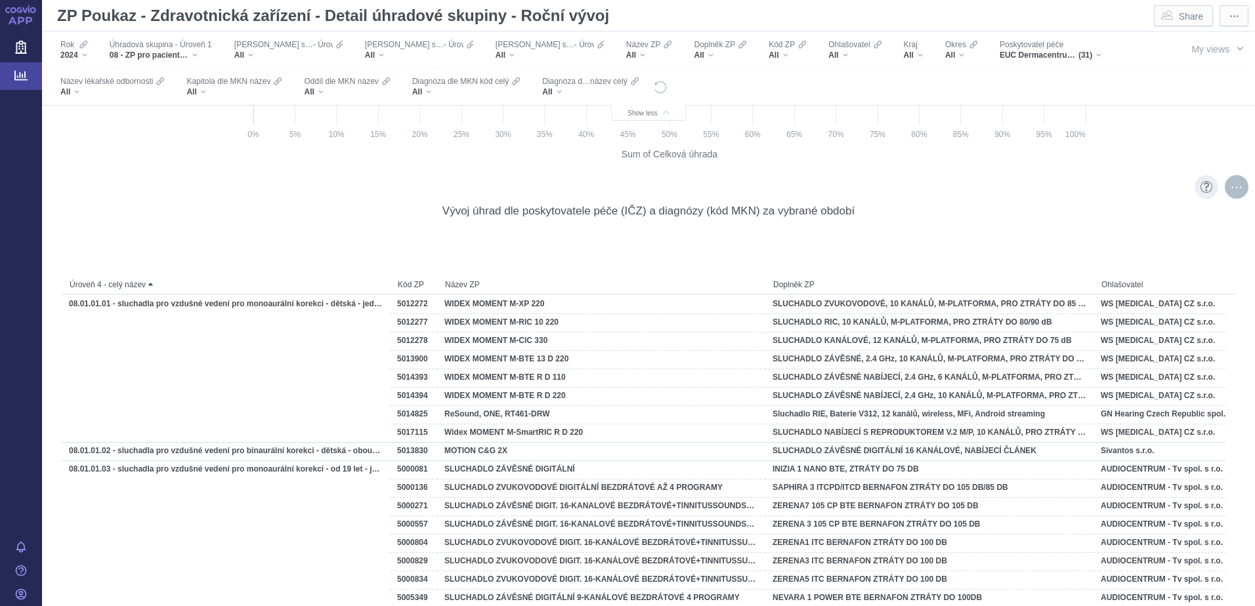
click at [1225, 188] on div "More actions" at bounding box center [1237, 187] width 24 height 24
click at [1093, 217] on span "Export" at bounding box center [1121, 215] width 144 height 13
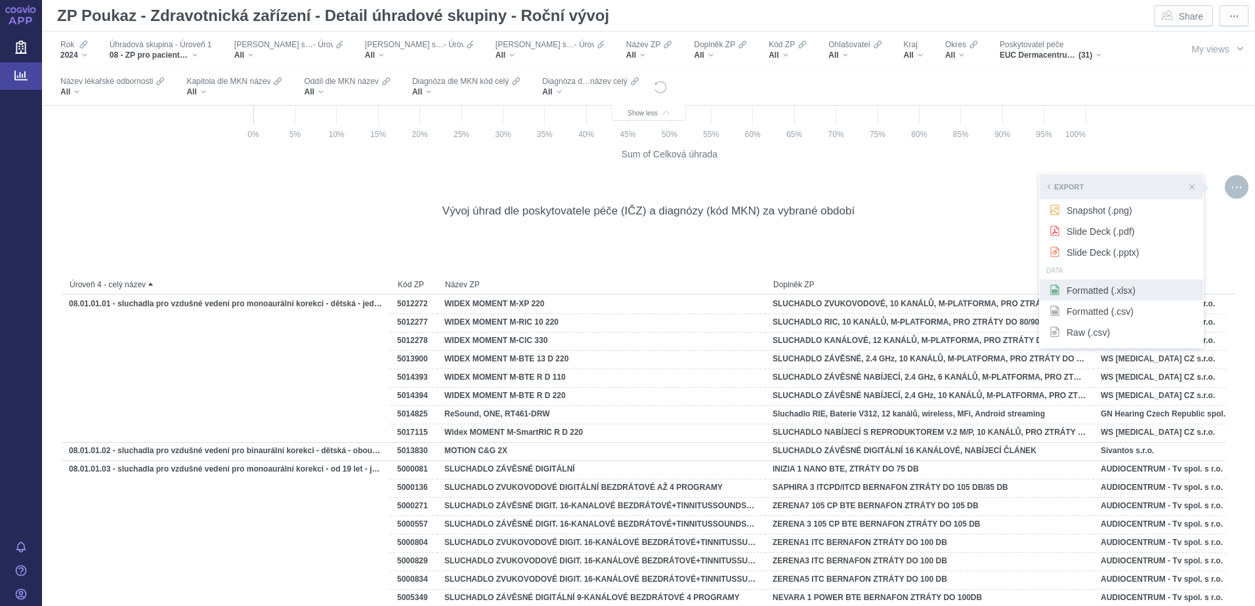
click at [1074, 293] on span "Formatted (.xlsx)" at bounding box center [1121, 289] width 144 height 13
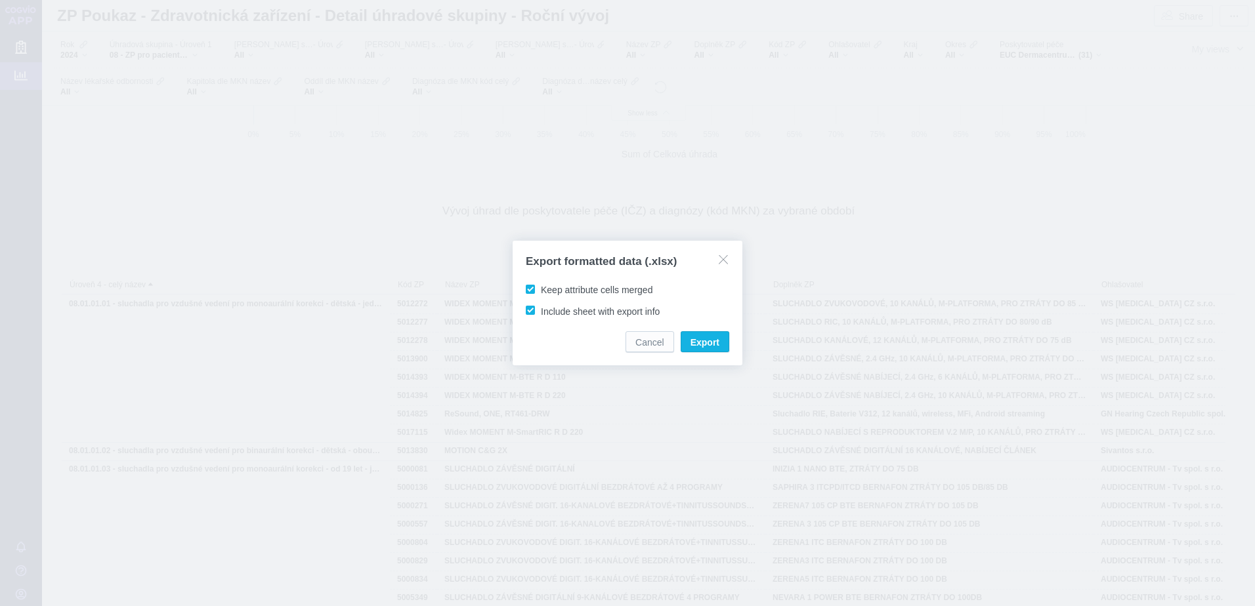
click at [598, 293] on span "Keep attribute cells merged" at bounding box center [597, 290] width 112 height 10
click at [547, 291] on input "Keep attribute cells merged" at bounding box center [543, 287] width 9 height 9
checkbox input "false"
click at [695, 344] on span "Export" at bounding box center [704, 342] width 29 height 13
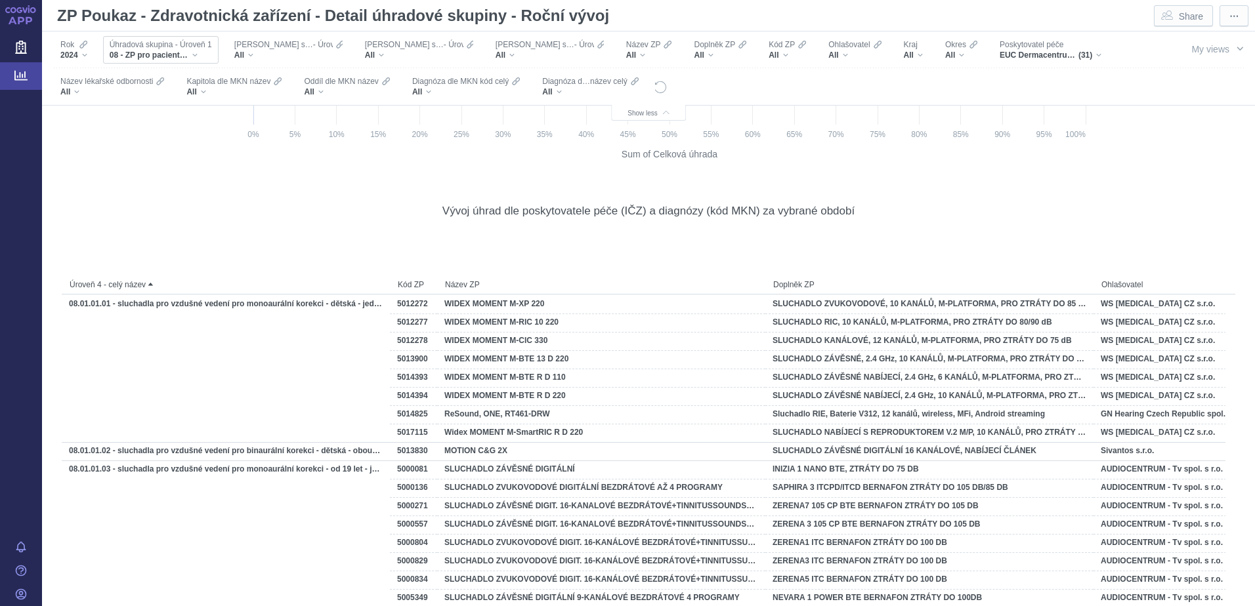
click at [197, 54] on div "08 - ZP pro pacienty s poruchou sluchu" at bounding box center [161, 55] width 102 height 10
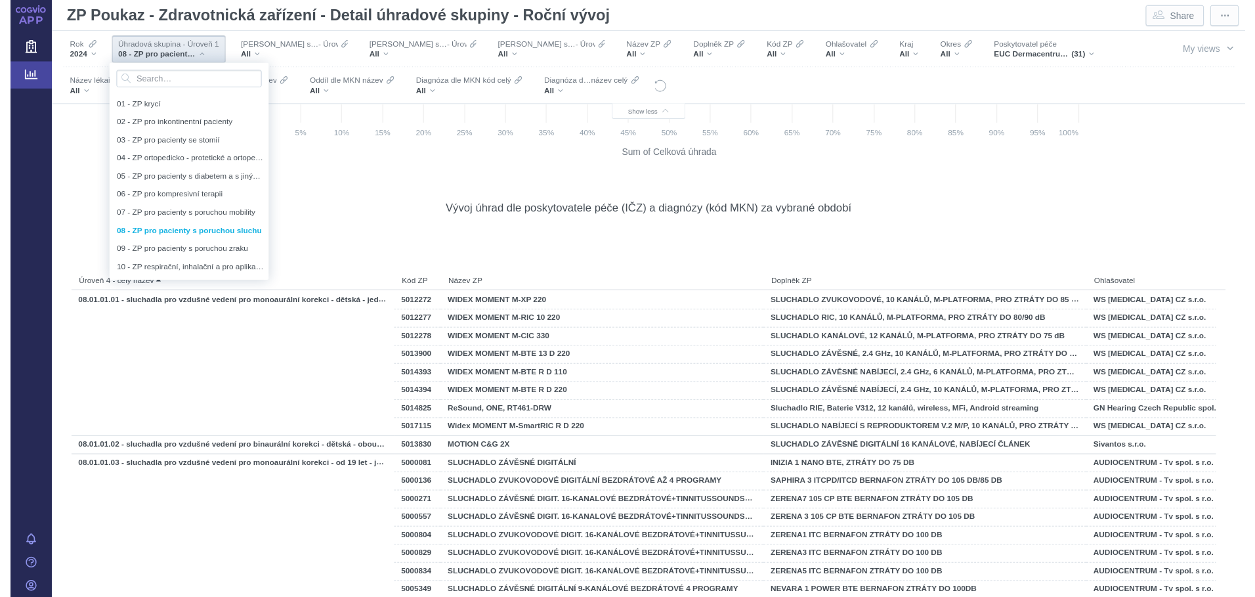
scroll to position [18, 0]
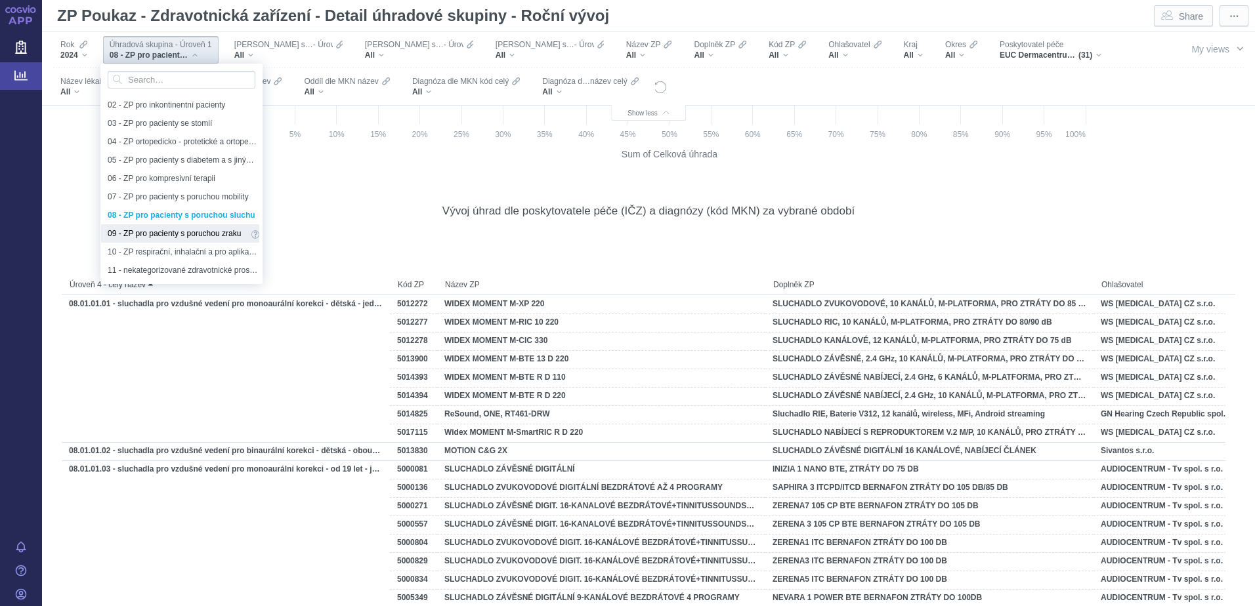
click at [149, 231] on span "09 - ZP pro pacienty s poruchou zraku" at bounding box center [178, 233] width 140 height 14
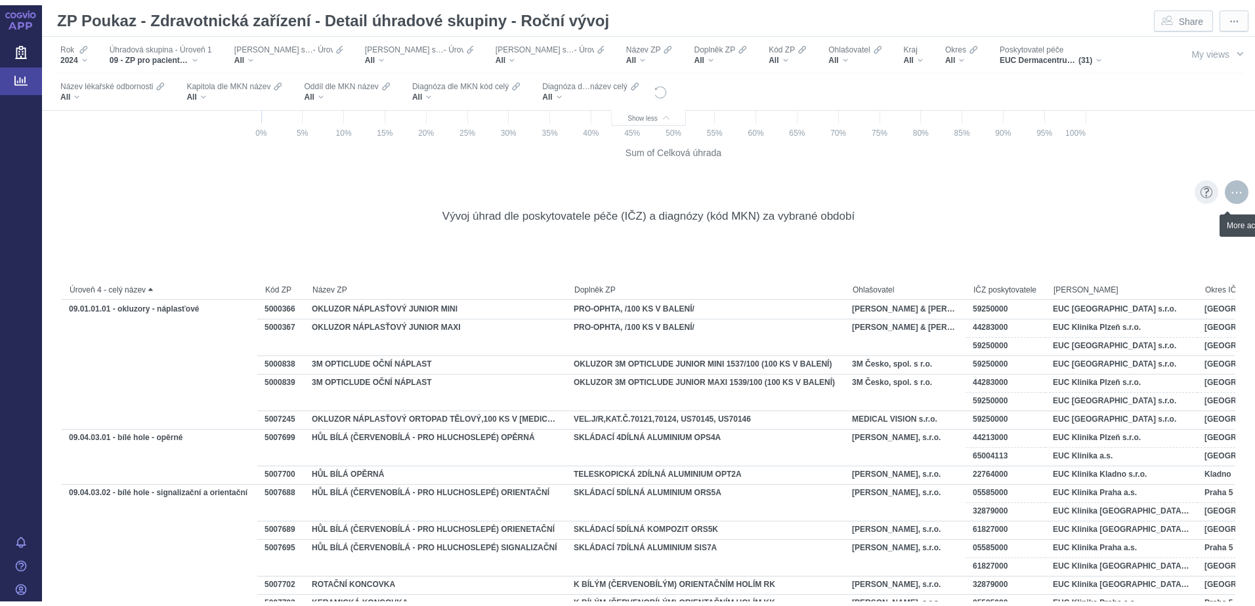
scroll to position [9504, 0]
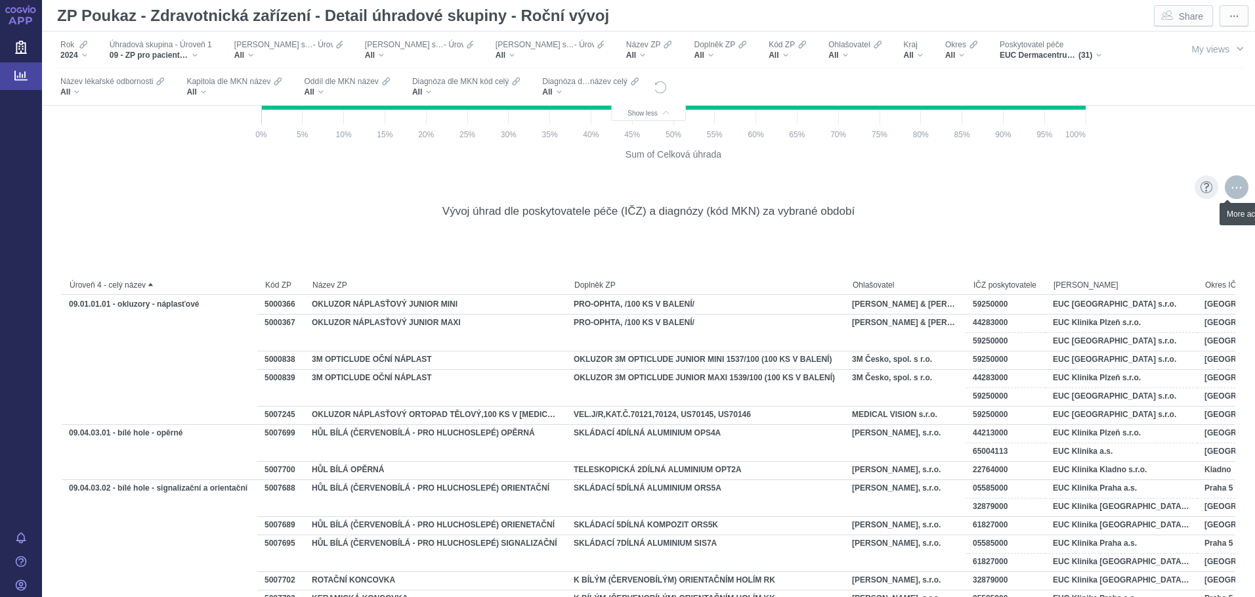
click at [1228, 186] on div "More actions" at bounding box center [1237, 187] width 24 height 24
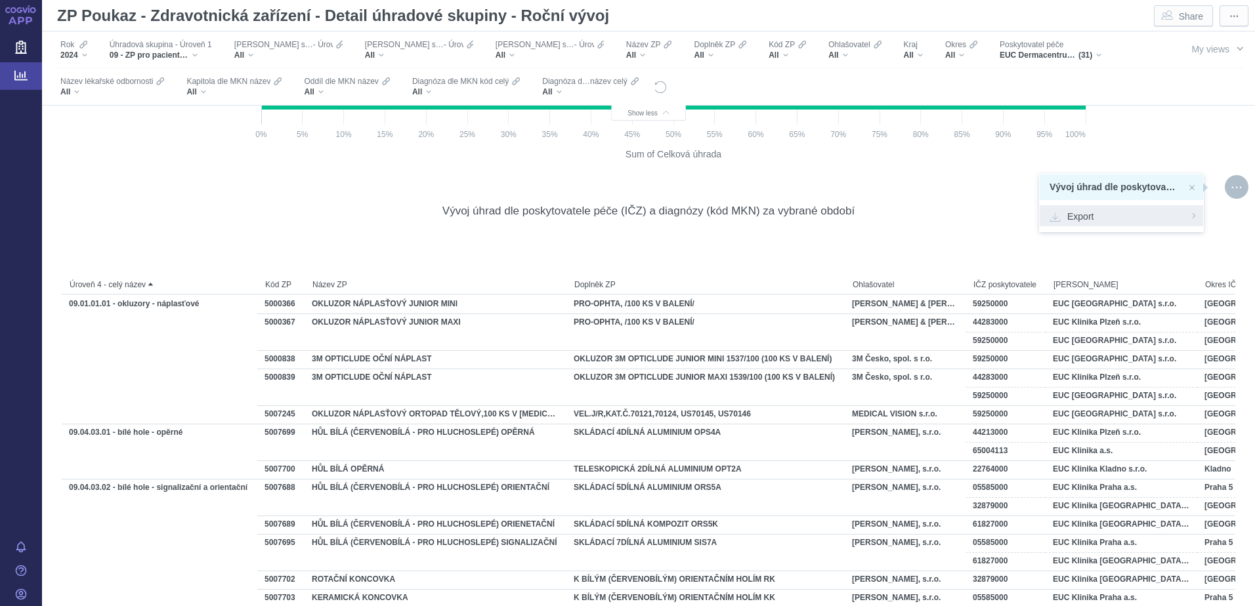
click at [1087, 218] on span "Export" at bounding box center [1121, 215] width 144 height 13
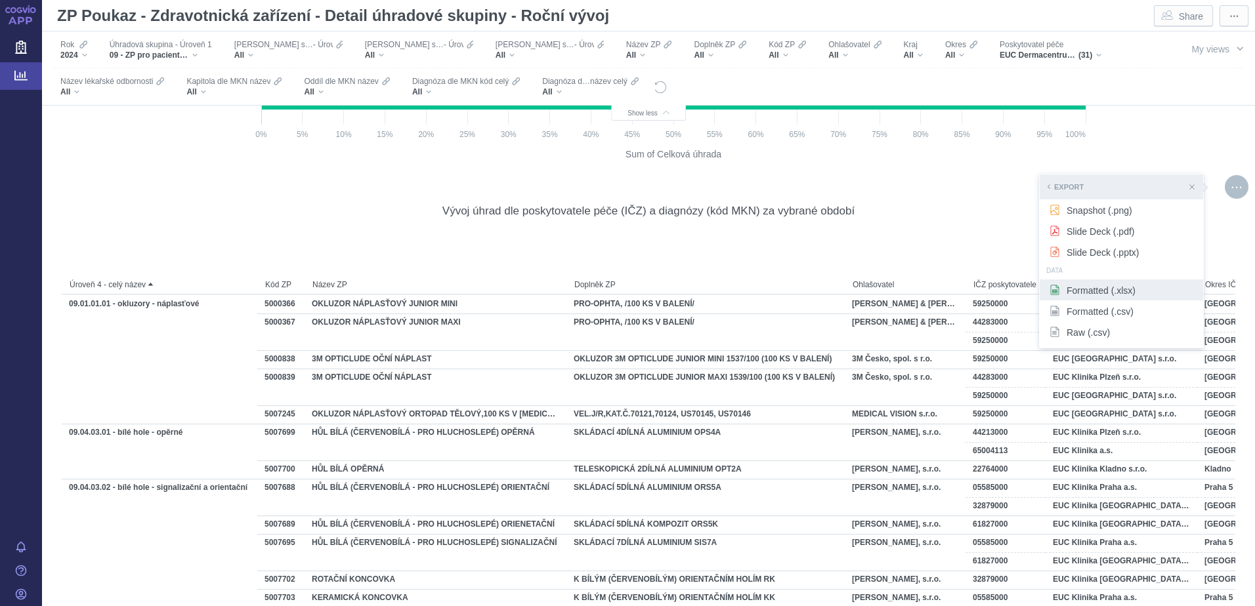
click at [1076, 291] on span "Formatted (.xlsx)" at bounding box center [1121, 289] width 144 height 13
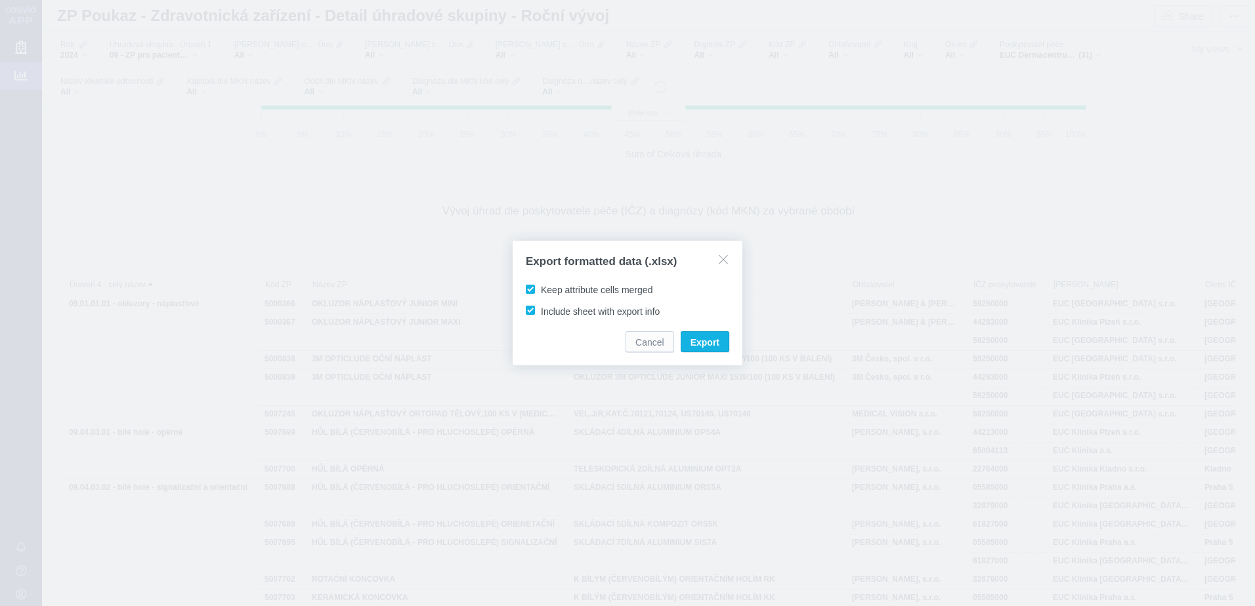
click at [608, 288] on span "Keep attribute cells merged" at bounding box center [597, 290] width 112 height 10
click at [547, 288] on input "Keep attribute cells merged" at bounding box center [543, 287] width 9 height 9
checkbox input "false"
click at [710, 338] on span "Export" at bounding box center [704, 342] width 29 height 13
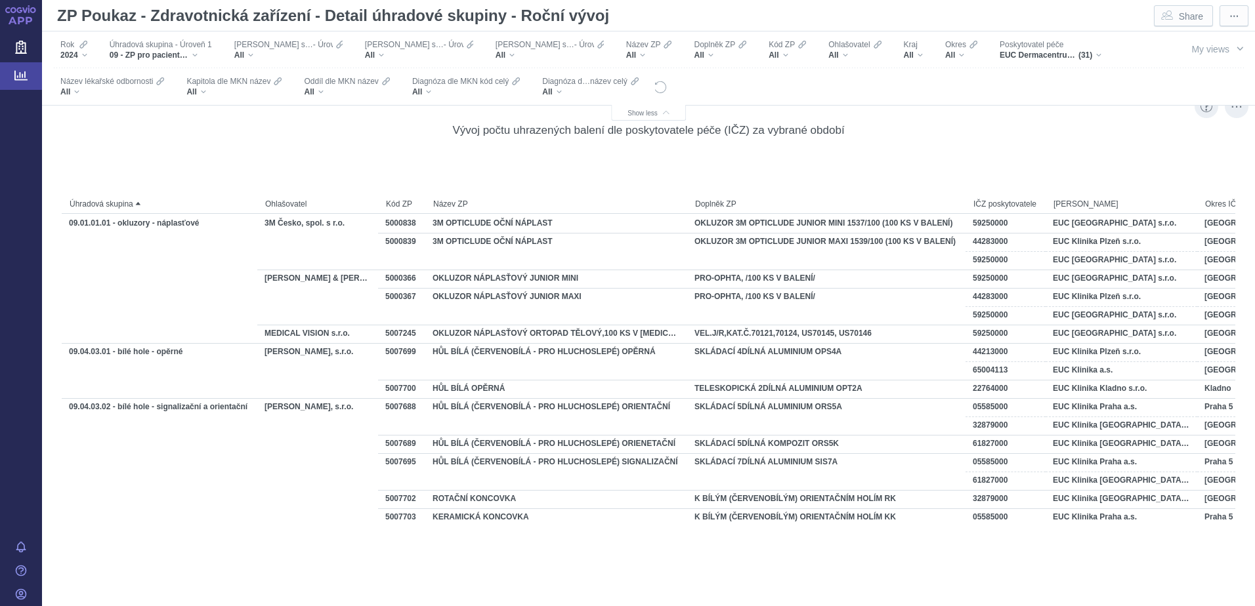
scroll to position [2141, 0]
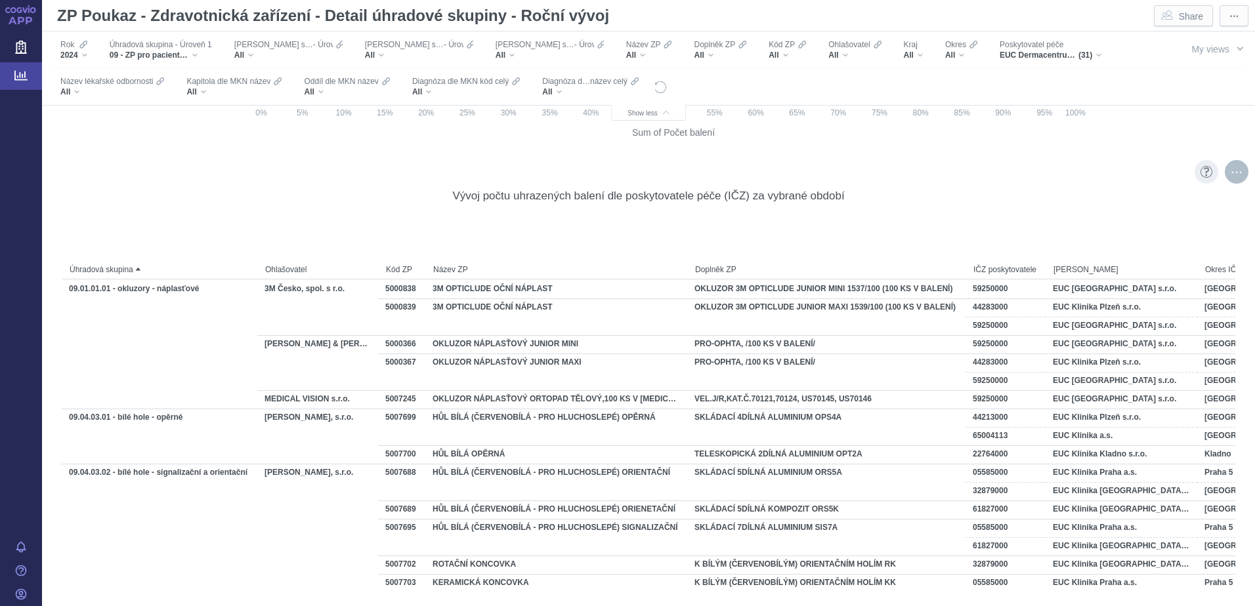
click at [1225, 173] on div "More actions" at bounding box center [1237, 172] width 24 height 24
click at [1095, 203] on span "Export" at bounding box center [1121, 200] width 144 height 13
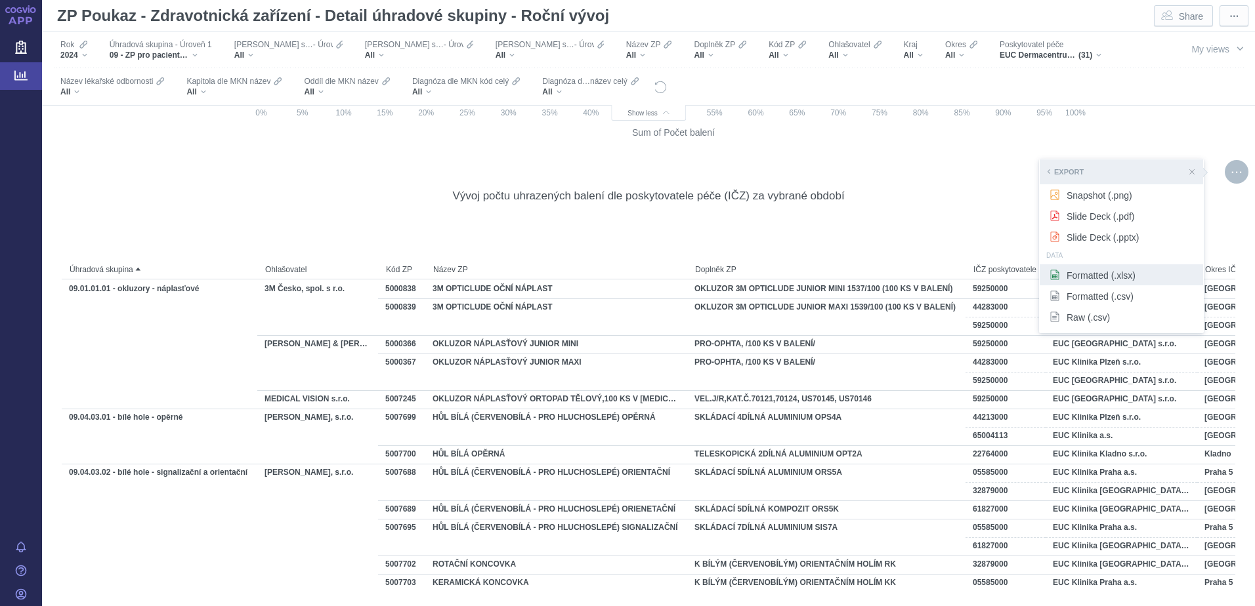
click at [1084, 270] on span "Formatted (.xlsx)" at bounding box center [1121, 274] width 144 height 13
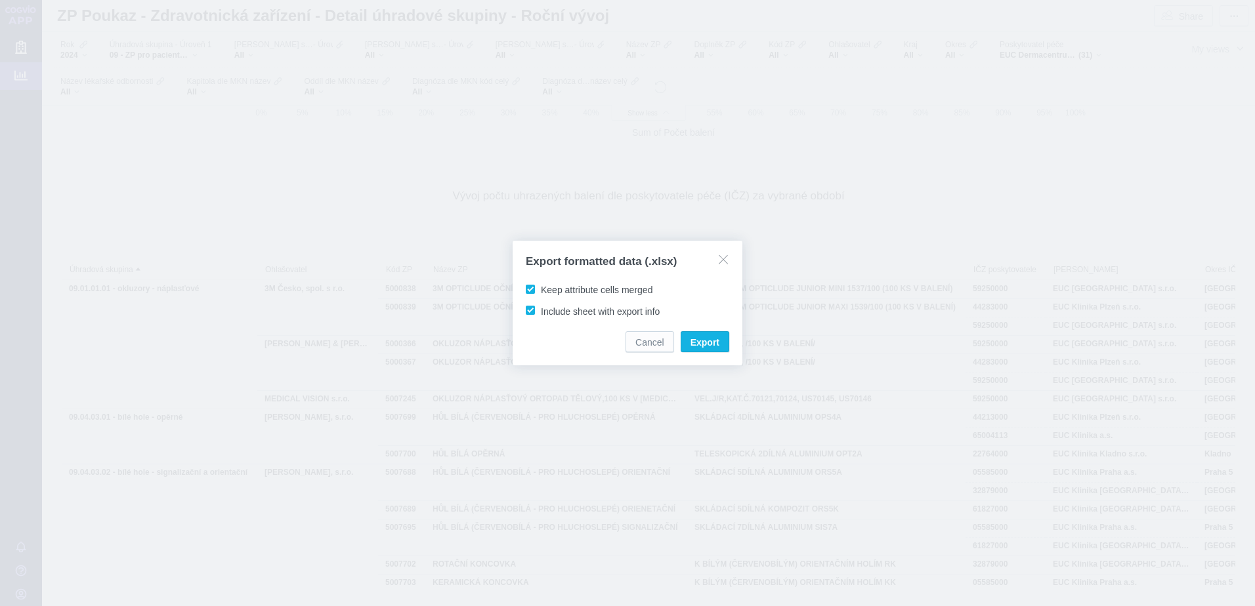
click at [558, 291] on span "Keep attribute cells merged" at bounding box center [597, 290] width 112 height 10
click at [547, 291] on input "Keep attribute cells merged" at bounding box center [543, 287] width 9 height 9
checkbox input "false"
click at [710, 341] on span "Export" at bounding box center [704, 342] width 29 height 13
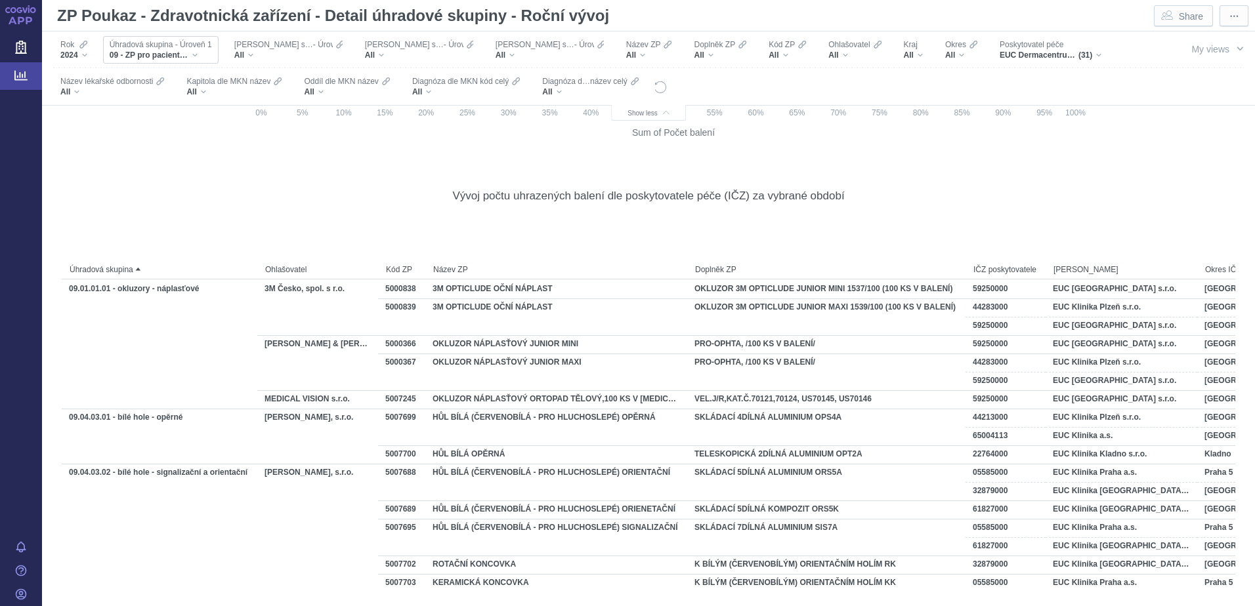
click at [196, 46] on span "Úhradová skupina - Úroveň 1" at bounding box center [161, 44] width 102 height 10
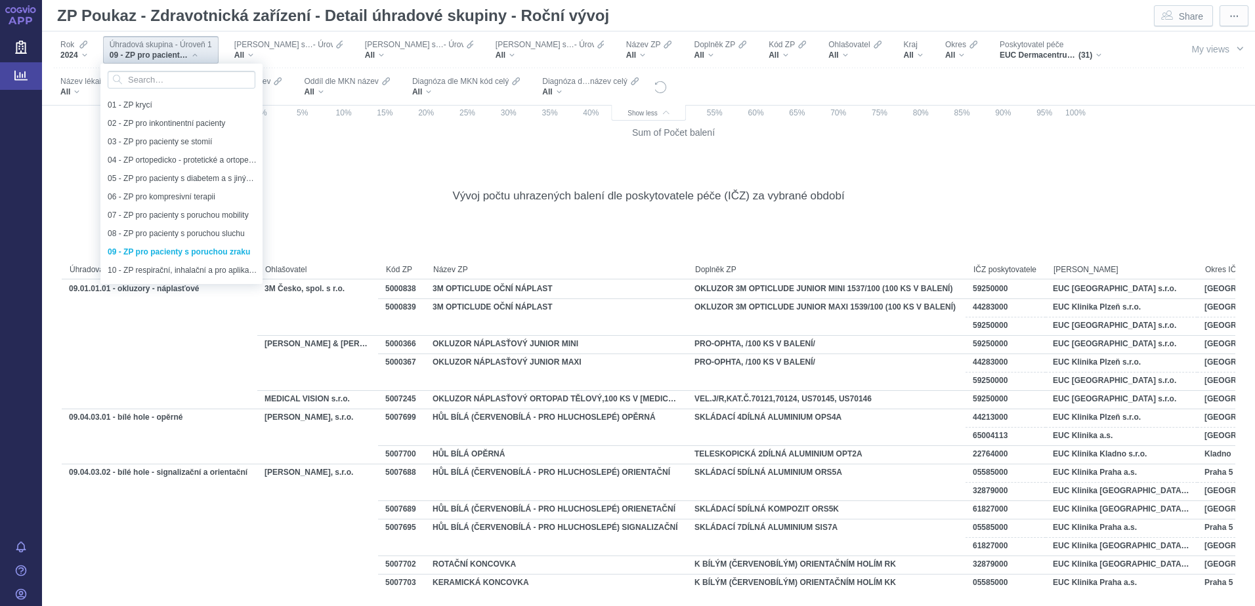
scroll to position [18, 0]
click at [148, 255] on span "10 - ZP respirační, inhalační a pro aplikaci enterální výživy" at bounding box center [178, 252] width 140 height 14
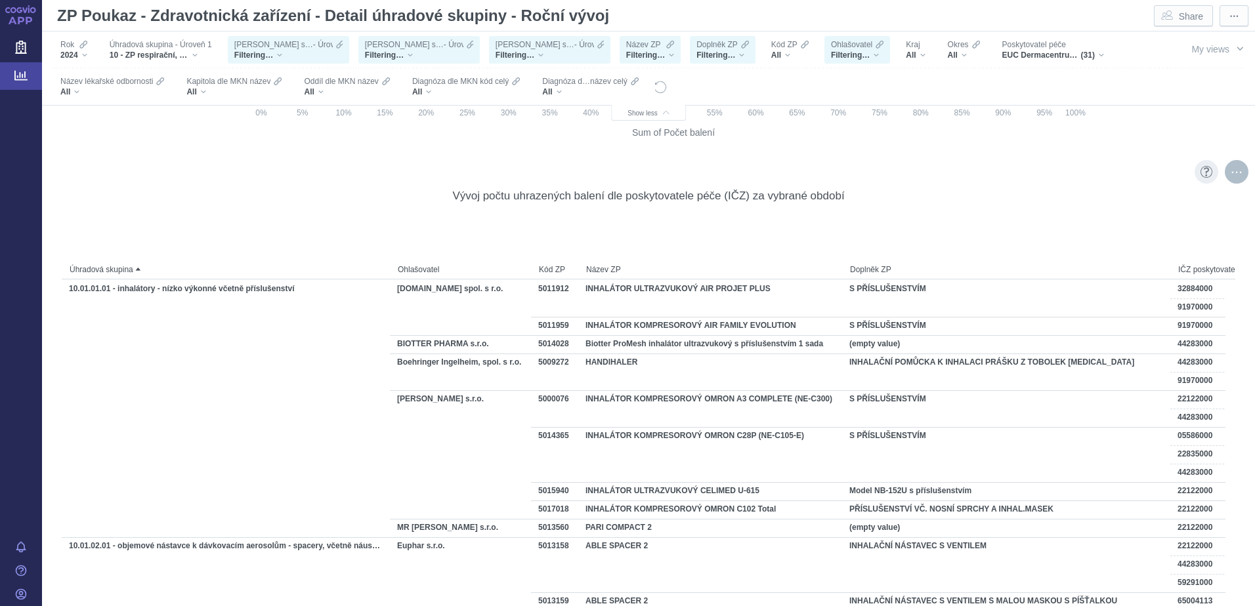
click at [1225, 172] on div "More actions" at bounding box center [1237, 172] width 24 height 24
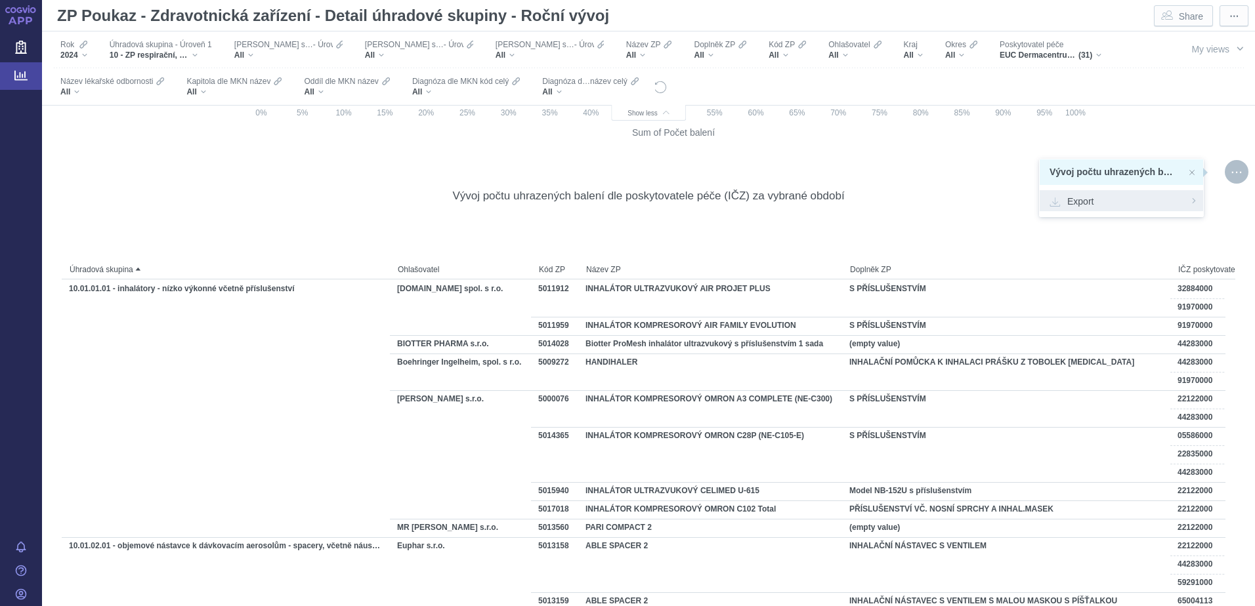
click at [1076, 202] on span "Export" at bounding box center [1121, 200] width 144 height 13
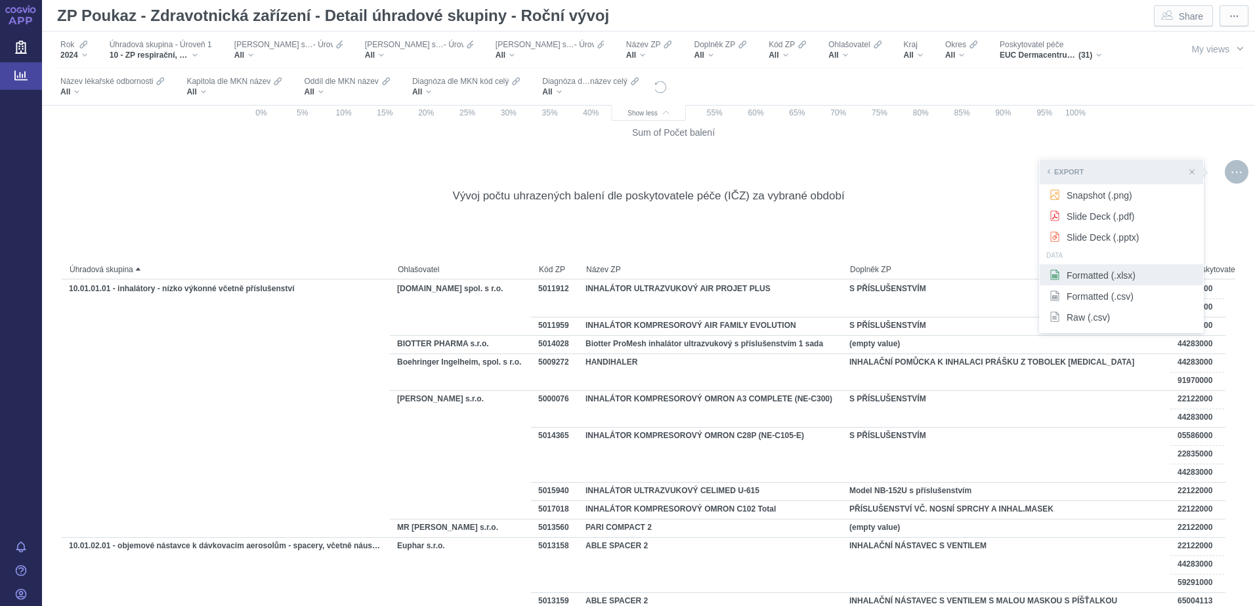
click at [1076, 271] on span "Formatted (.xlsx)" at bounding box center [1121, 274] width 144 height 13
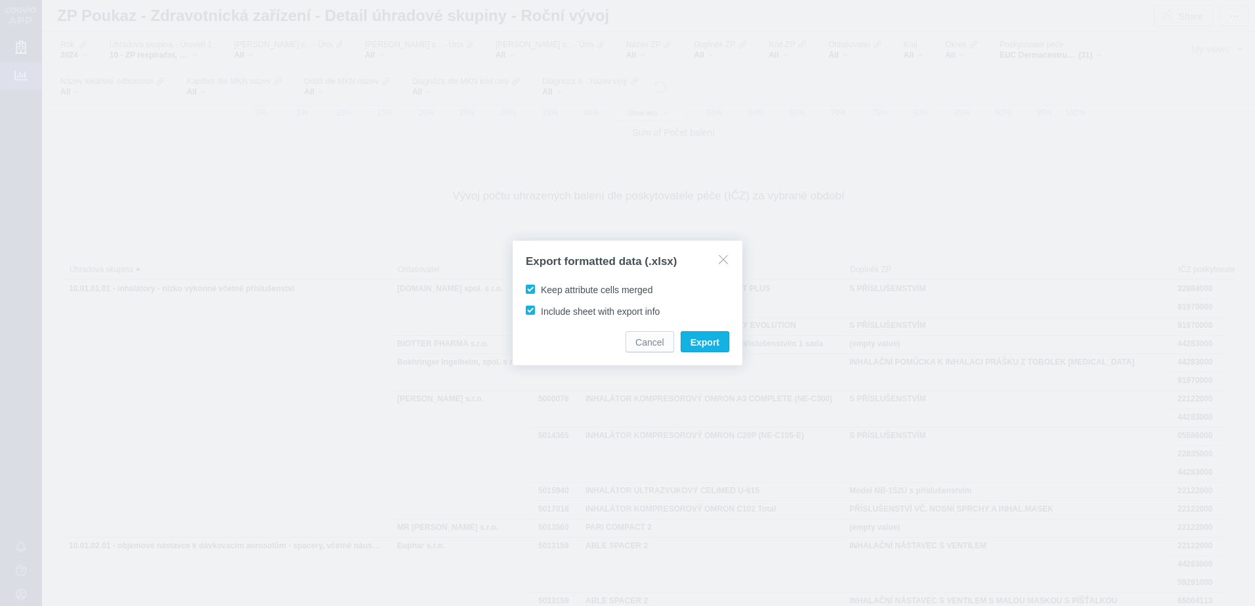
click at [568, 288] on span "Keep attribute cells merged" at bounding box center [597, 290] width 112 height 10
click at [547, 288] on input "Keep attribute cells merged" at bounding box center [543, 287] width 9 height 9
checkbox input "false"
click at [706, 341] on span "Export" at bounding box center [704, 342] width 29 height 13
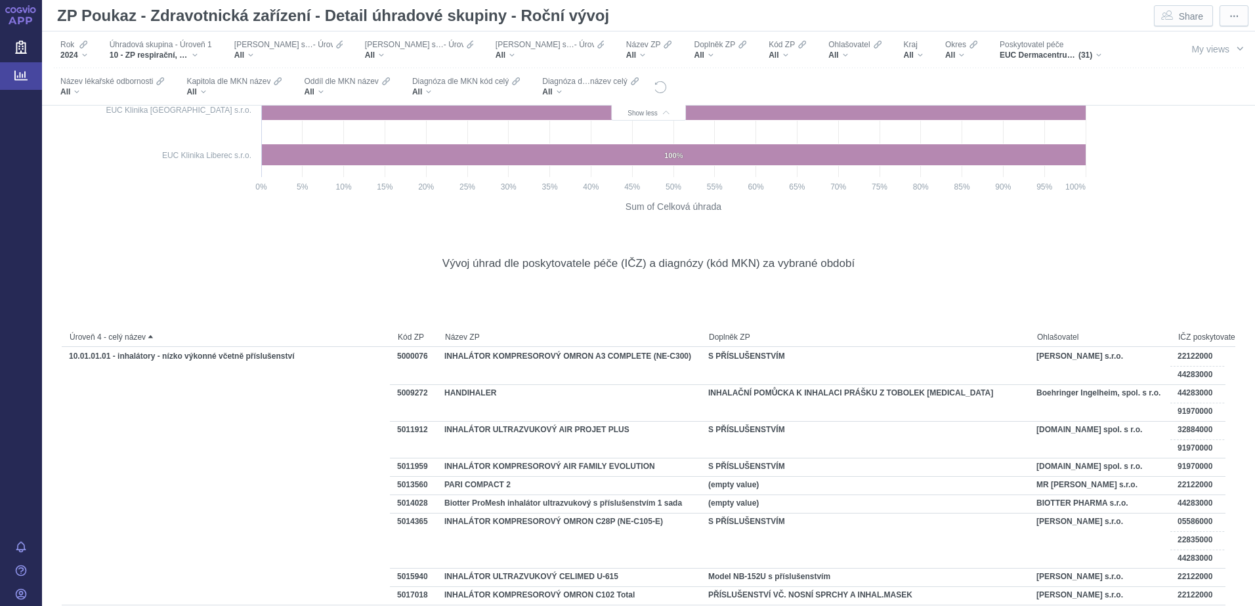
scroll to position [9528, 0]
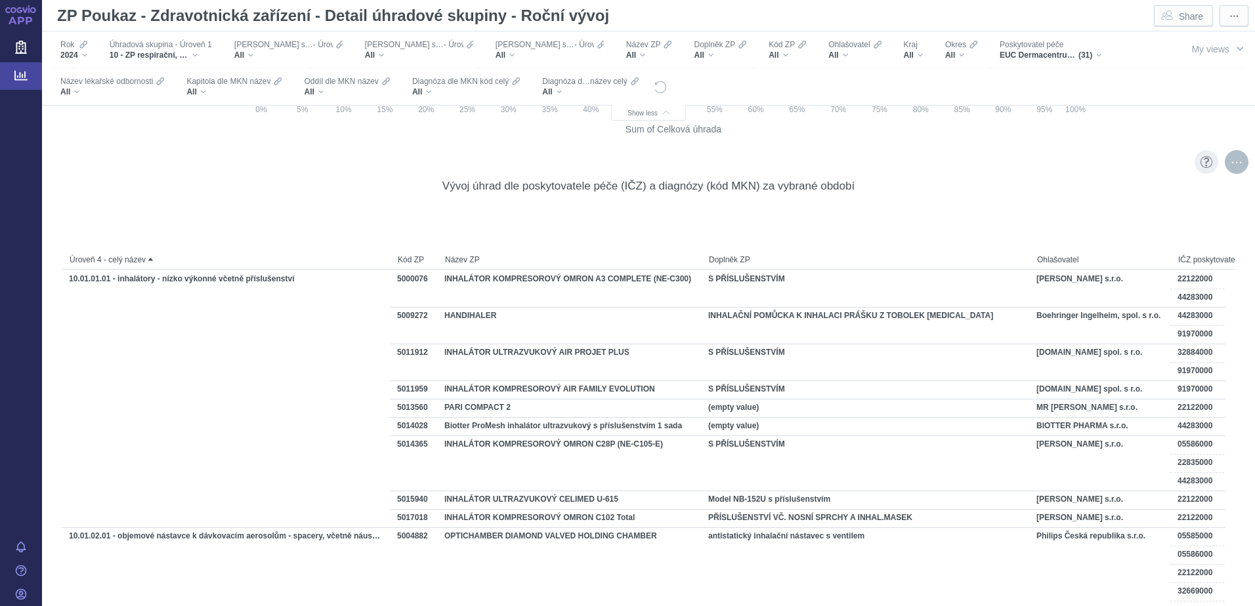
click at [1225, 161] on div "More actions" at bounding box center [1237, 162] width 24 height 24
click at [1093, 190] on span "Export" at bounding box center [1121, 190] width 144 height 13
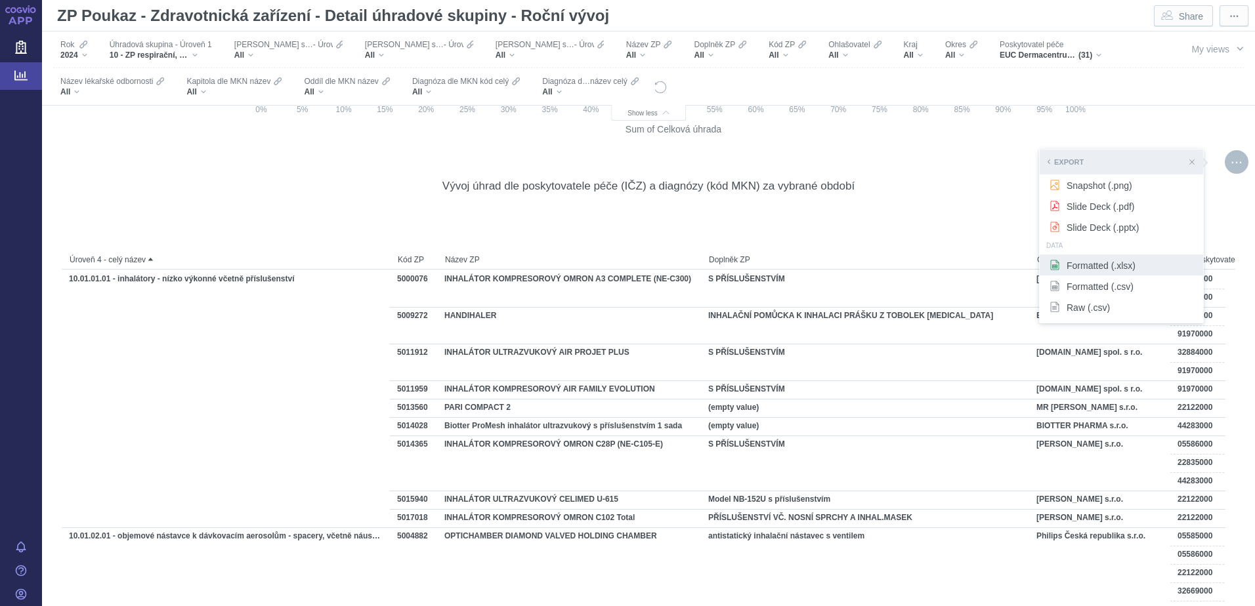
click at [1086, 267] on span "Formatted (.xlsx)" at bounding box center [1121, 265] width 144 height 13
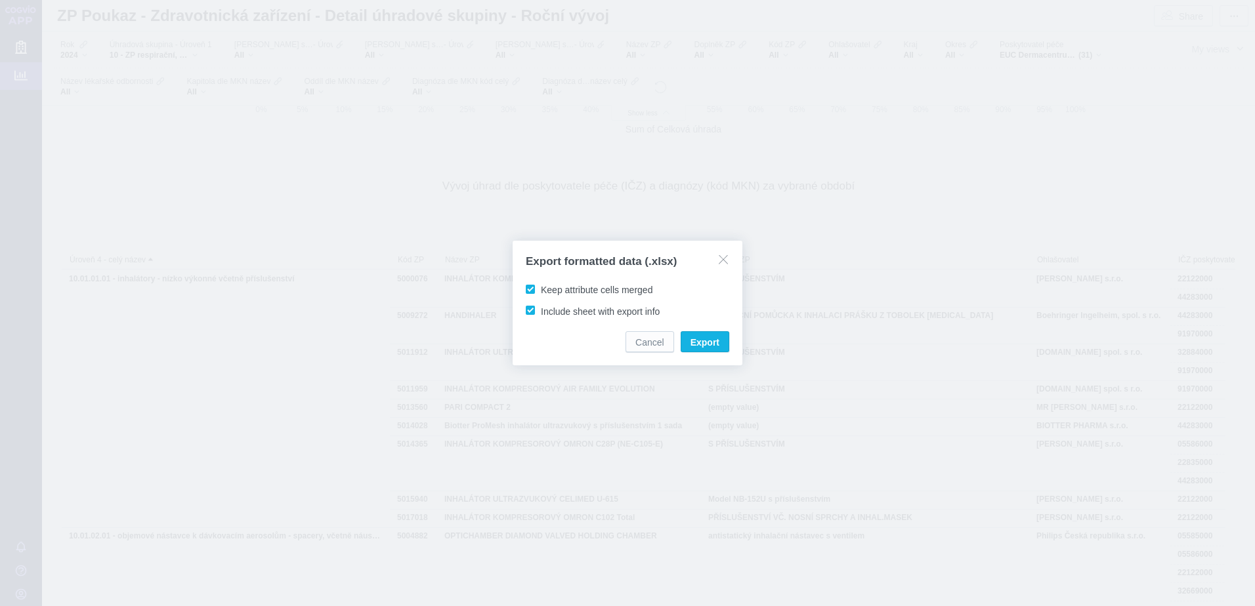
click at [581, 291] on span "Keep attribute cells merged" at bounding box center [597, 290] width 112 height 10
click at [547, 291] on input "Keep attribute cells merged" at bounding box center [543, 287] width 9 height 9
checkbox input "false"
click at [692, 344] on span "Export" at bounding box center [704, 342] width 29 height 13
